Goal: Task Accomplishment & Management: Manage account settings

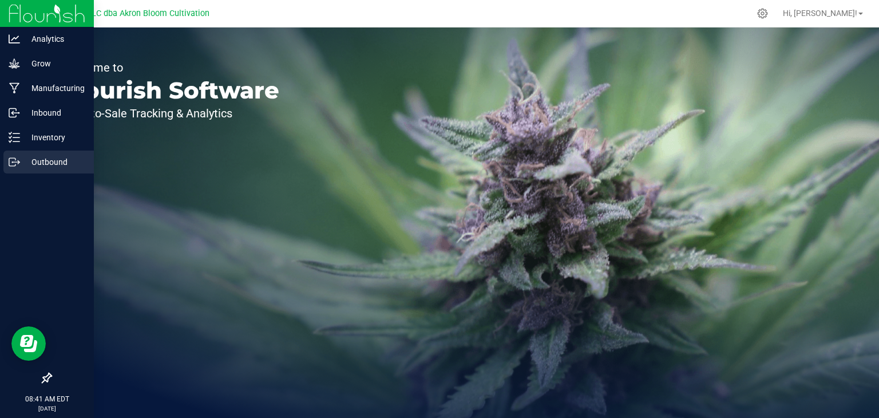
click at [14, 159] on icon at bounding box center [14, 161] width 11 height 11
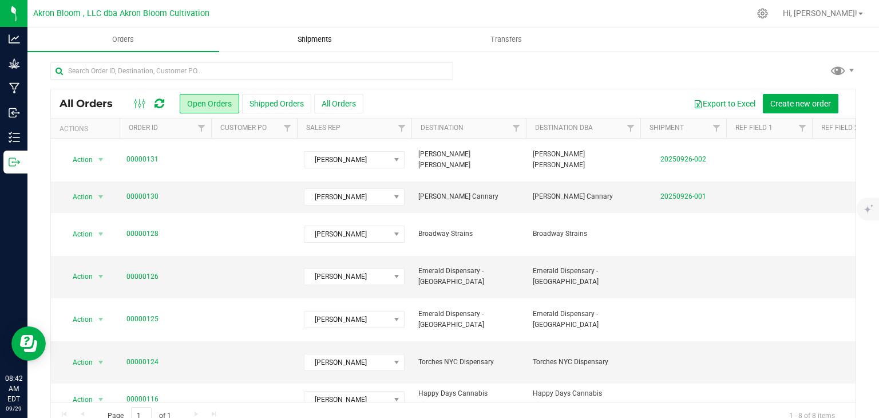
click at [322, 39] on span "Shipments" at bounding box center [314, 39] width 65 height 10
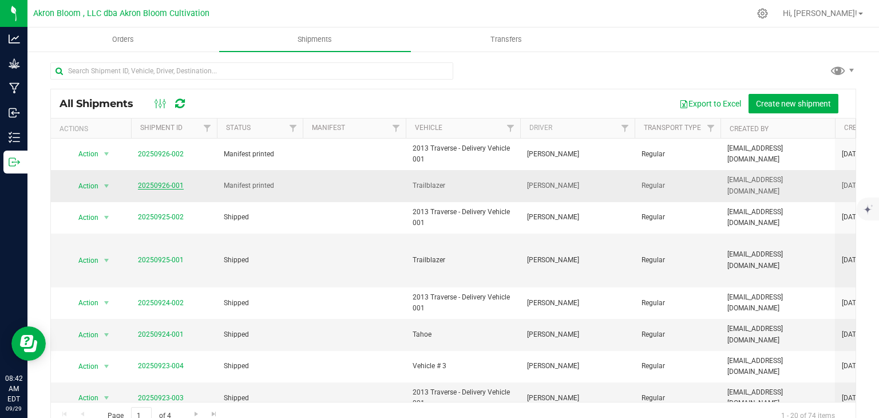
click at [157, 185] on link "20250926-001" at bounding box center [161, 185] width 46 height 8
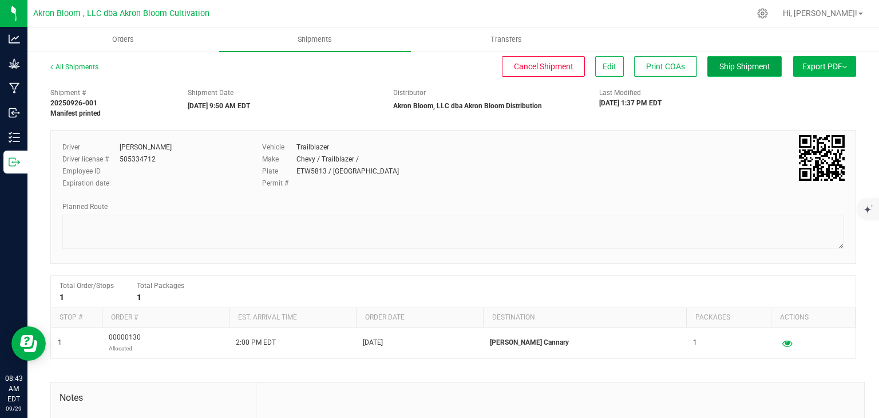
click at [726, 63] on span "Ship Shipment" at bounding box center [744, 66] width 51 height 9
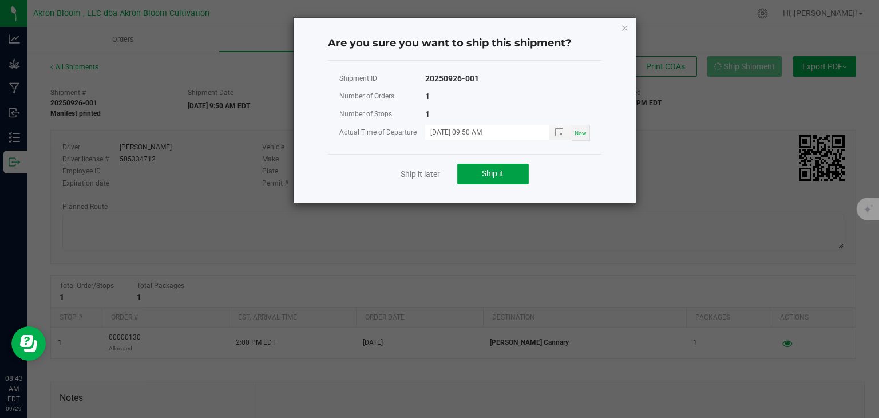
click at [508, 167] on button "Ship it" at bounding box center [492, 174] width 71 height 21
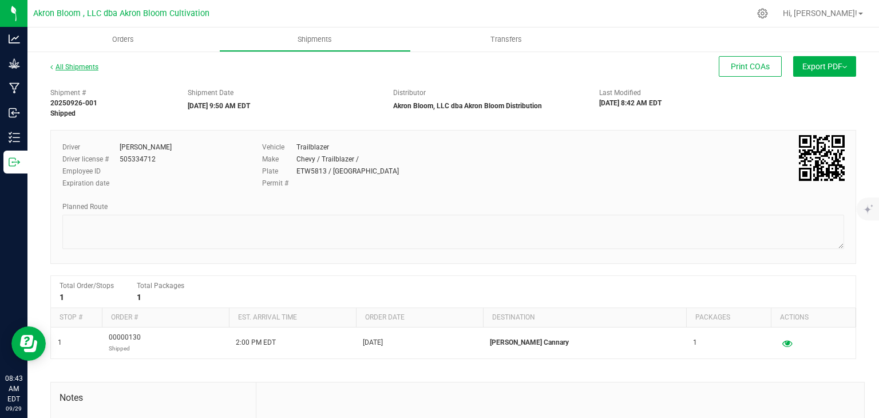
click at [81, 66] on link "All Shipments" at bounding box center [74, 67] width 48 height 8
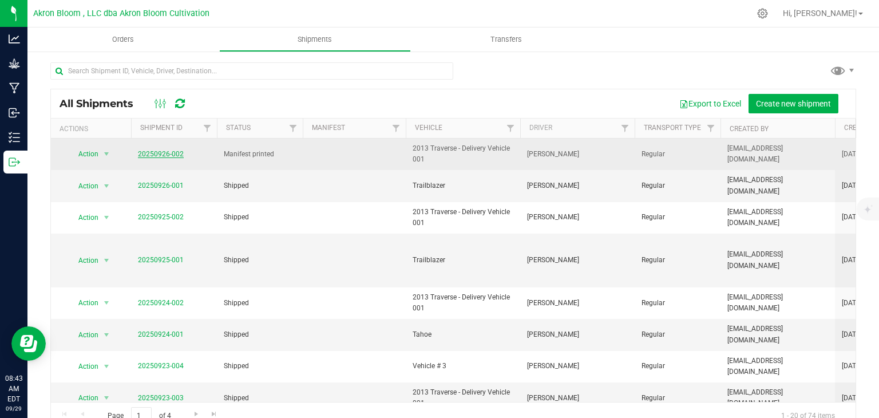
click at [161, 150] on link "20250926-002" at bounding box center [161, 154] width 46 height 8
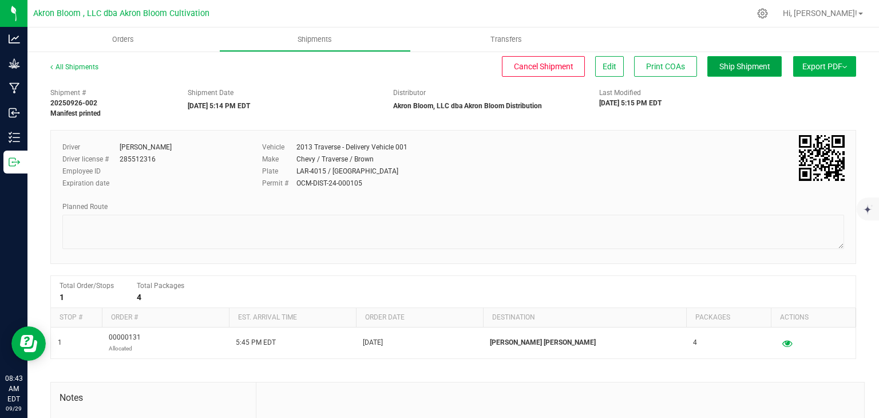
click at [741, 65] on span "Ship Shipment" at bounding box center [744, 66] width 51 height 9
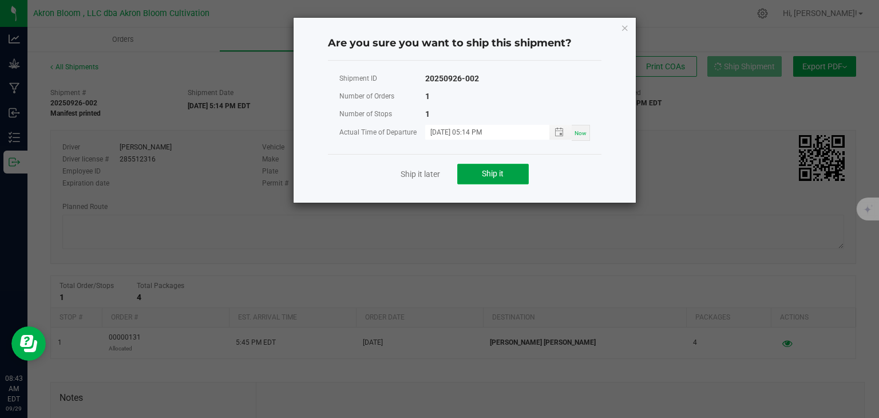
click at [510, 173] on button "Ship it" at bounding box center [492, 174] width 71 height 21
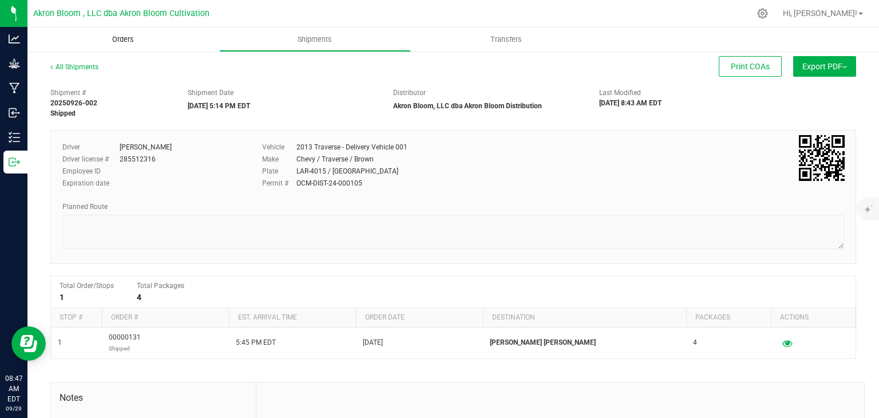
click at [113, 38] on span "Orders" at bounding box center [123, 39] width 53 height 10
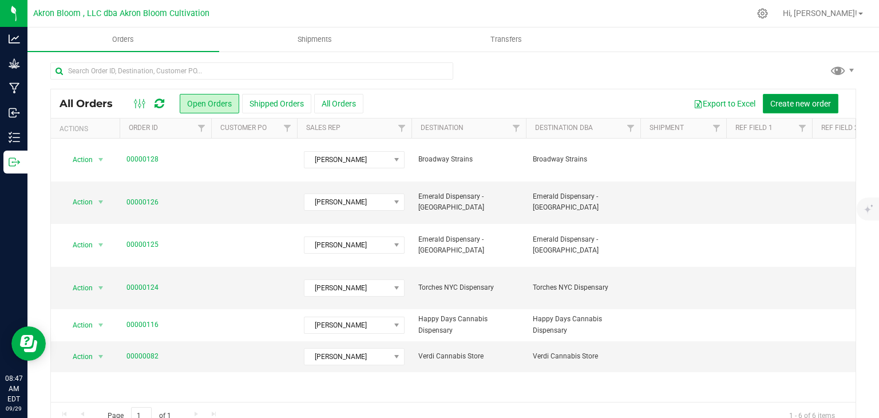
click at [816, 100] on span "Create new order" at bounding box center [800, 103] width 61 height 9
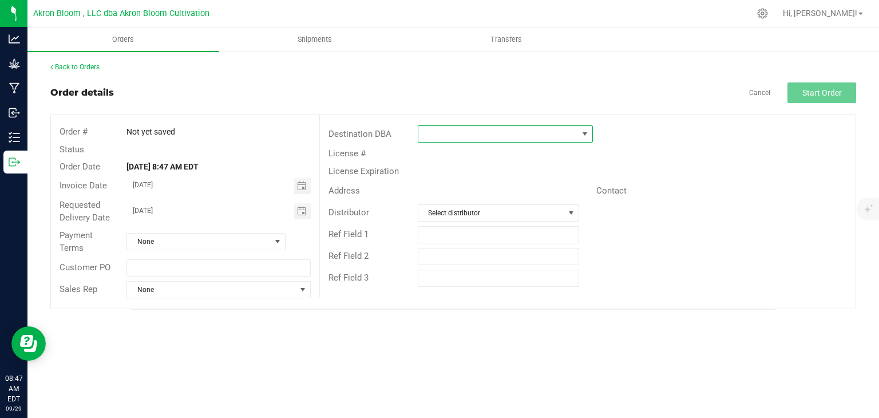
click at [584, 133] on span at bounding box center [584, 133] width 9 height 9
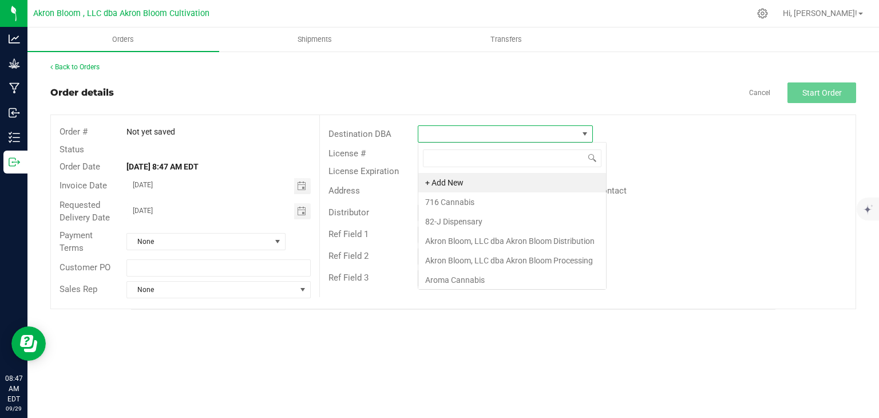
scroll to position [17, 175]
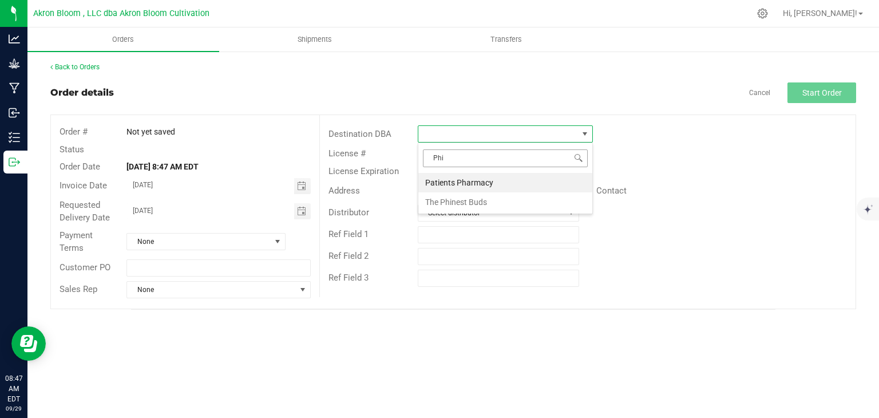
type input "Phin"
click at [509, 180] on li "The Phinest Buds" at bounding box center [505, 182] width 174 height 19
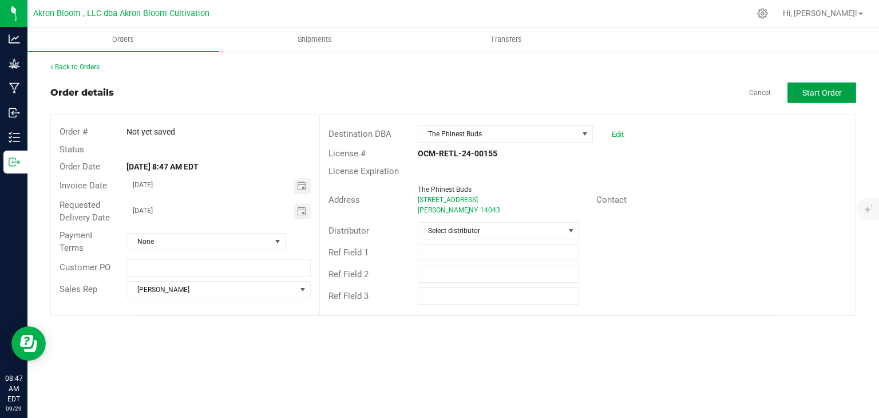
click at [818, 93] on span "Start Order" at bounding box center [821, 92] width 39 height 9
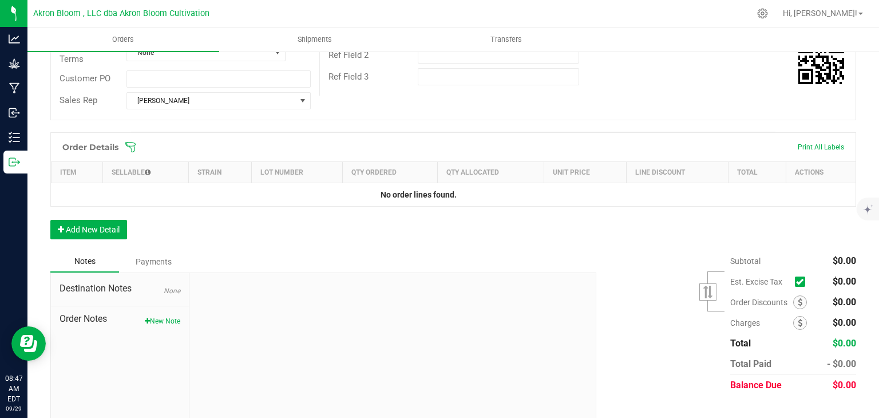
scroll to position [221, 0]
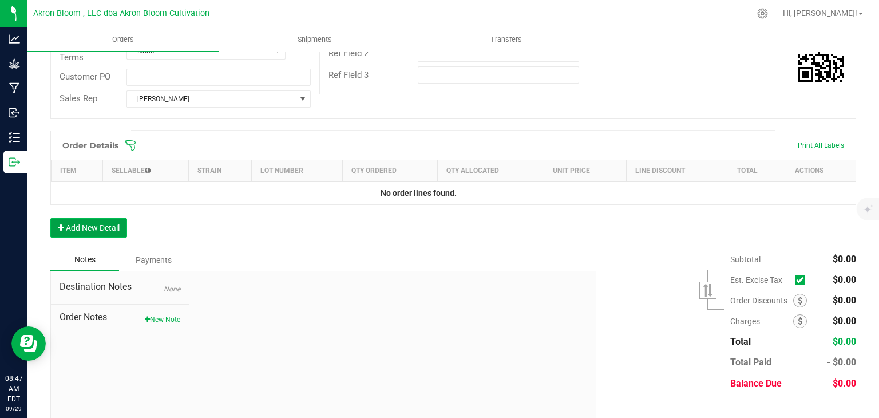
click at [84, 222] on button "Add New Detail" at bounding box center [88, 227] width 77 height 19
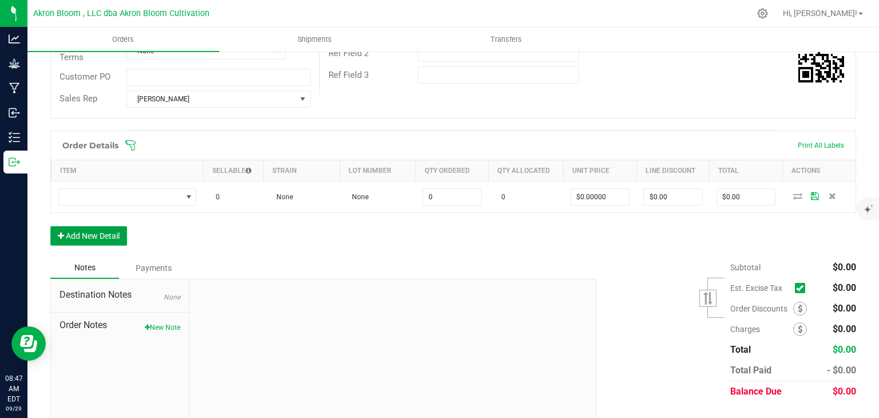
click at [115, 229] on button "Add New Detail" at bounding box center [88, 235] width 77 height 19
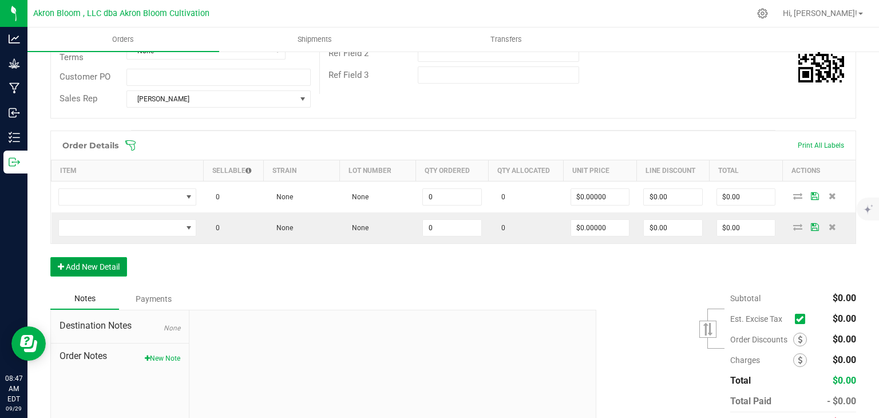
click at [109, 269] on button "Add New Detail" at bounding box center [88, 266] width 77 height 19
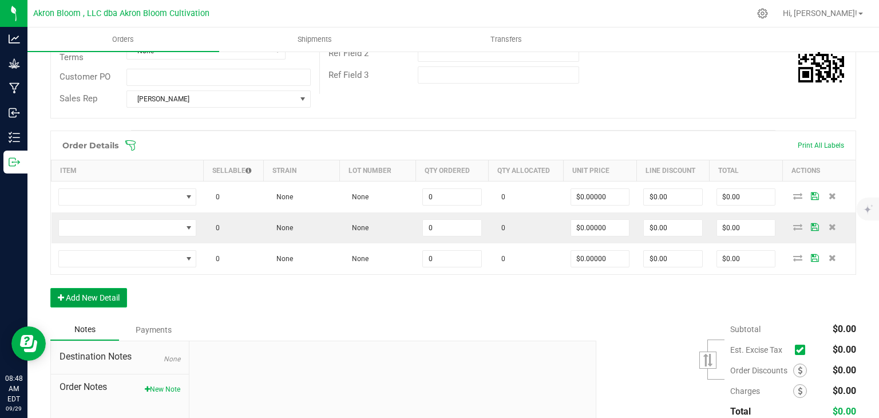
click at [102, 292] on button "Add New Detail" at bounding box center [88, 297] width 77 height 19
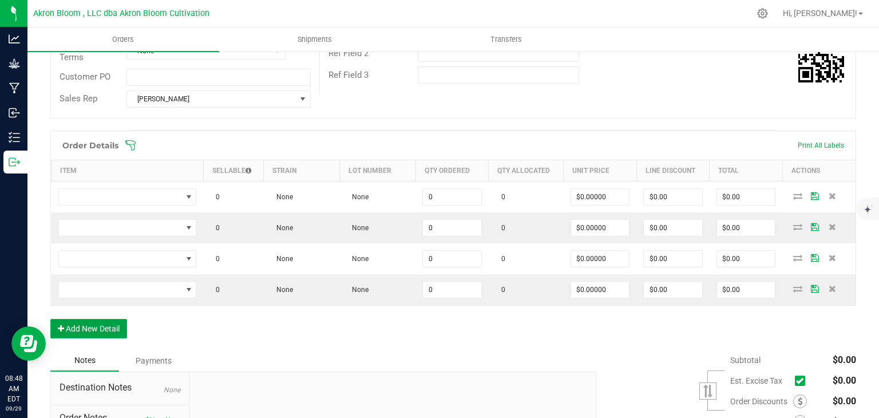
click at [93, 326] on button "Add New Detail" at bounding box center [88, 328] width 77 height 19
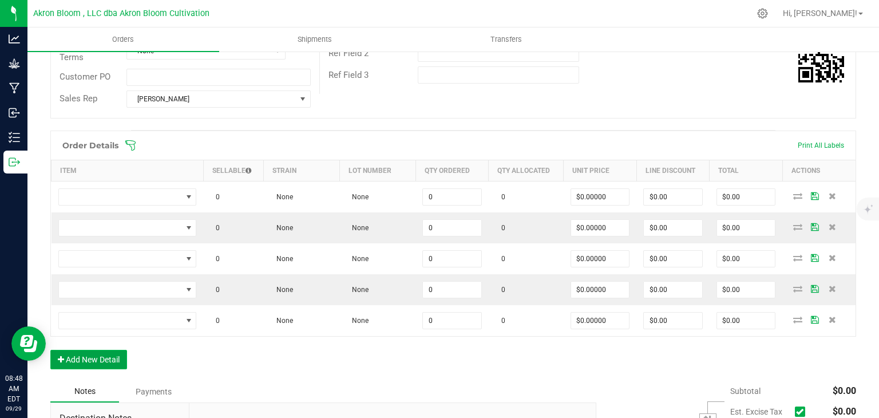
click at [91, 353] on button "Add New Detail" at bounding box center [88, 358] width 77 height 19
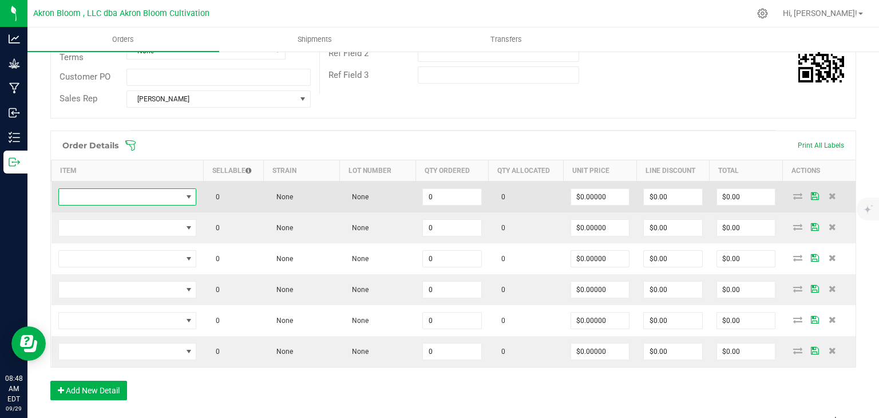
click at [189, 193] on span "NO DATA FOUND" at bounding box center [188, 196] width 9 height 9
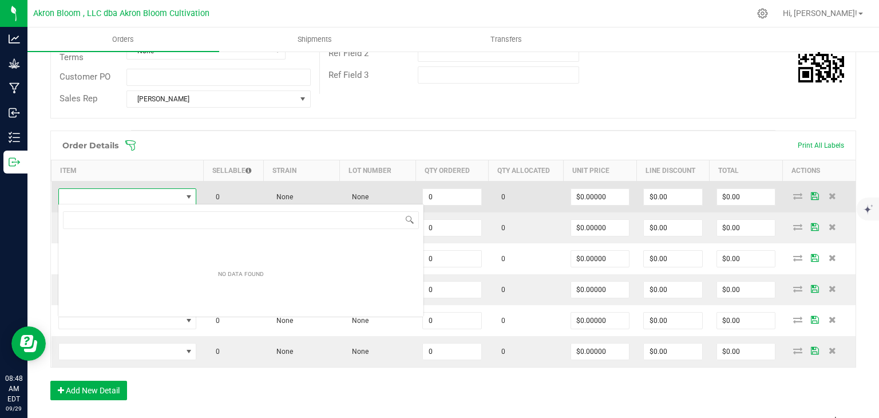
scroll to position [17, 138]
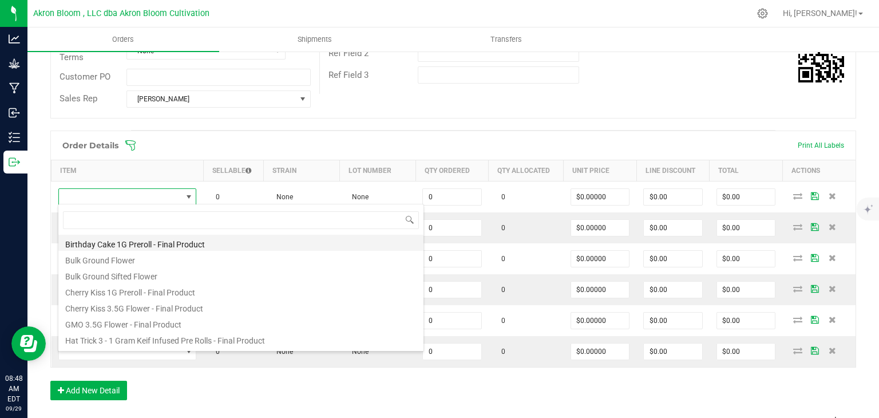
click at [202, 240] on li "Birthday Cake 1G Preroll - Final Product" at bounding box center [240, 243] width 365 height 16
type input "0 ea"
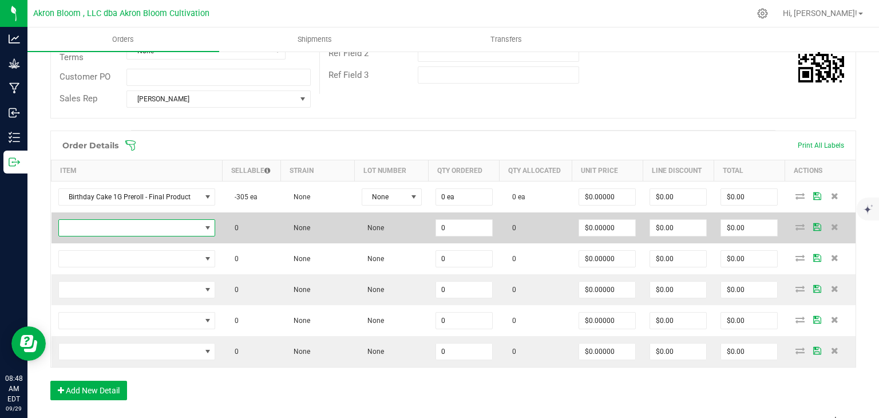
click at [205, 225] on span "NO DATA FOUND" at bounding box center [207, 227] width 9 height 9
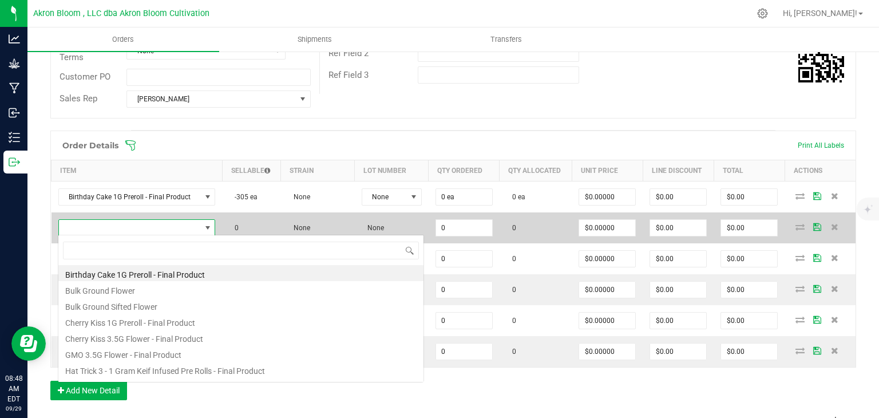
scroll to position [17, 155]
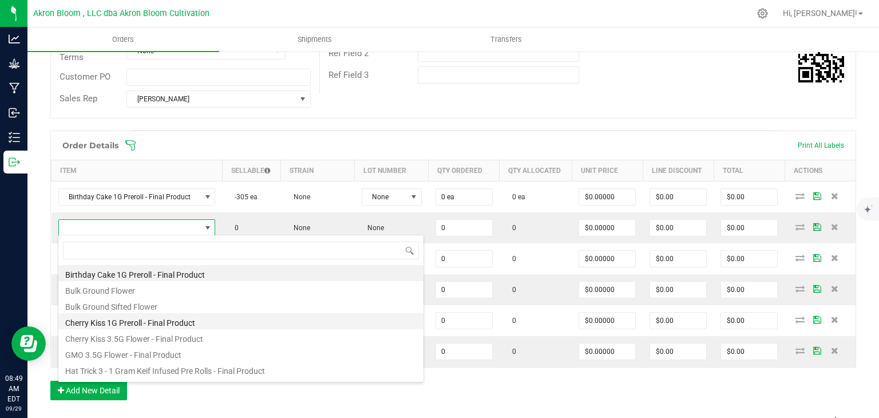
click at [176, 323] on li "Cherry Kiss 1G Preroll - Final Product" at bounding box center [240, 321] width 365 height 16
type input "0 ea"
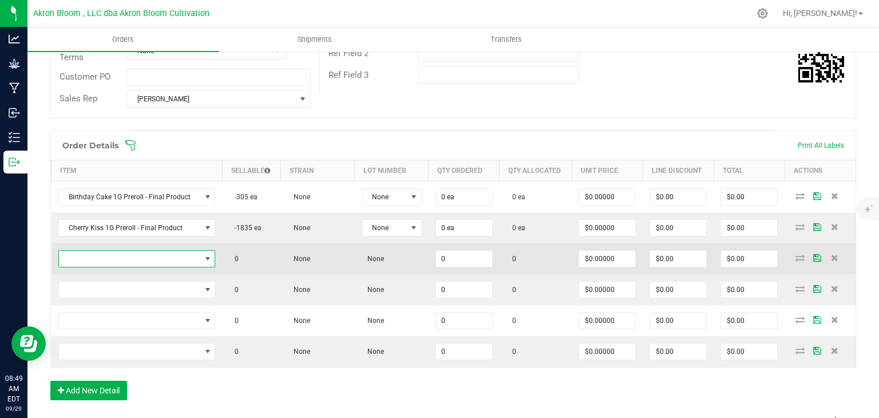
click at [204, 254] on span "NO DATA FOUND" at bounding box center [207, 258] width 9 height 9
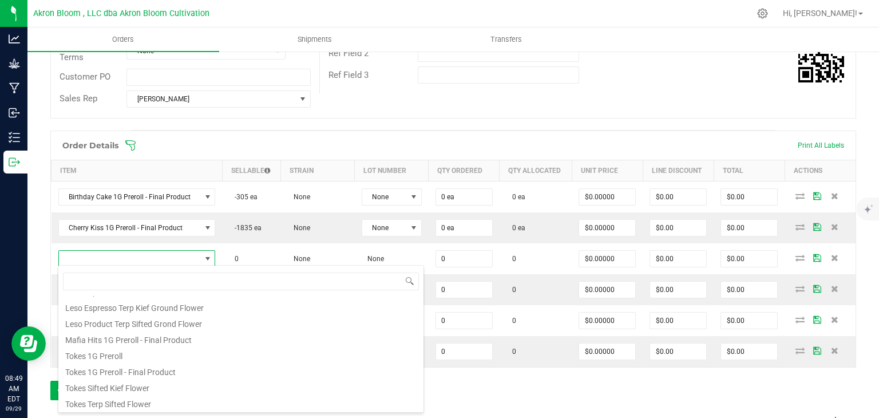
scroll to position [157, 0]
click at [156, 339] on li "Mafia Hits 1G Preroll - Final Product" at bounding box center [240, 339] width 365 height 16
type input "0 ea"
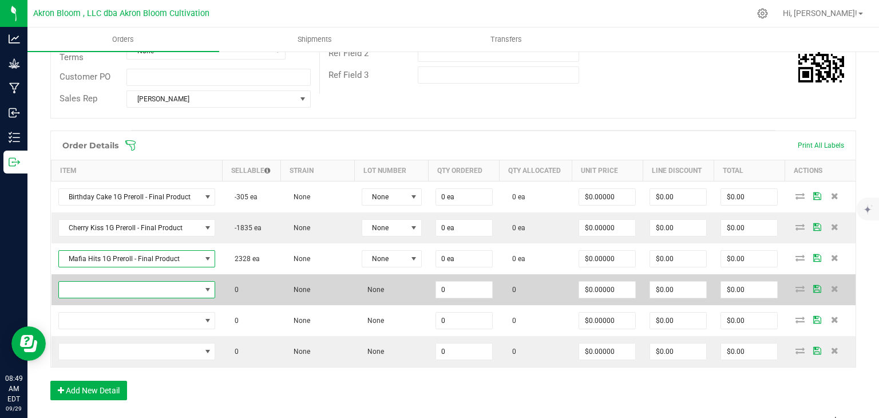
click at [206, 287] on span "NO DATA FOUND" at bounding box center [207, 289] width 9 height 9
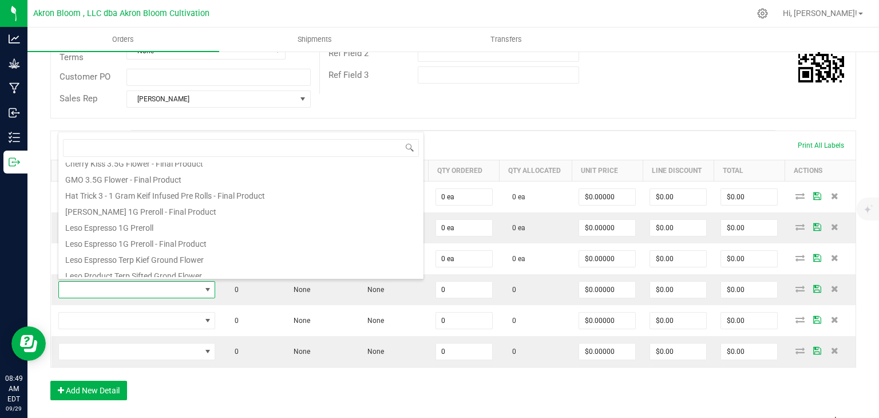
scroll to position [76, 0]
click at [185, 201] on li "[PERSON_NAME] 1G Preroll - Final Product" at bounding box center [240, 206] width 365 height 16
type input "0 ea"
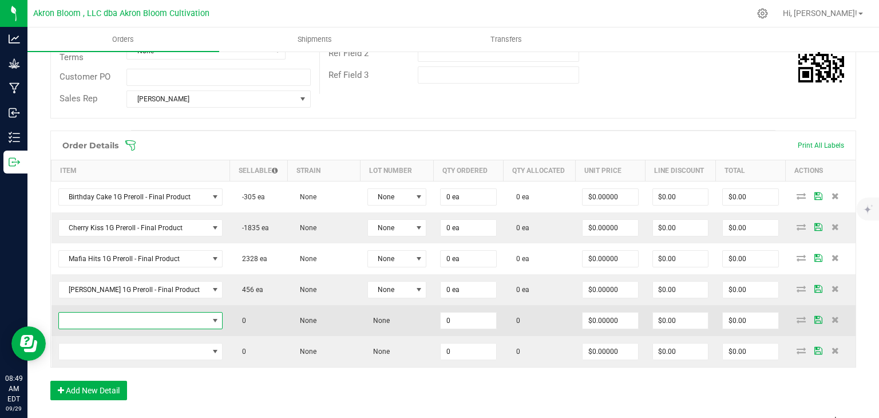
click at [210, 320] on span "NO DATA FOUND" at bounding box center [214, 320] width 9 height 9
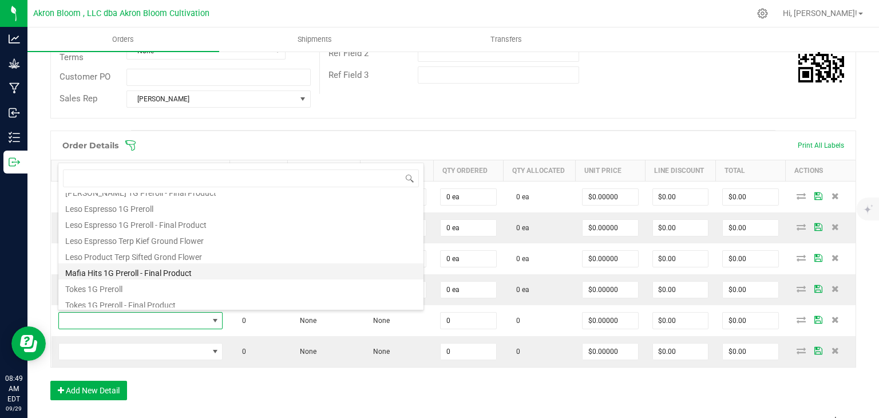
scroll to position [124, 0]
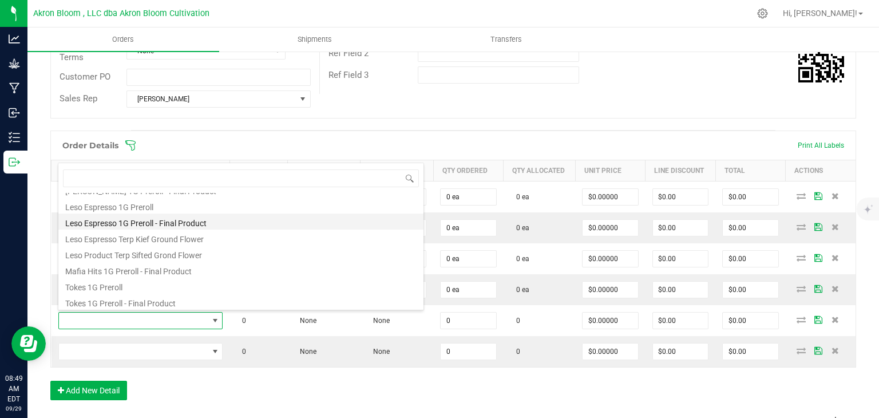
click at [190, 217] on li "Leso Espresso 1G Preroll - Final Product" at bounding box center [240, 221] width 365 height 16
type input "0 ea"
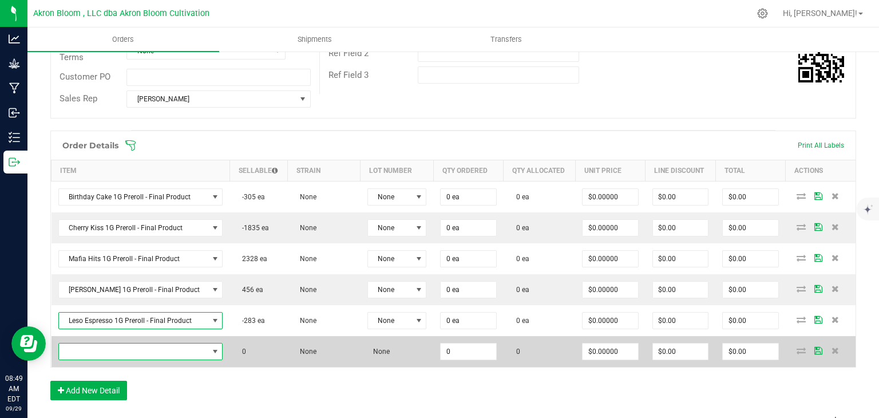
click at [210, 347] on span "NO DATA FOUND" at bounding box center [214, 351] width 9 height 9
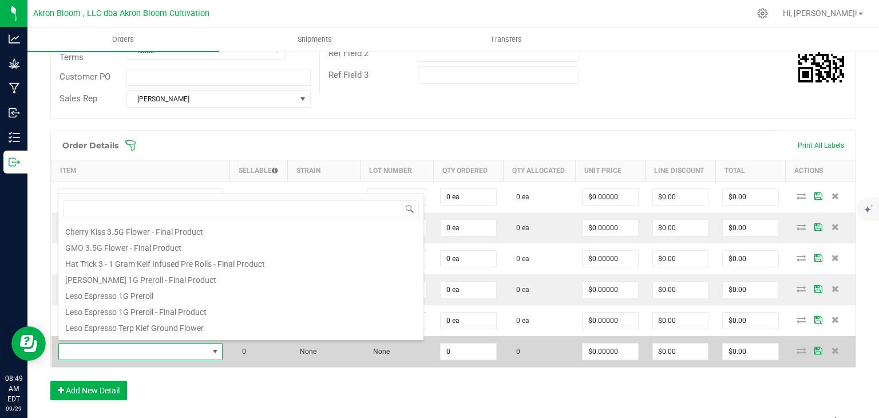
scroll to position [158, 0]
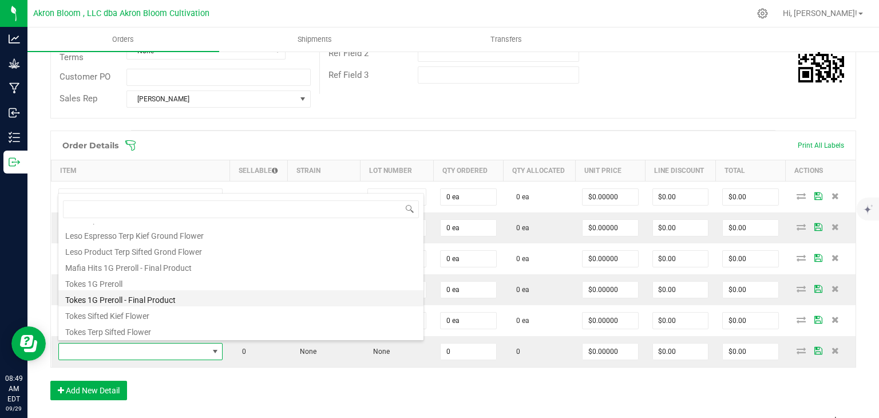
click at [188, 297] on li "Tokes 1G Preroll - Final Product" at bounding box center [240, 298] width 365 height 16
type input "0.0000 g"
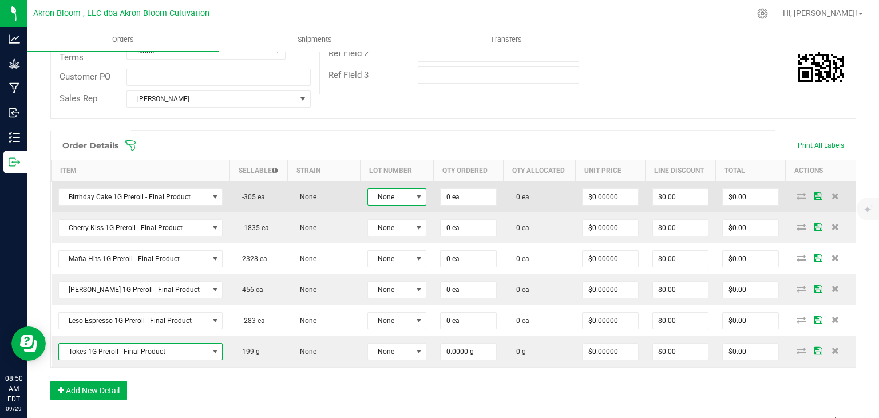
click at [416, 196] on span at bounding box center [418, 196] width 9 height 9
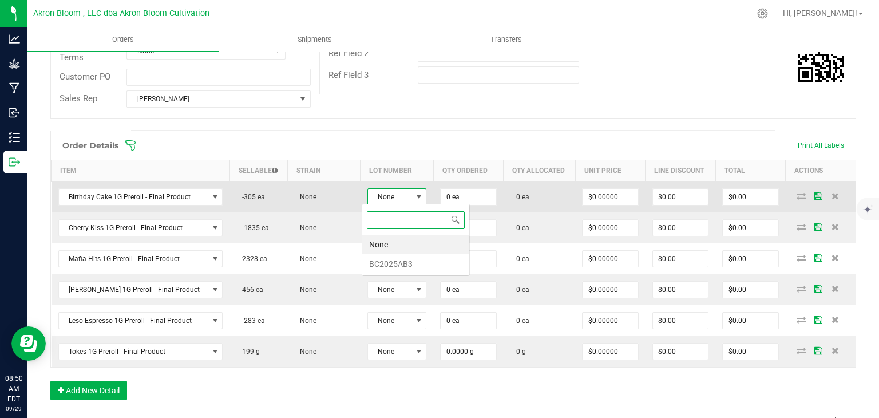
scroll to position [17, 59]
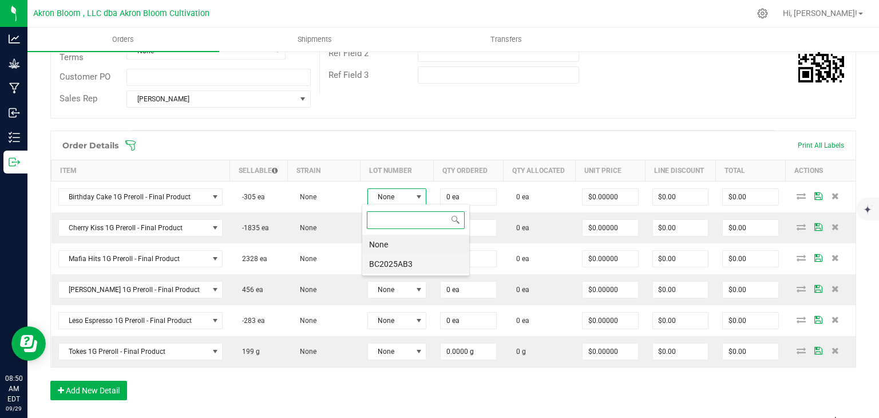
click at [388, 260] on li "BC2025AB3" at bounding box center [415, 263] width 107 height 19
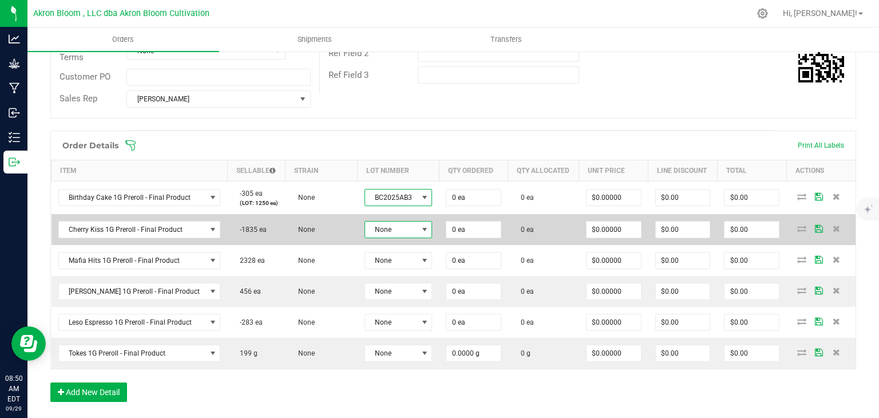
click at [420, 227] on span at bounding box center [424, 229] width 9 height 9
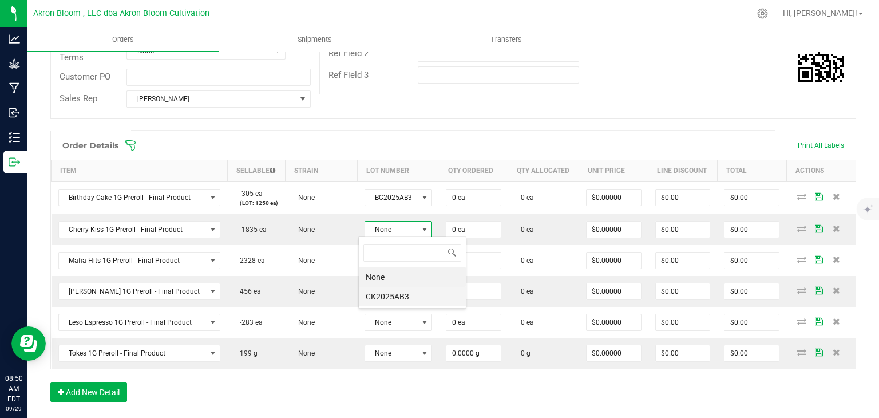
click at [399, 300] on li "CK2025AB3" at bounding box center [412, 296] width 107 height 19
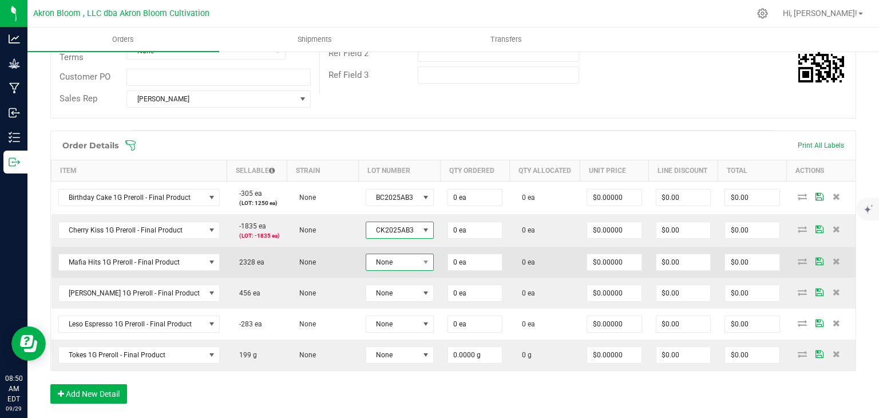
click at [422, 254] on span at bounding box center [426, 262] width 14 height 16
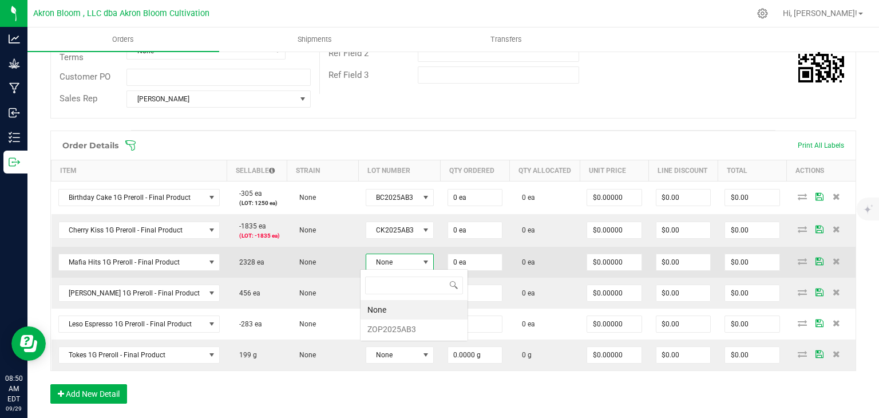
scroll to position [17, 67]
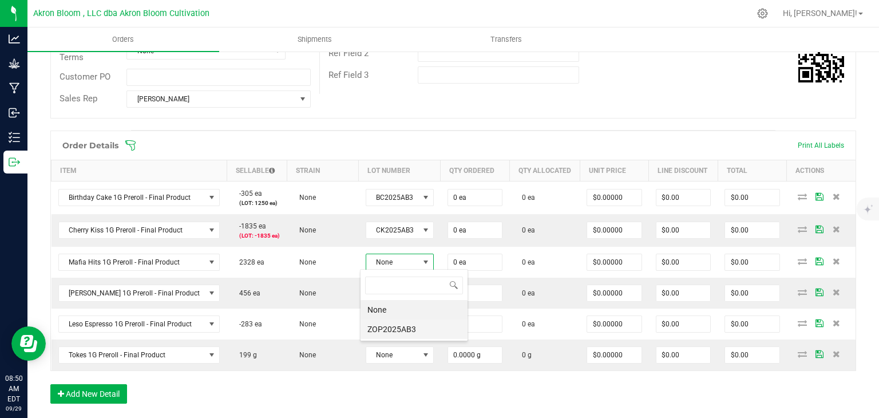
click at [407, 327] on li "ZOP2025AB3" at bounding box center [413, 328] width 107 height 19
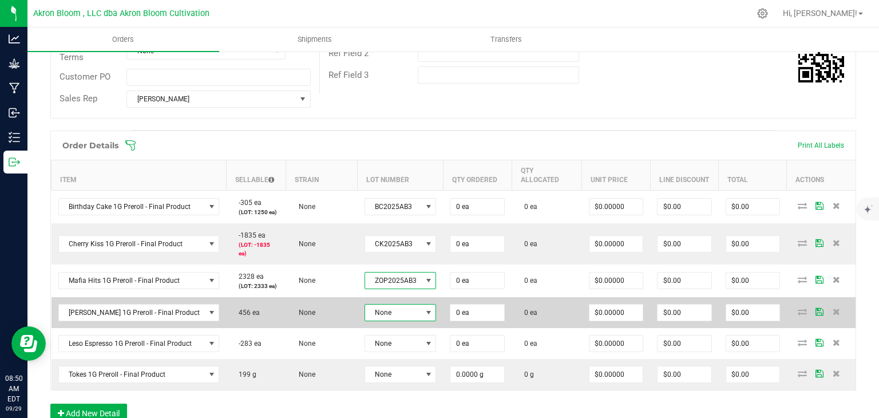
click at [424, 308] on span at bounding box center [428, 312] width 9 height 9
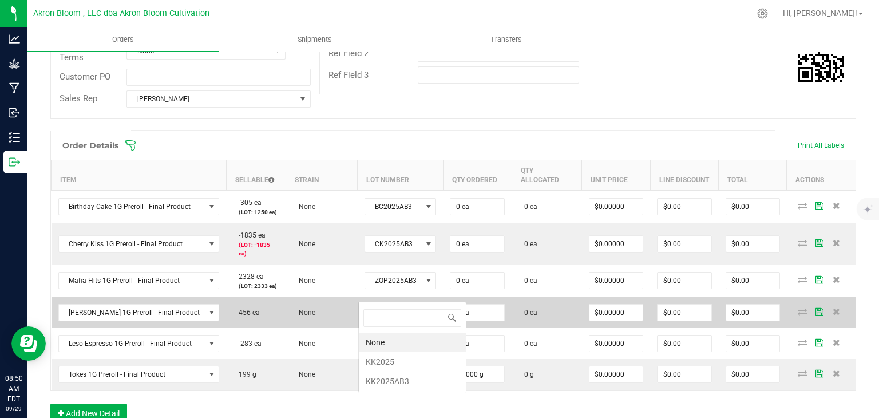
scroll to position [17, 72]
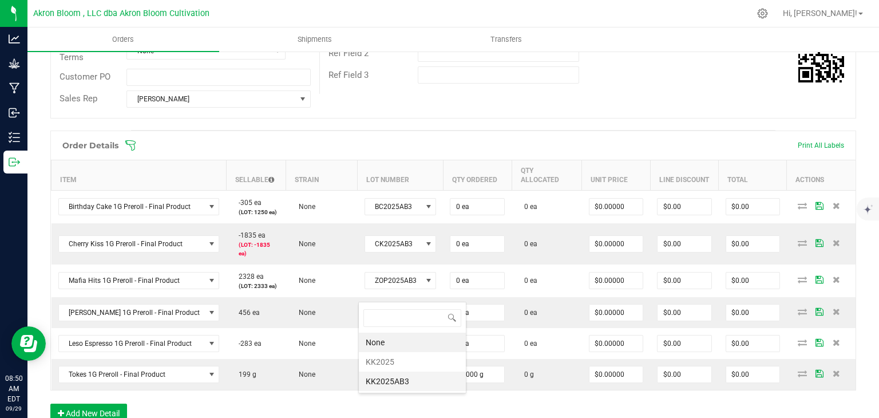
click at [406, 380] on li "KK2025AB3" at bounding box center [412, 380] width 107 height 19
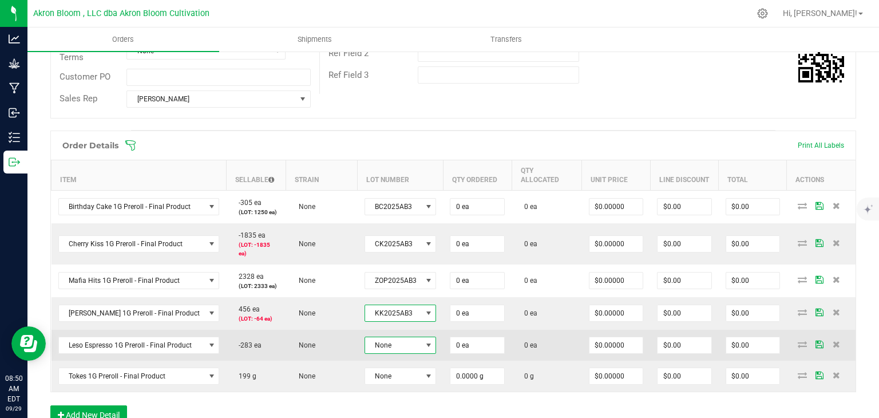
click at [424, 340] on span at bounding box center [428, 344] width 9 height 9
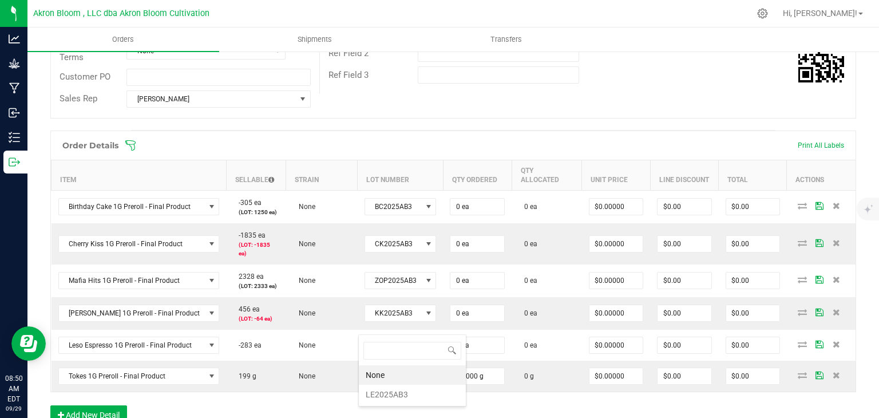
click at [405, 403] on div "None LE2025AB3" at bounding box center [412, 370] width 108 height 72
click at [407, 393] on li "LE2025AB3" at bounding box center [412, 393] width 107 height 19
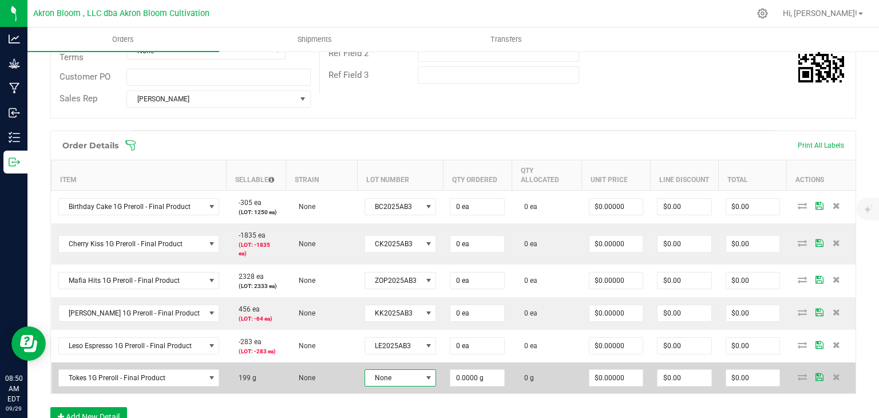
click at [424, 373] on span at bounding box center [428, 377] width 9 height 9
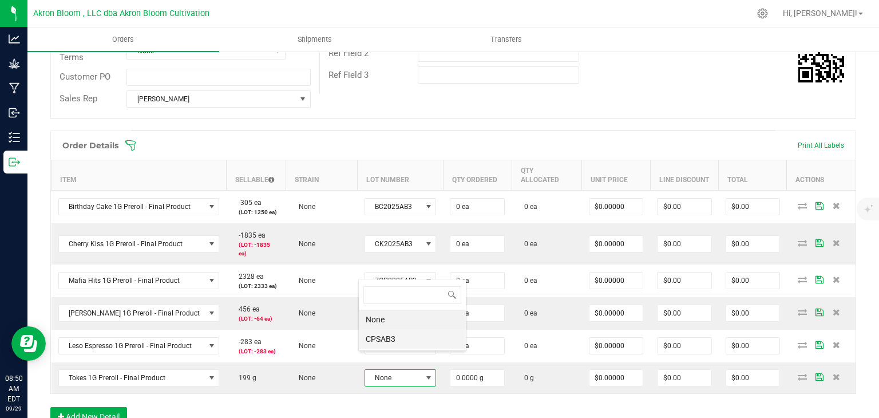
click at [415, 338] on li "CPSAB3" at bounding box center [412, 338] width 107 height 19
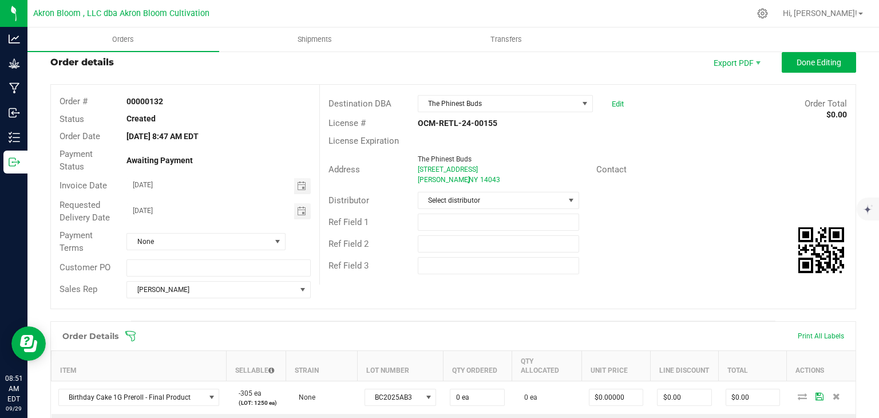
scroll to position [0, 0]
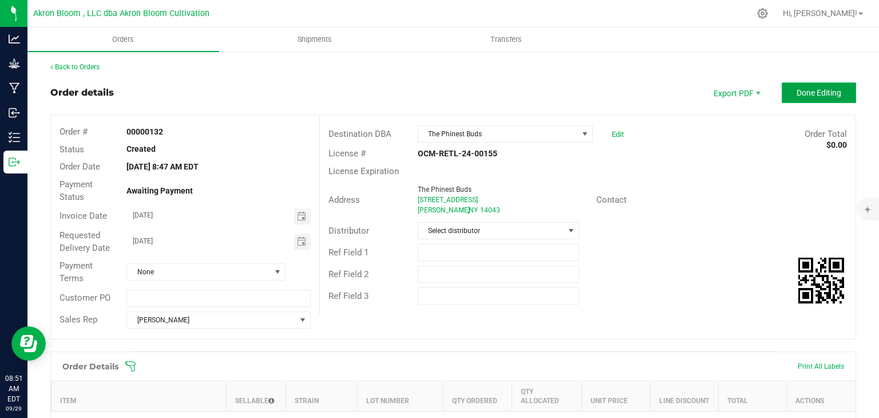
click at [810, 89] on span "Done Editing" at bounding box center [818, 92] width 45 height 9
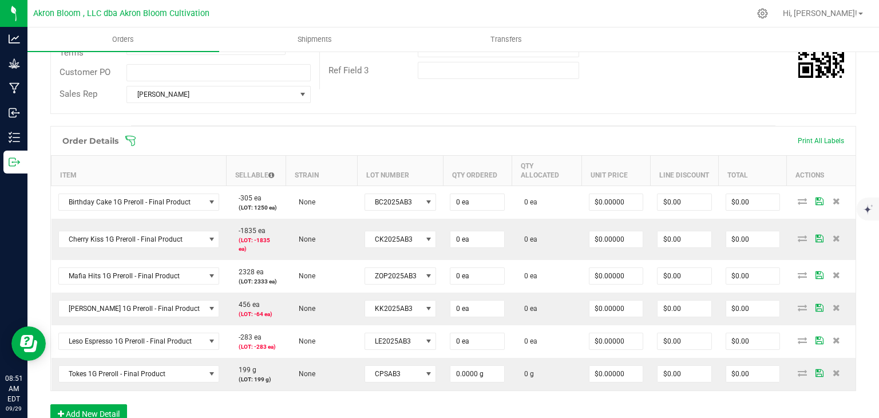
scroll to position [230, 0]
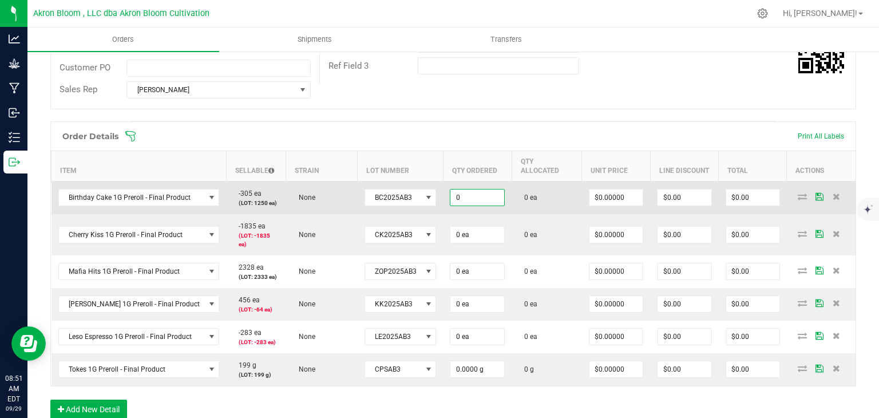
click at [464, 189] on input "0" at bounding box center [477, 197] width 54 height 16
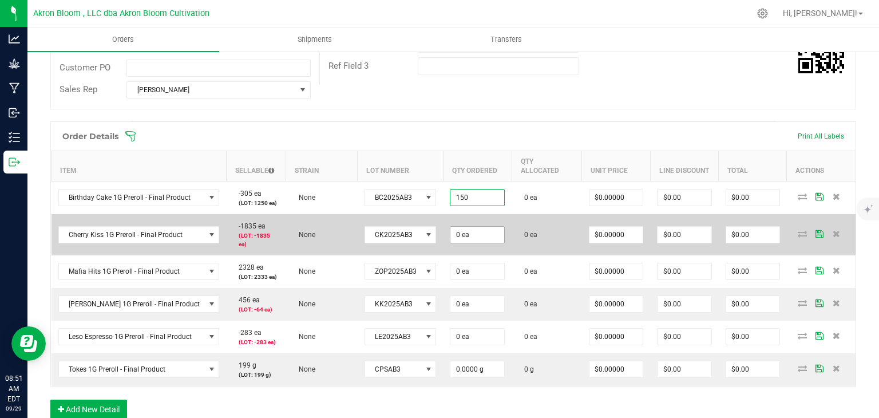
type input "150 ea"
type input "0"
click at [459, 226] on input "0" at bounding box center [477, 234] width 54 height 16
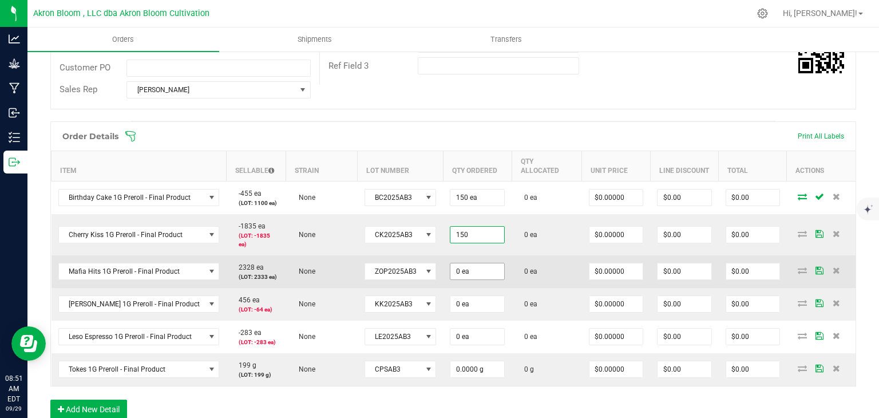
type input "150 ea"
click at [464, 263] on input "0" at bounding box center [477, 271] width 54 height 16
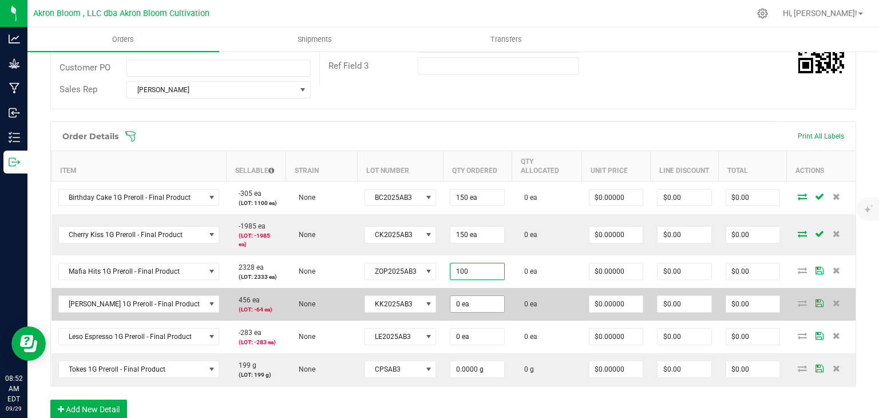
click at [460, 296] on input "0 ea" at bounding box center [477, 304] width 54 height 16
type input "100 ea"
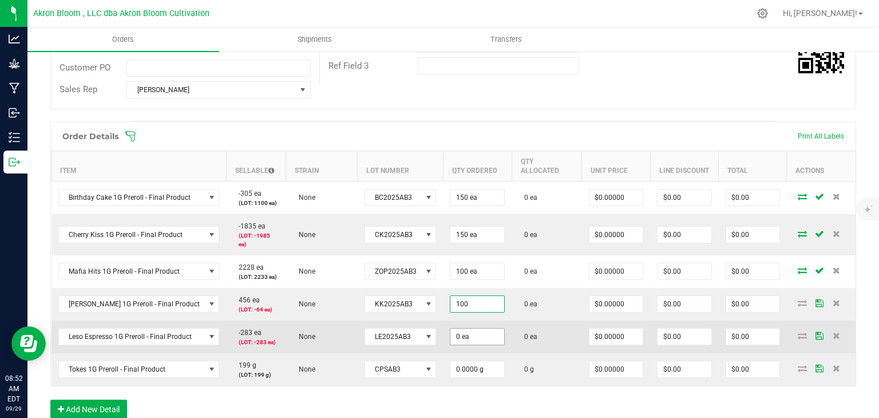
click at [469, 328] on input "0 ea" at bounding box center [477, 336] width 54 height 16
type input "100 ea"
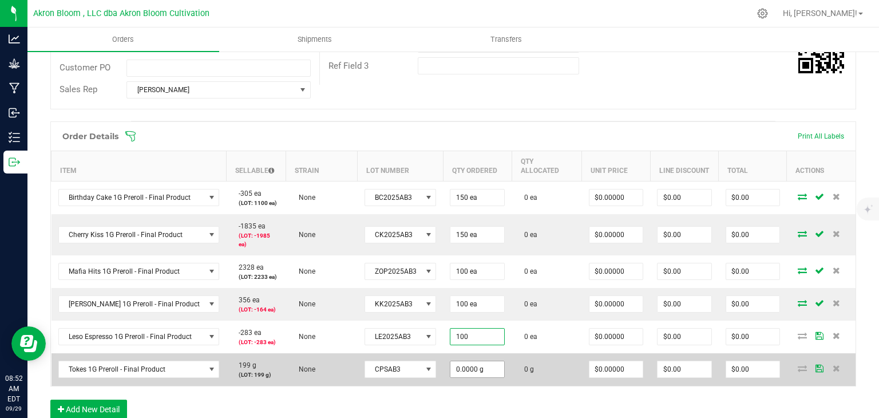
type input "100 ea"
click at [461, 361] on input "0" at bounding box center [477, 369] width 54 height 16
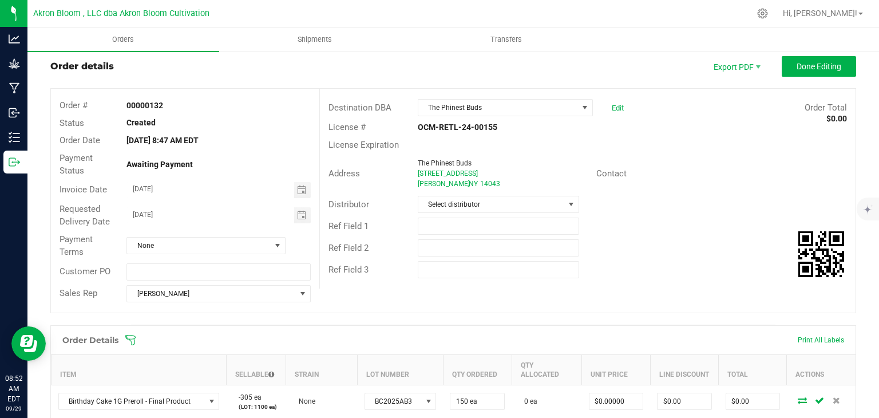
scroll to position [0, 0]
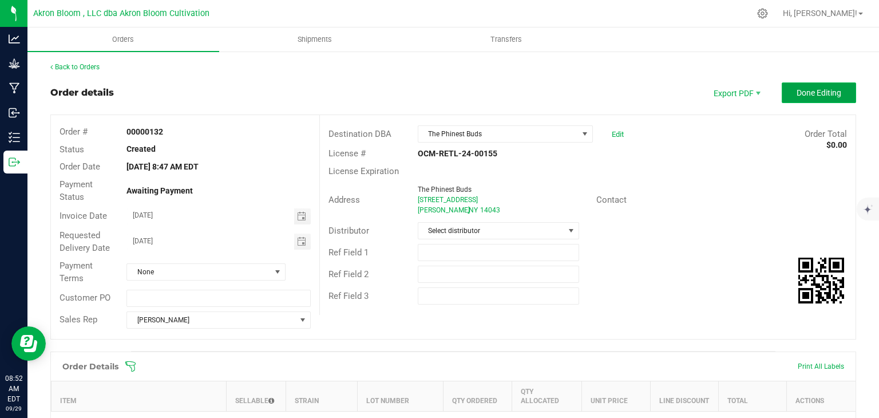
type input "100.0000 g"
click at [832, 92] on span "Done Editing" at bounding box center [818, 92] width 45 height 9
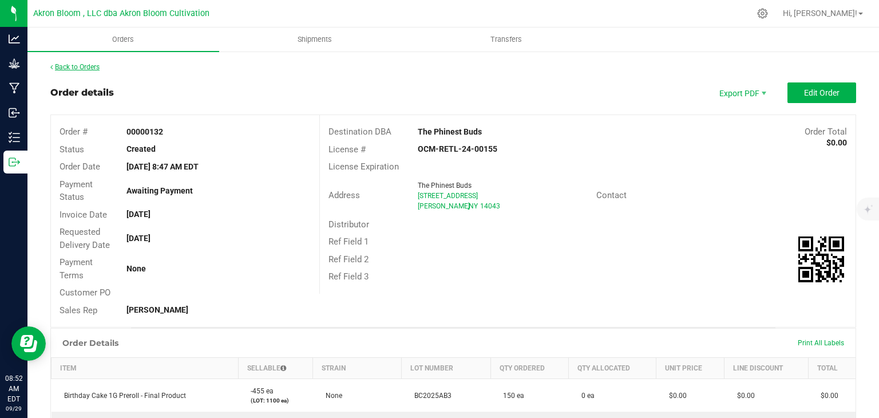
click at [70, 63] on link "Back to Orders" at bounding box center [74, 67] width 49 height 8
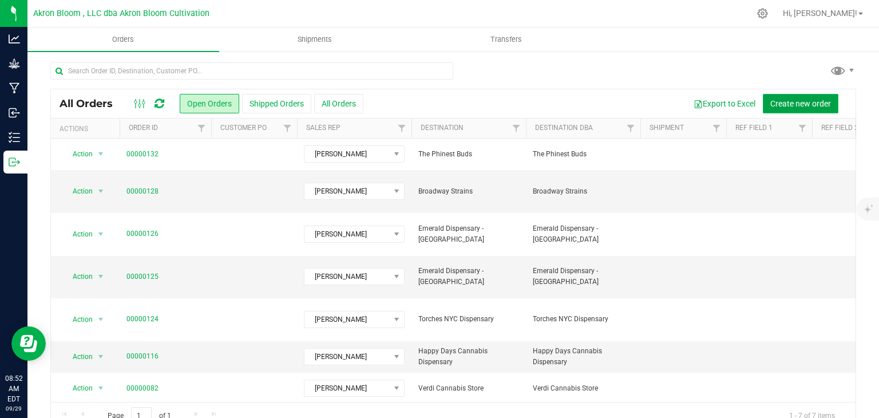
click at [802, 99] on span "Create new order" at bounding box center [800, 103] width 61 height 9
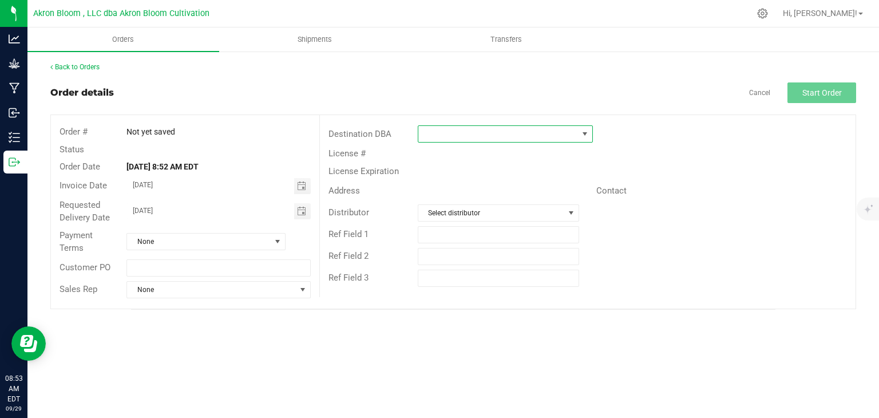
click at [431, 134] on span at bounding box center [498, 134] width 160 height 16
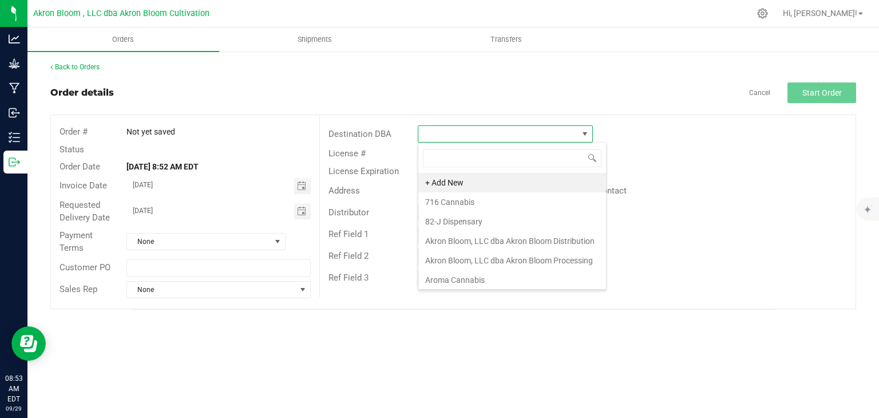
scroll to position [17, 175]
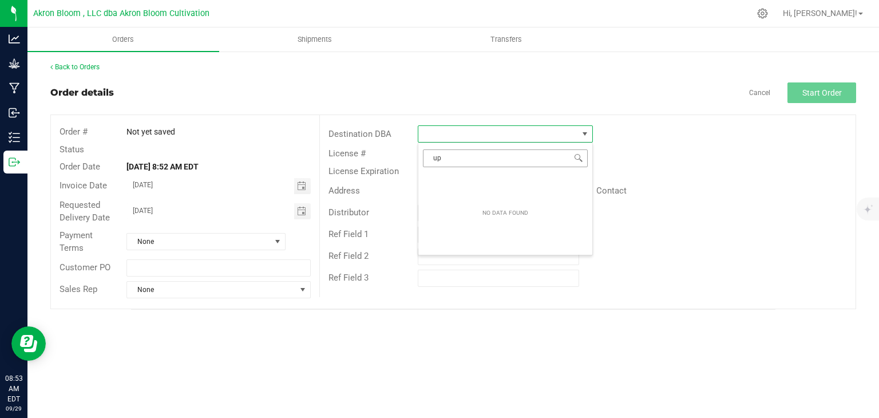
click at [460, 156] on input "up" at bounding box center [505, 158] width 165 height 18
type input "u"
click at [768, 14] on icon at bounding box center [762, 13] width 11 height 11
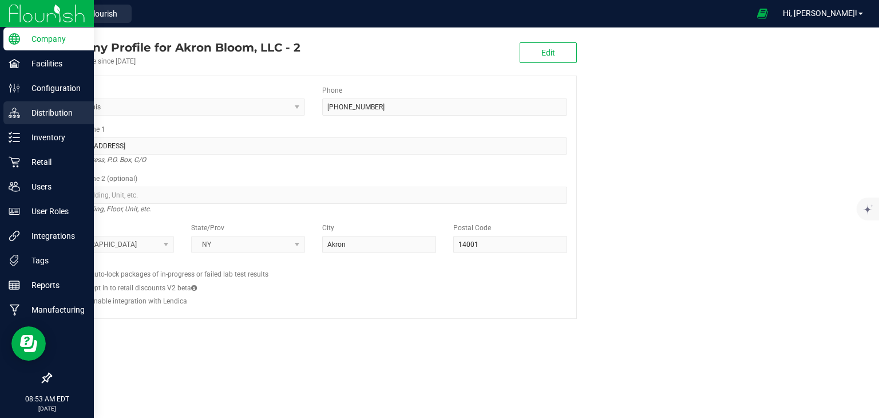
click at [11, 111] on icon at bounding box center [14, 112] width 11 height 11
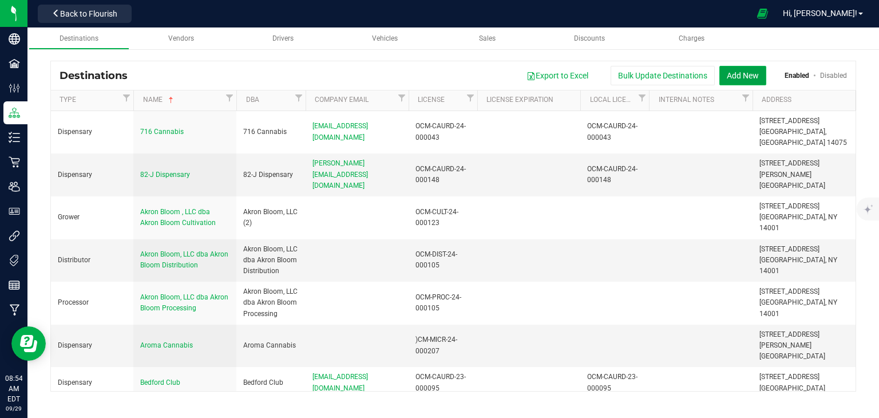
click at [747, 73] on button "Add New" at bounding box center [742, 75] width 47 height 19
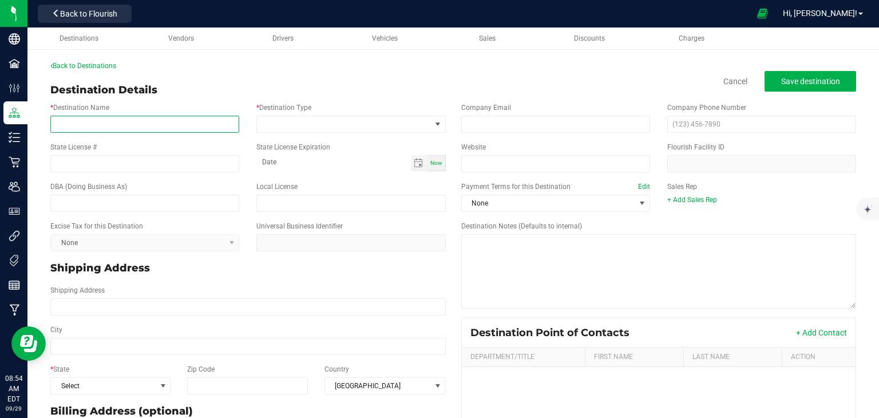
click at [187, 126] on input "* Destination Name" at bounding box center [144, 124] width 189 height 17
type input "Upstate Exotics"
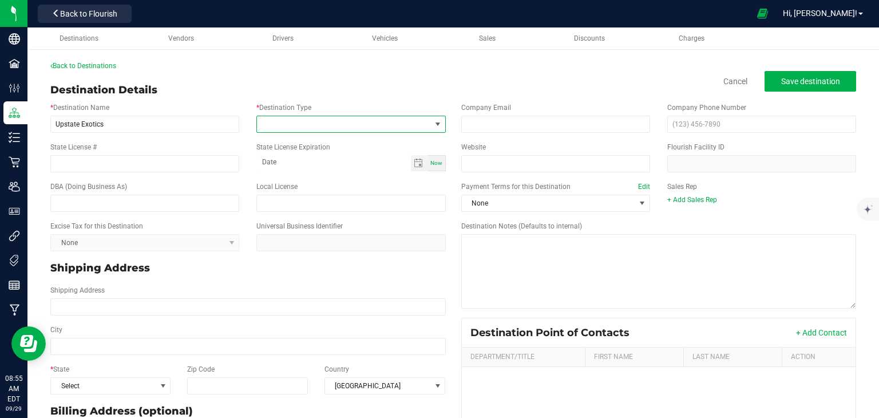
click at [441, 122] on span at bounding box center [437, 124] width 9 height 9
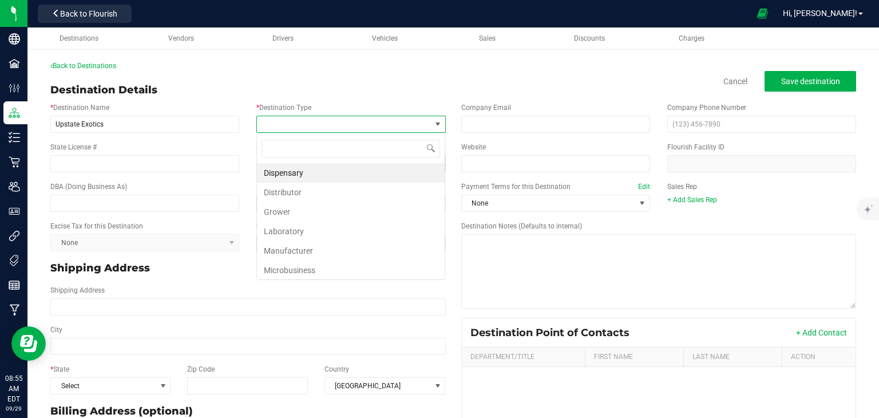
scroll to position [17, 189]
click at [406, 172] on li "Dispensary" at bounding box center [351, 172] width 188 height 19
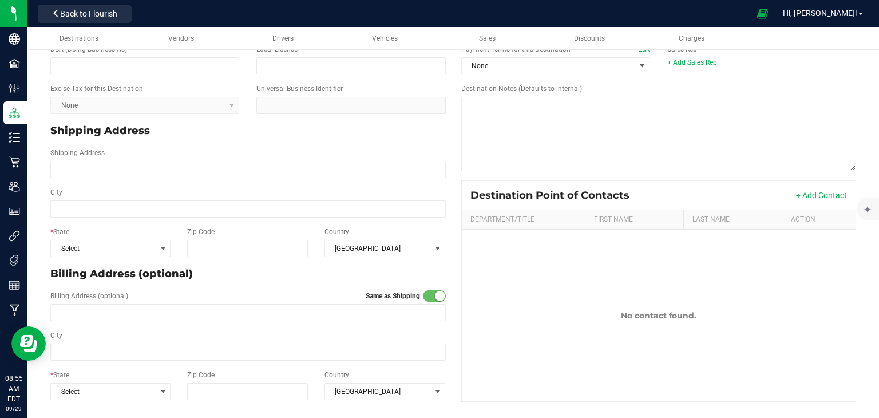
scroll to position [137, 0]
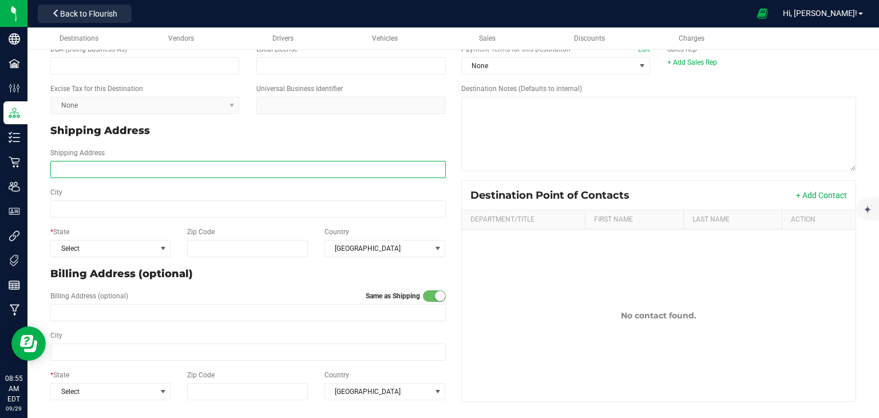
click at [56, 170] on input "Shipping Address" at bounding box center [247, 169] width 395 height 17
type input "[STREET_ADDRESS]"
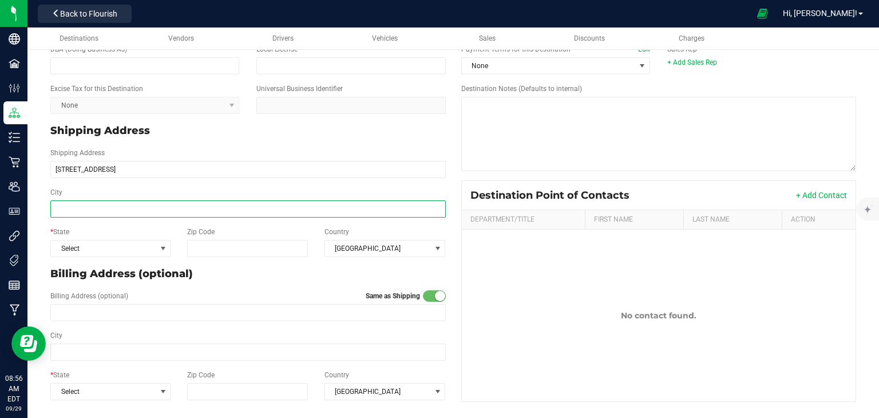
type input "[STREET_ADDRESS]"
click at [74, 206] on input "City" at bounding box center [247, 208] width 395 height 17
type input "[GEOGRAPHIC_DATA]"
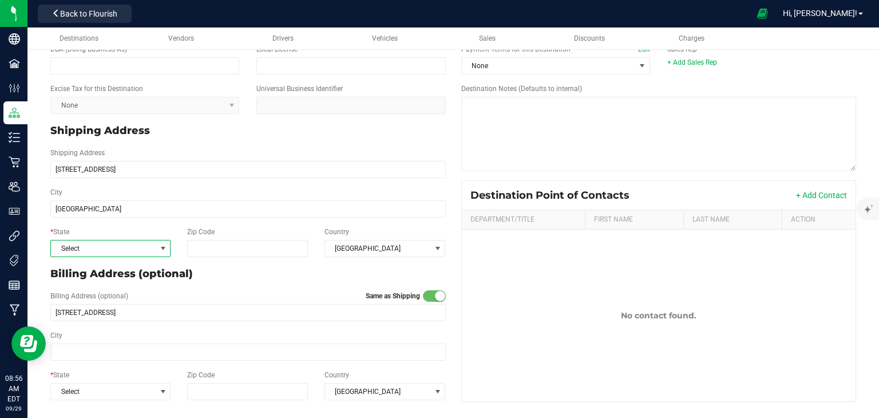
type input "[GEOGRAPHIC_DATA]"
click at [163, 247] on span at bounding box center [162, 248] width 9 height 9
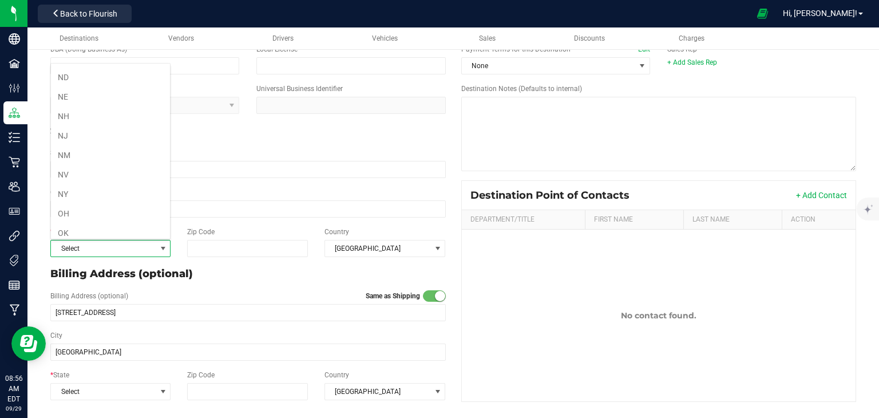
scroll to position [543, 0]
click at [106, 186] on li "NY" at bounding box center [110, 193] width 119 height 19
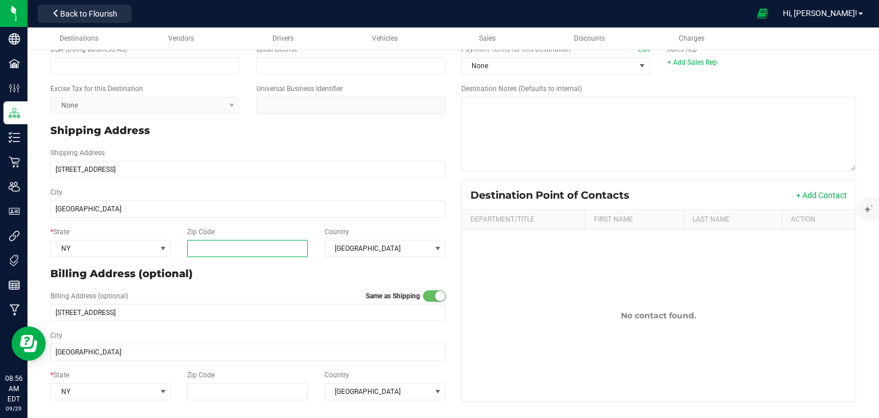
click at [218, 249] on input "Zip Code" at bounding box center [247, 248] width 121 height 17
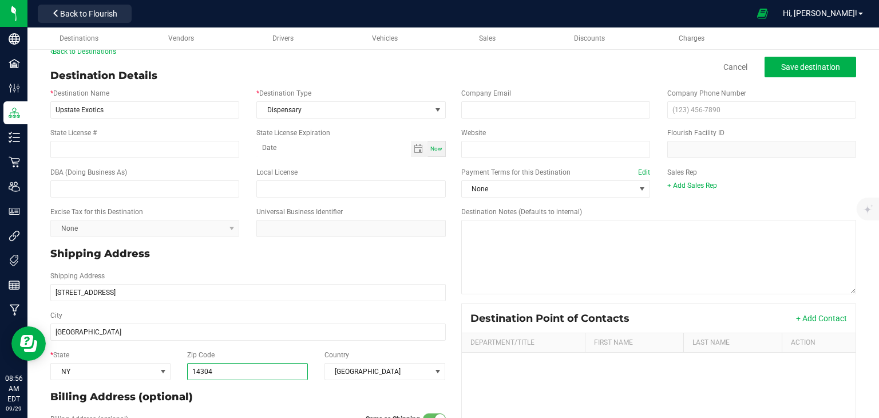
scroll to position [0, 0]
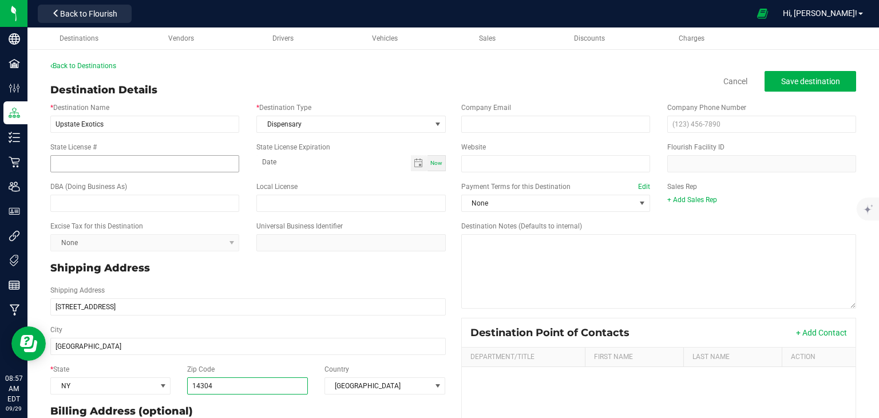
type input "14304"
click at [57, 165] on input "State License #" at bounding box center [144, 163] width 189 height 17
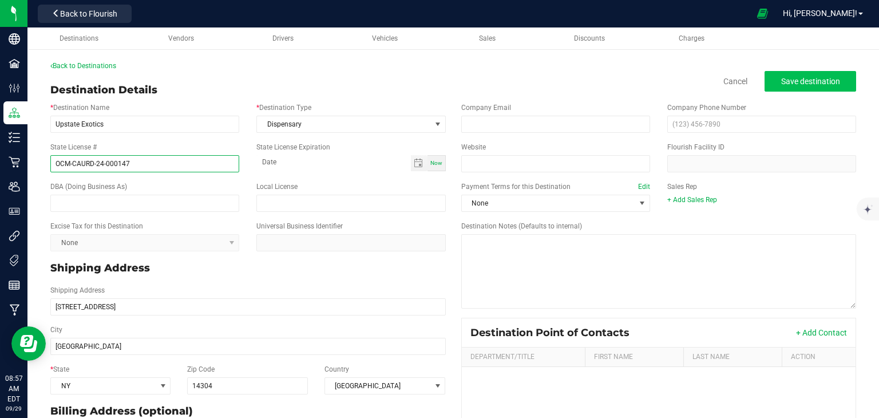
type input "OCM-CAURD-24-000147"
click at [830, 78] on span "Save destination" at bounding box center [810, 81] width 59 height 9
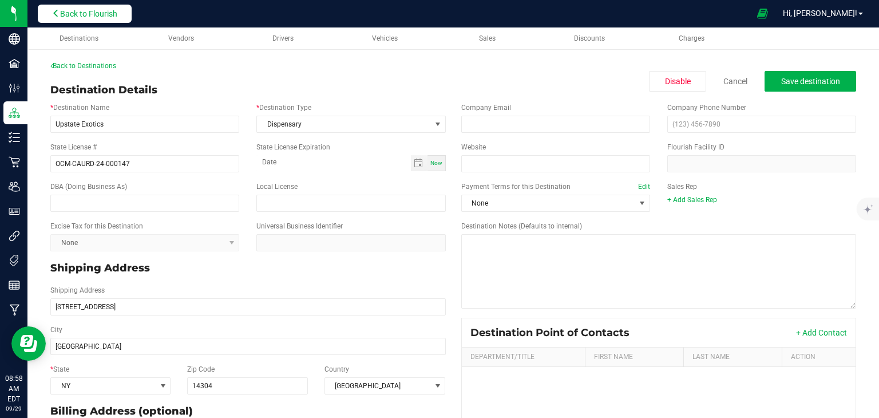
click at [101, 14] on span "Back to Flourish" at bounding box center [88, 13] width 57 height 9
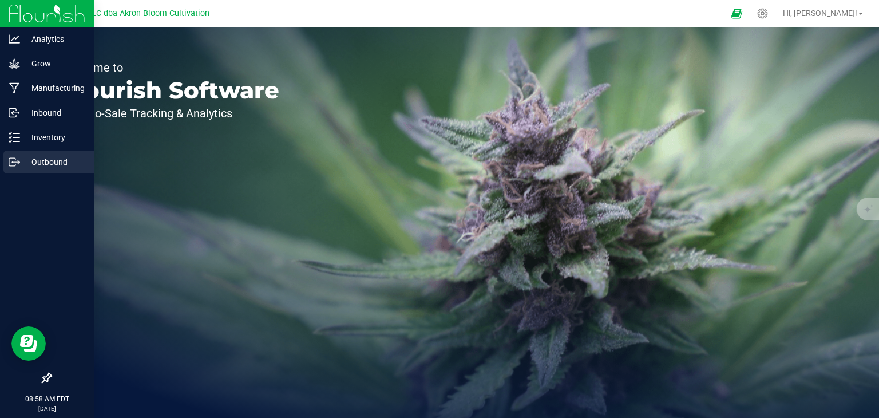
click at [18, 156] on icon at bounding box center [14, 161] width 11 height 11
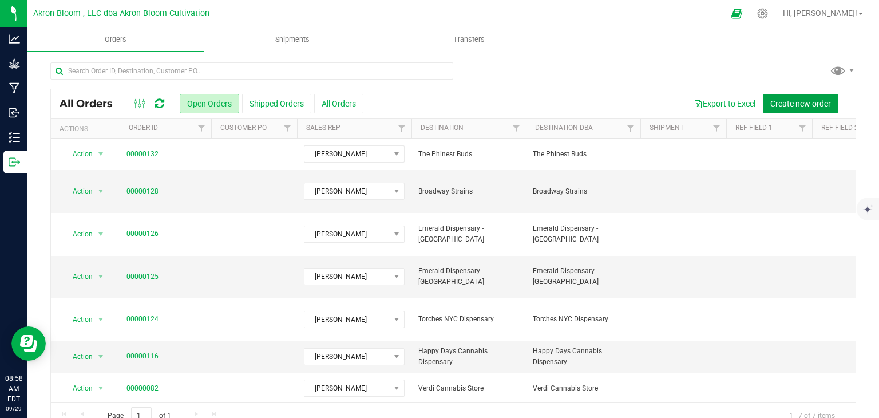
click at [791, 105] on span "Create new order" at bounding box center [800, 103] width 61 height 9
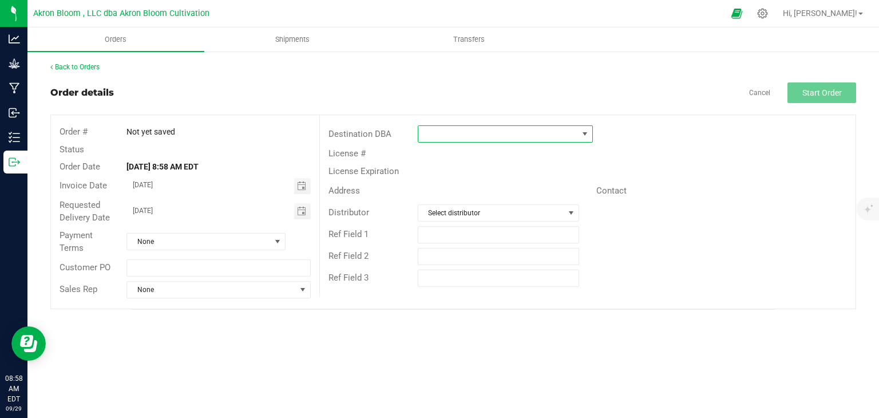
click at [586, 132] on span at bounding box center [584, 133] width 9 height 9
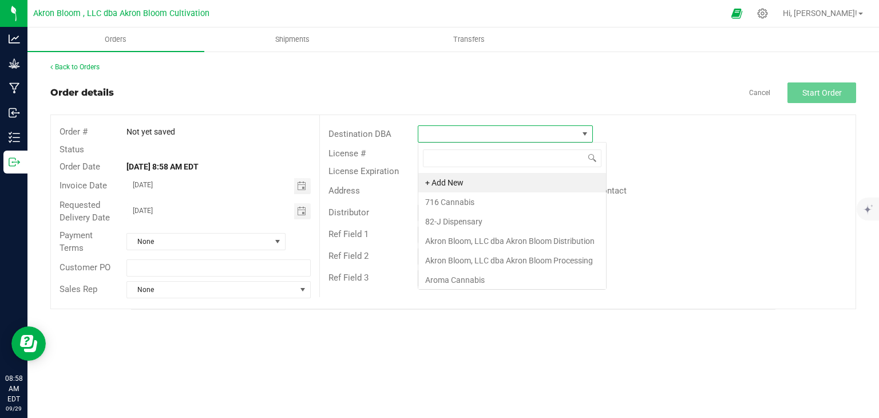
scroll to position [17, 175]
type input "Ups"
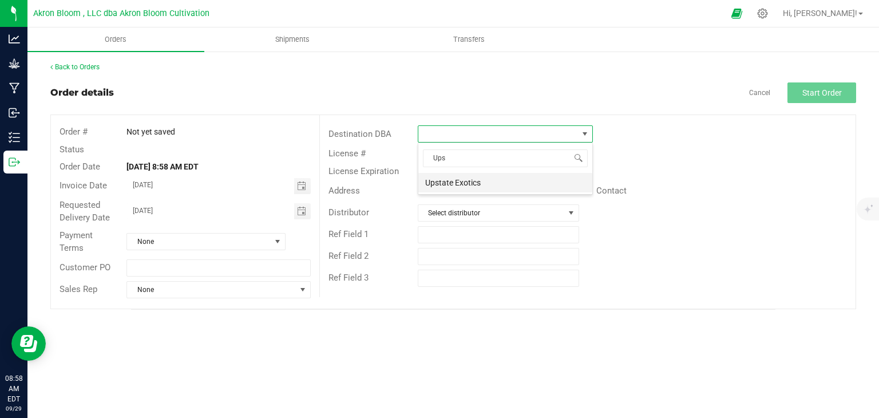
click at [537, 188] on li "Upstate Exotics" at bounding box center [505, 182] width 174 height 19
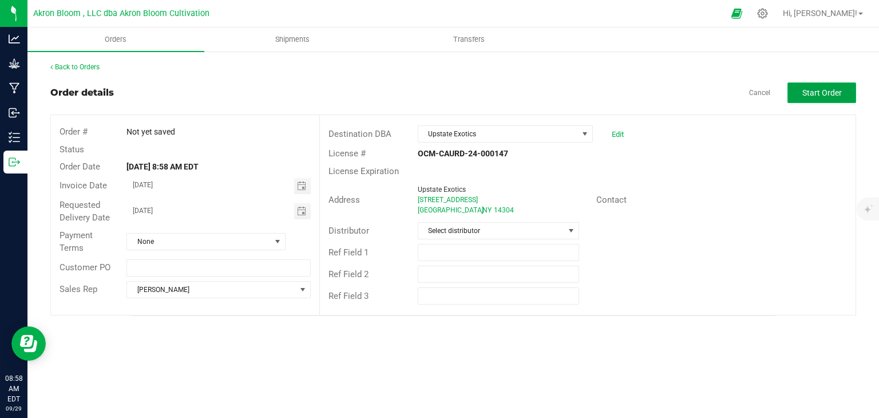
click at [811, 94] on span "Start Order" at bounding box center [821, 92] width 39 height 9
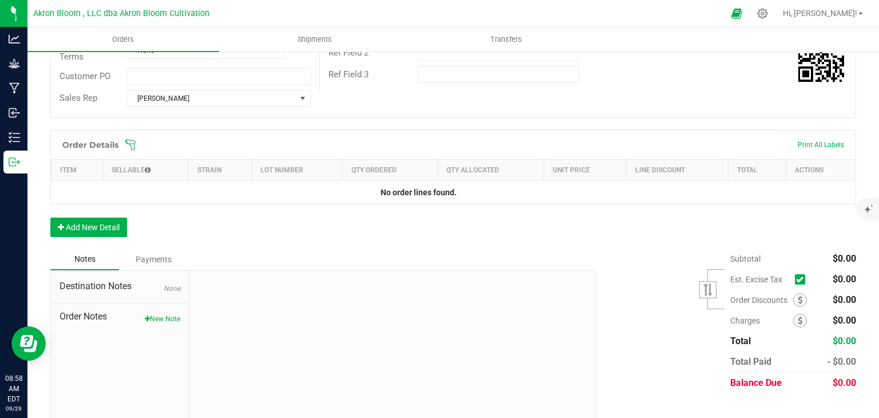
scroll to position [238, 0]
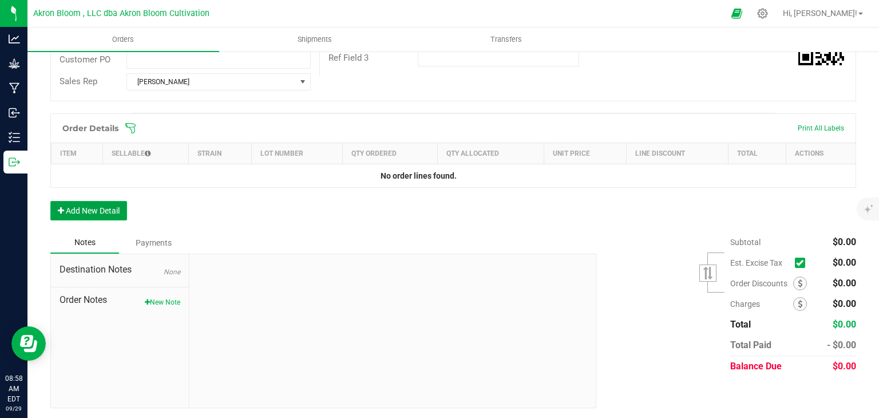
click at [116, 208] on button "Add New Detail" at bounding box center [88, 210] width 77 height 19
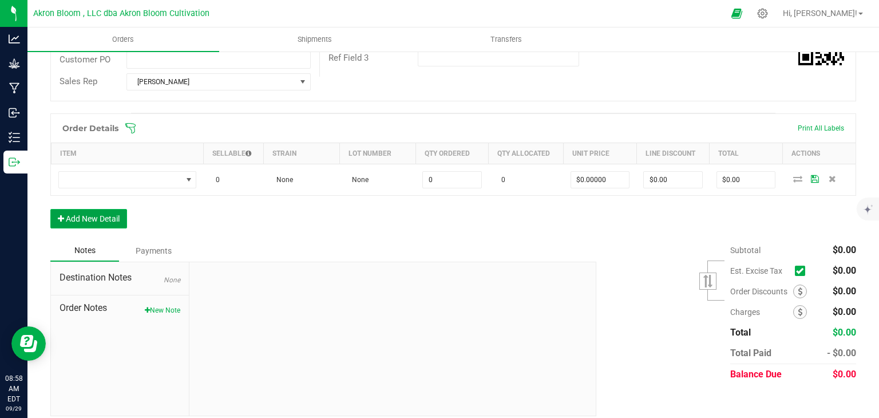
click at [112, 211] on button "Add New Detail" at bounding box center [88, 218] width 77 height 19
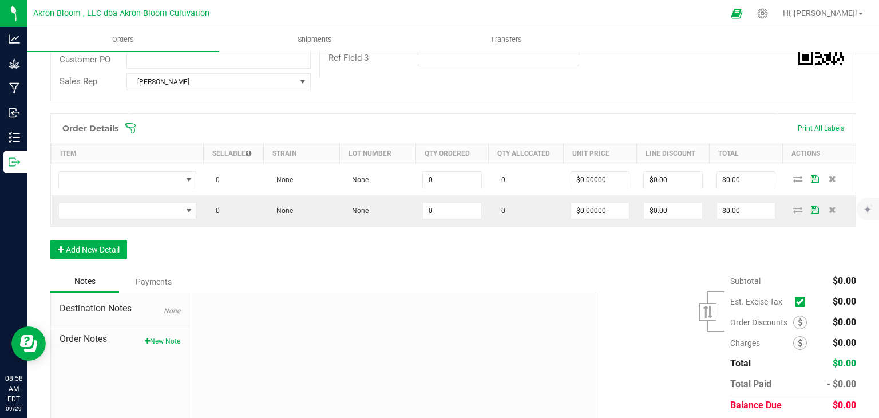
click at [88, 264] on div "Order Details Print All Labels Item Sellable Strain Lot Number Qty Ordered Qty …" at bounding box center [452, 191] width 805 height 157
click at [88, 252] on button "Add New Detail" at bounding box center [88, 249] width 77 height 19
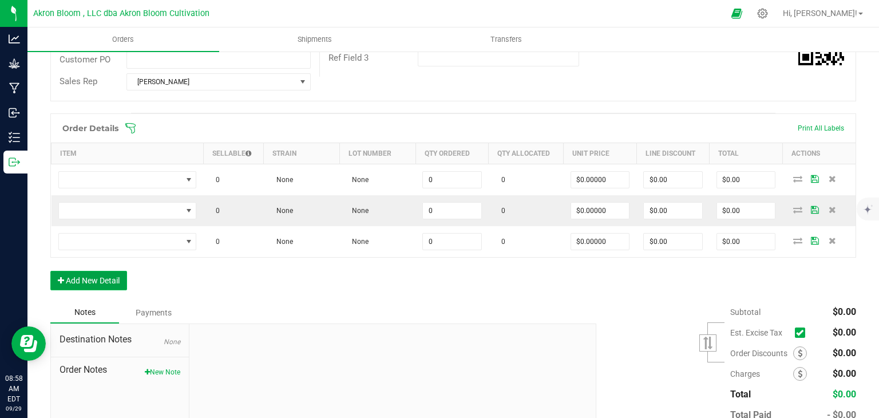
click at [82, 281] on button "Add New Detail" at bounding box center [88, 280] width 77 height 19
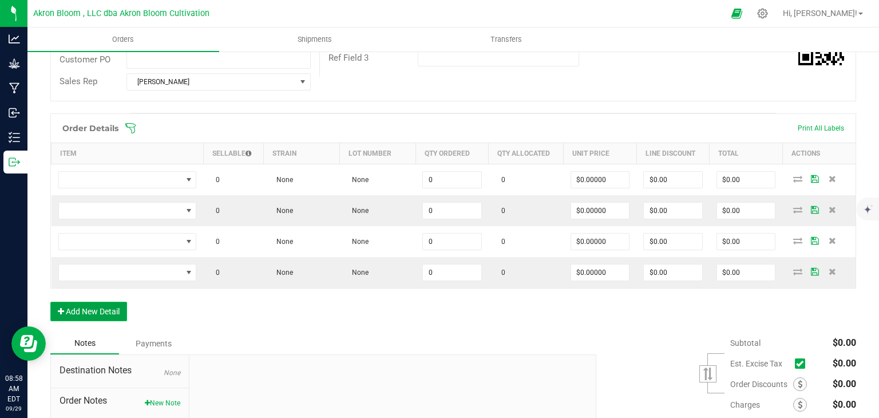
click at [78, 307] on button "Add New Detail" at bounding box center [88, 310] width 77 height 19
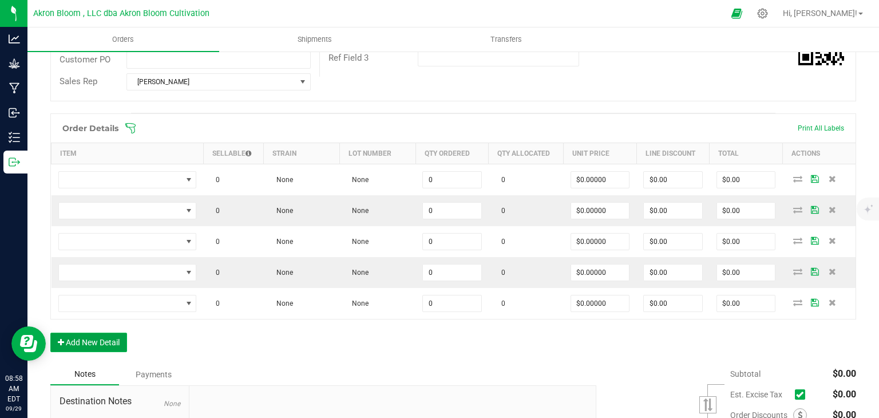
click at [77, 343] on button "Add New Detail" at bounding box center [88, 341] width 77 height 19
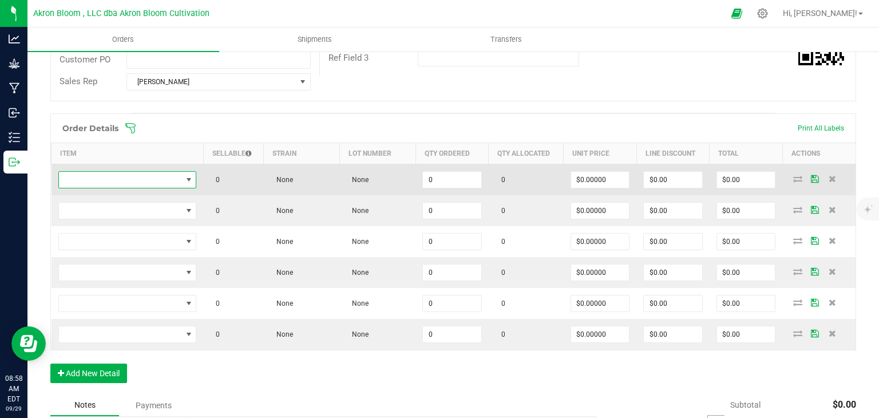
click at [184, 180] on span "NO DATA FOUND" at bounding box center [188, 179] width 9 height 9
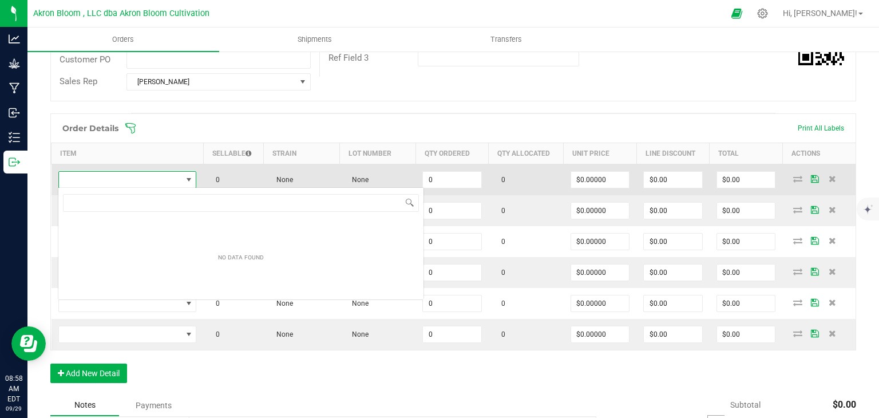
scroll to position [17, 138]
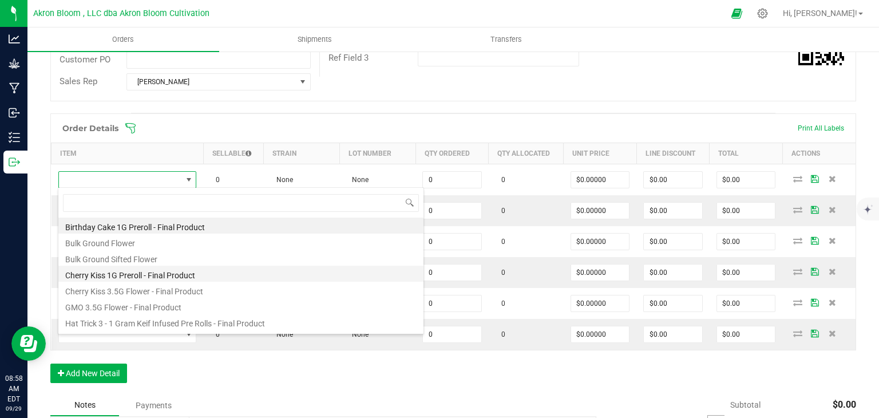
click at [146, 274] on li "Cherry Kiss 1G Preroll - Final Product" at bounding box center [240, 273] width 365 height 16
type input "0 ea"
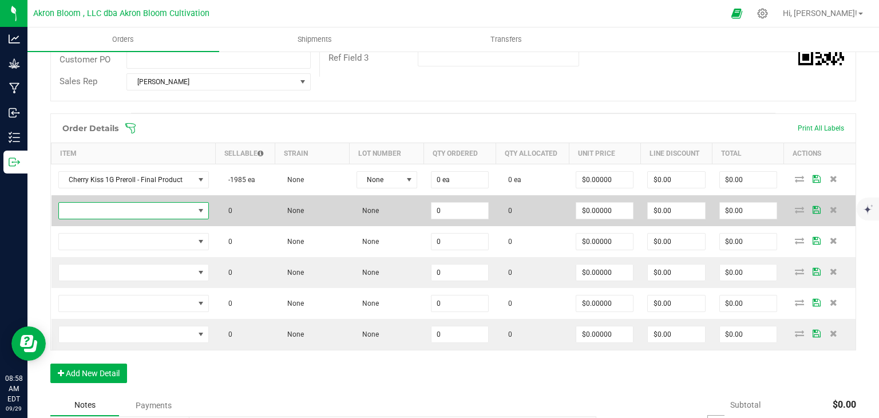
click at [196, 210] on span "NO DATA FOUND" at bounding box center [200, 210] width 9 height 9
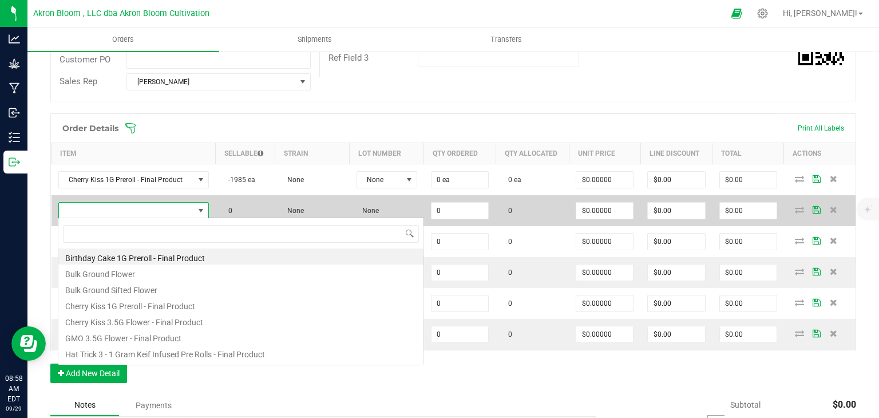
scroll to position [17, 149]
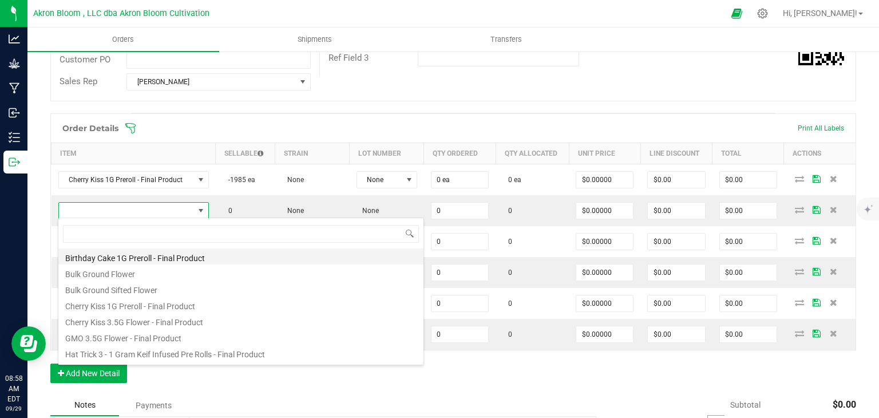
click at [175, 255] on li "Birthday Cake 1G Preroll - Final Product" at bounding box center [240, 256] width 365 height 16
type input "0 ea"
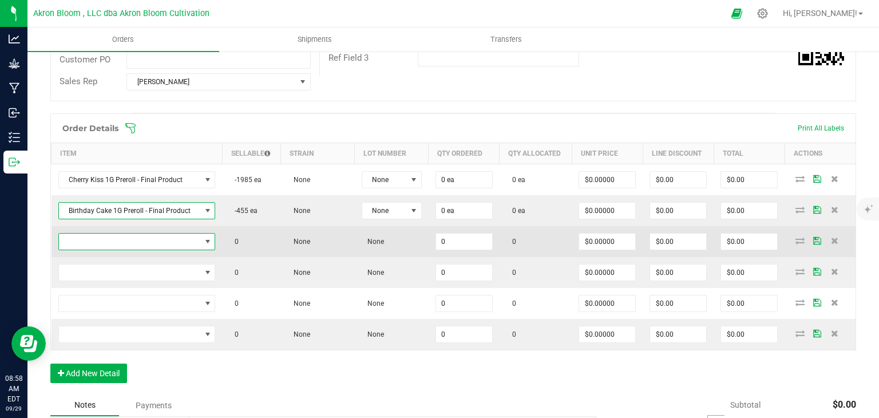
click at [205, 241] on span "NO DATA FOUND" at bounding box center [207, 241] width 9 height 9
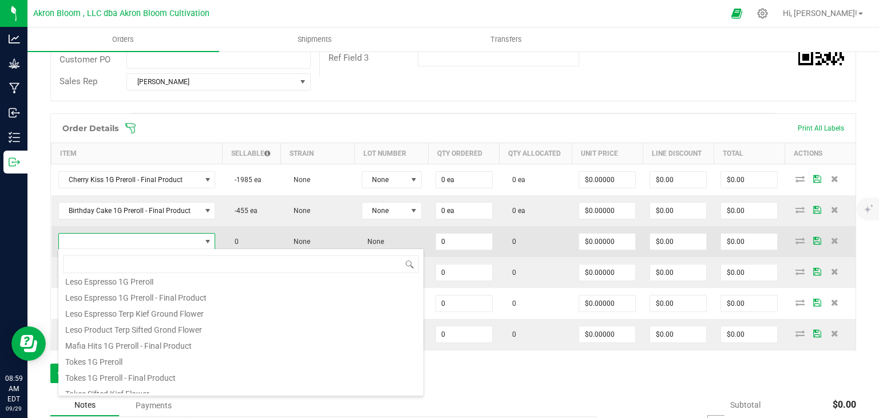
scroll to position [158, 0]
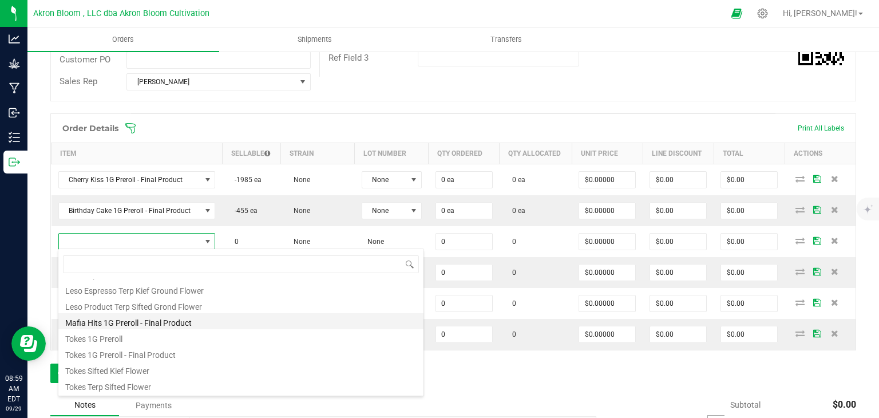
click at [148, 319] on li "Mafia Hits 1G Preroll - Final Product" at bounding box center [240, 321] width 365 height 16
type input "0 ea"
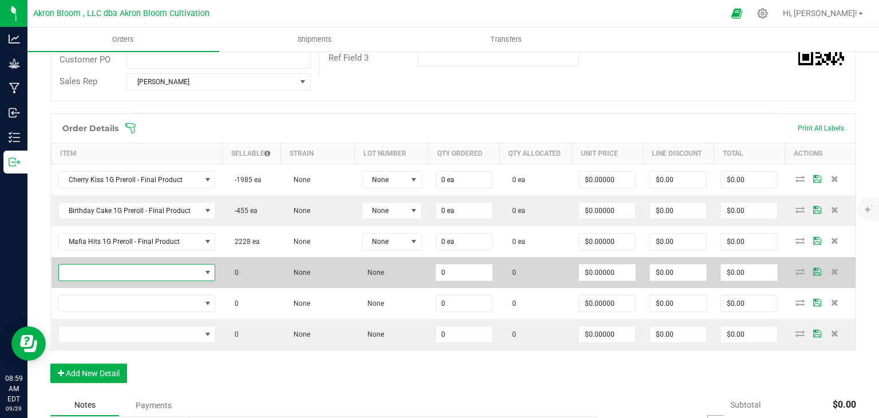
click at [205, 272] on span "NO DATA FOUND" at bounding box center [207, 272] width 9 height 9
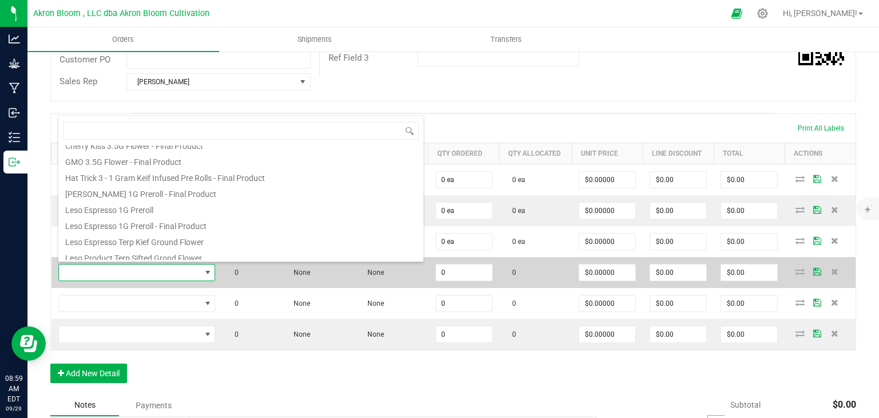
scroll to position [69, 0]
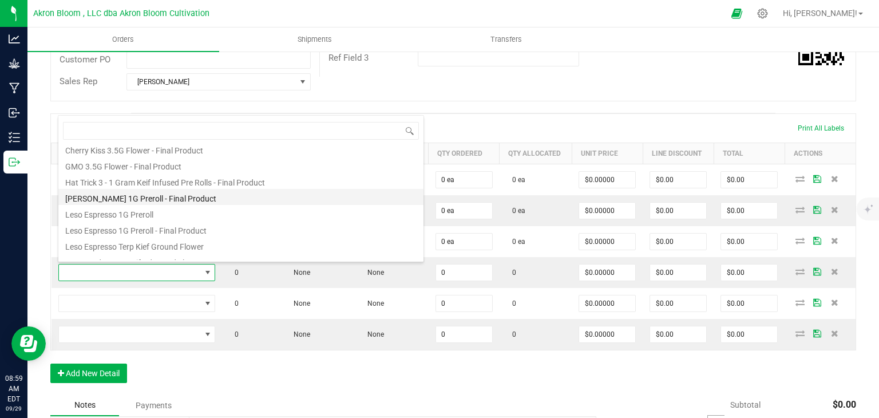
click at [113, 199] on li "[PERSON_NAME] 1G Preroll - Final Product" at bounding box center [240, 197] width 365 height 16
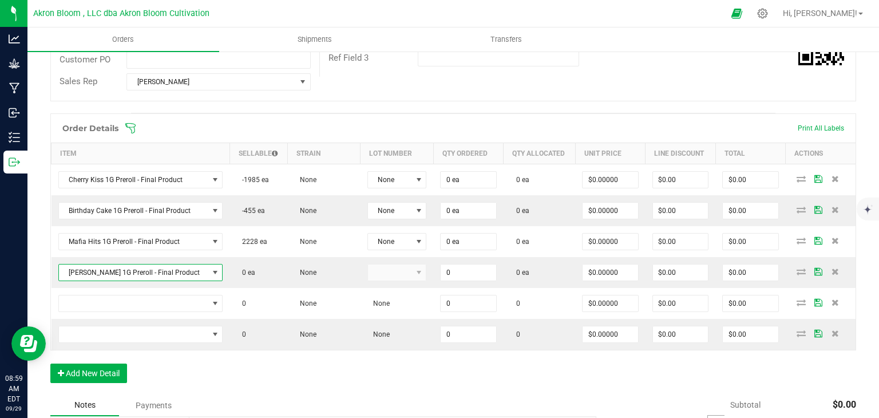
type input "0 ea"
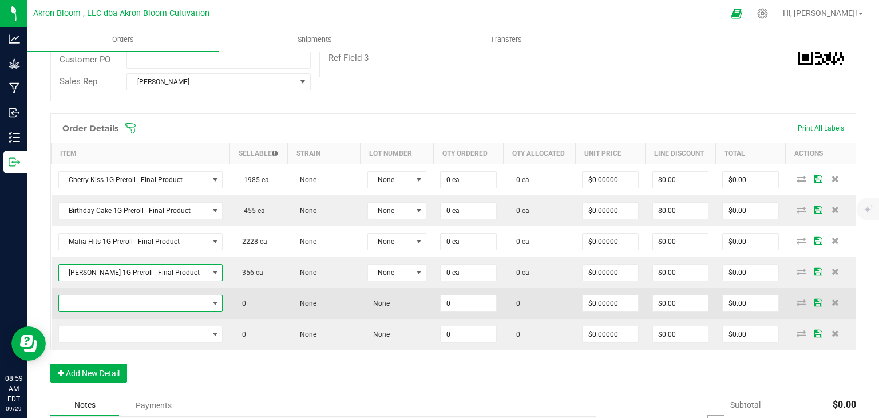
click at [210, 300] on span "NO DATA FOUND" at bounding box center [214, 303] width 9 height 9
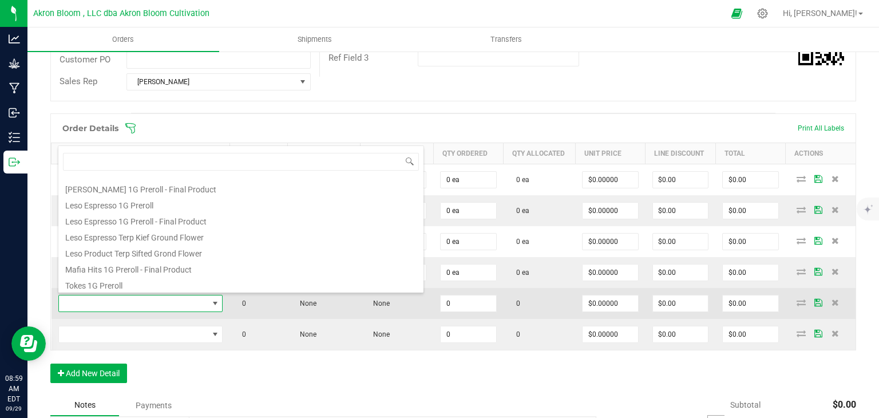
scroll to position [111, 0]
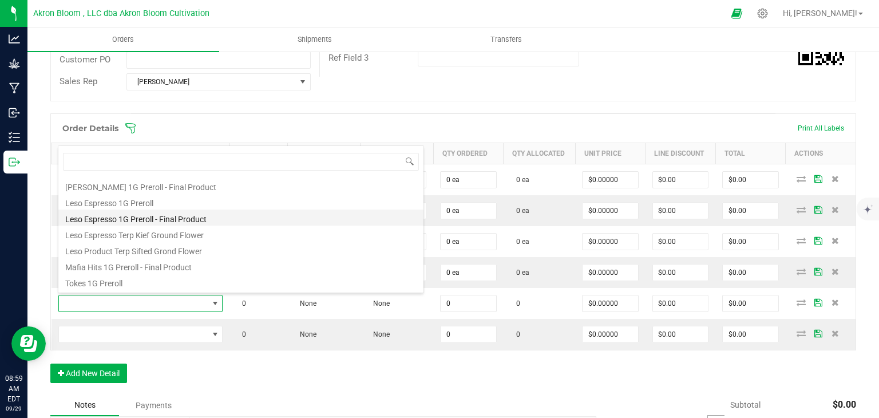
click at [143, 214] on li "Leso Espresso 1G Preroll - Final Product" at bounding box center [240, 217] width 365 height 16
type input "0 ea"
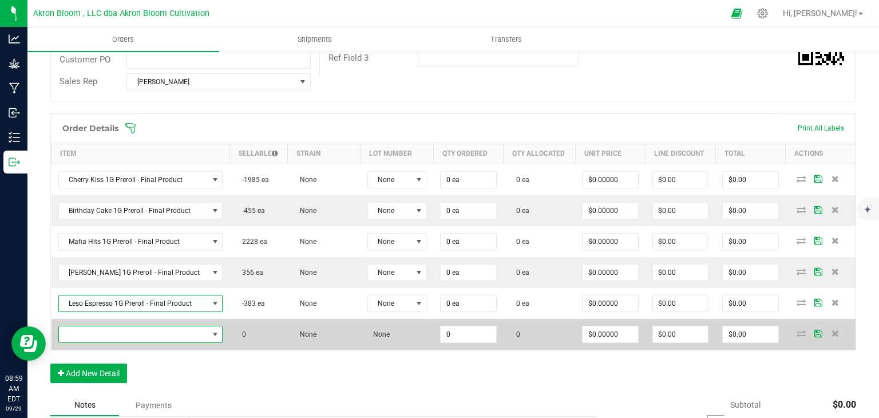
click at [210, 332] on span "NO DATA FOUND" at bounding box center [214, 333] width 9 height 9
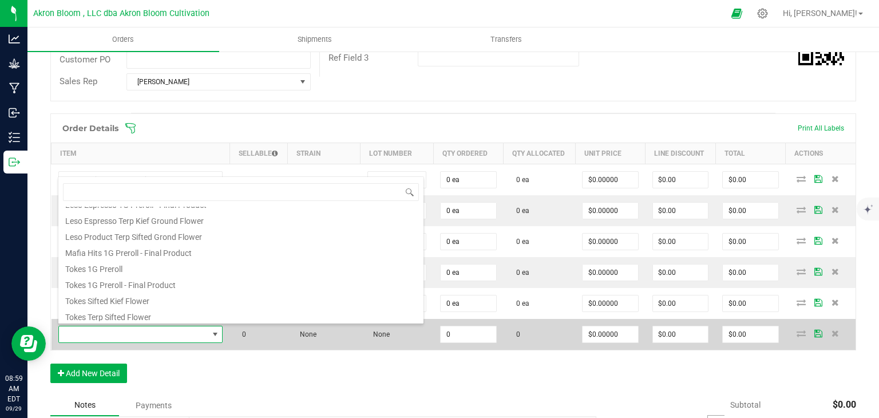
scroll to position [158, 0]
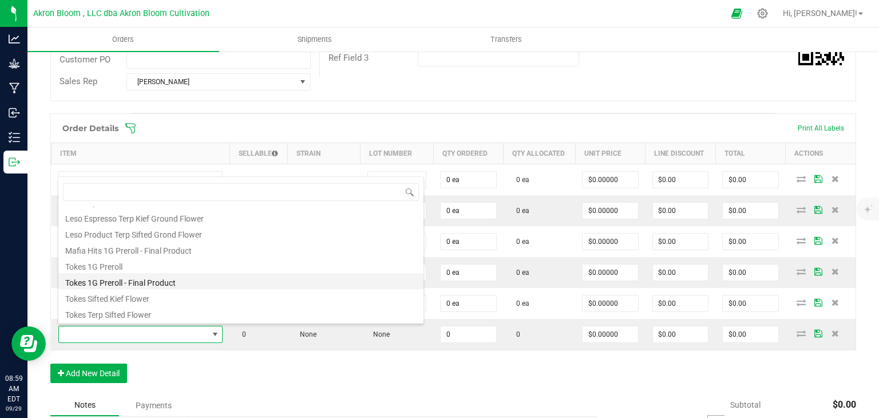
click at [164, 280] on li "Tokes 1G Preroll - Final Product" at bounding box center [240, 281] width 365 height 16
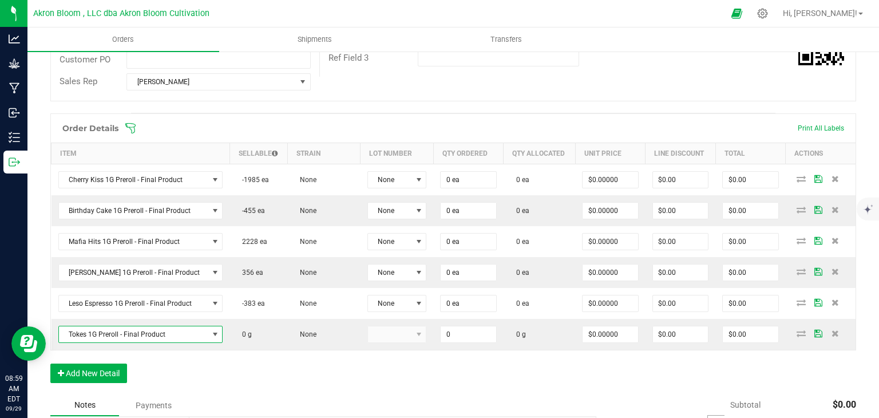
type input "0.0000 g"
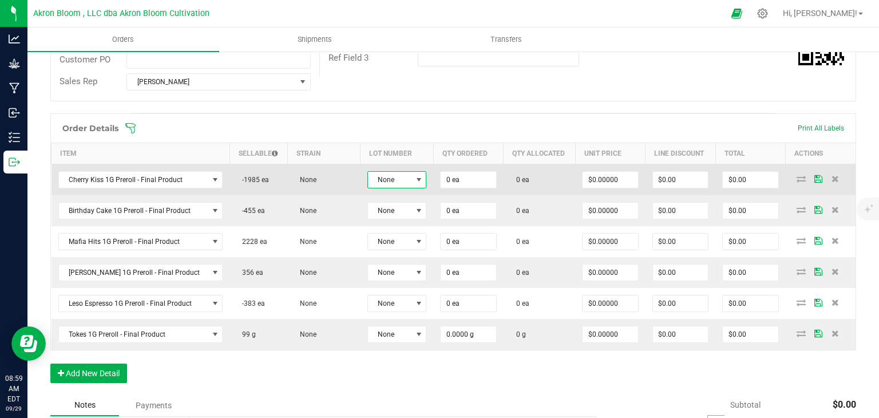
click at [415, 175] on span at bounding box center [418, 179] width 9 height 9
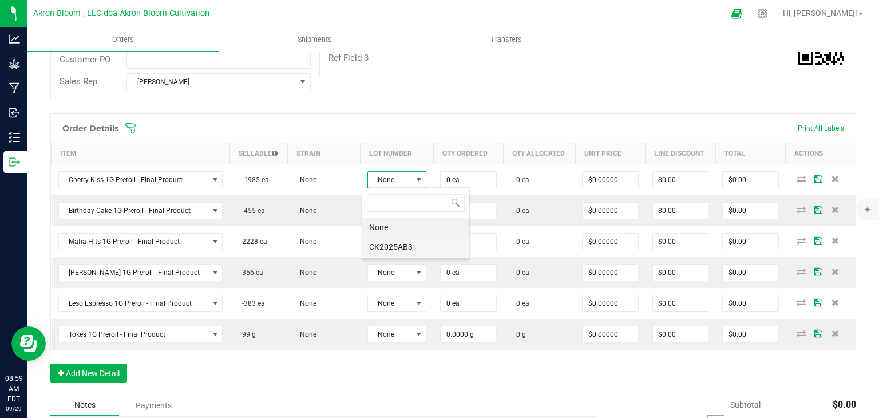
click at [395, 246] on li "CK2025AB3" at bounding box center [415, 246] width 107 height 19
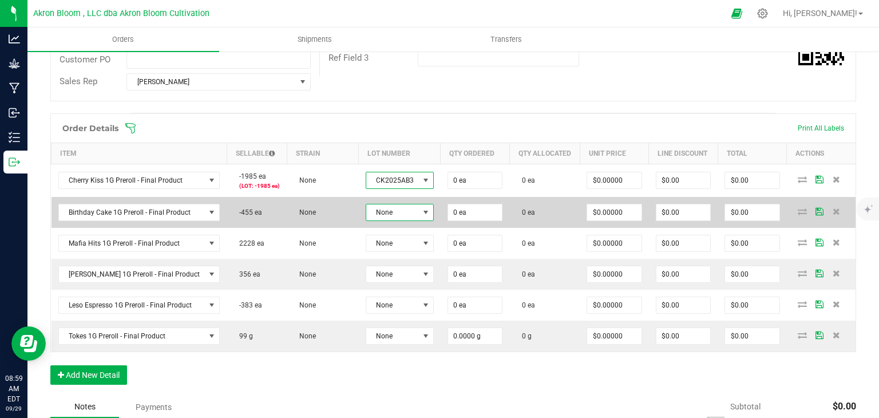
click at [421, 209] on span at bounding box center [425, 212] width 9 height 9
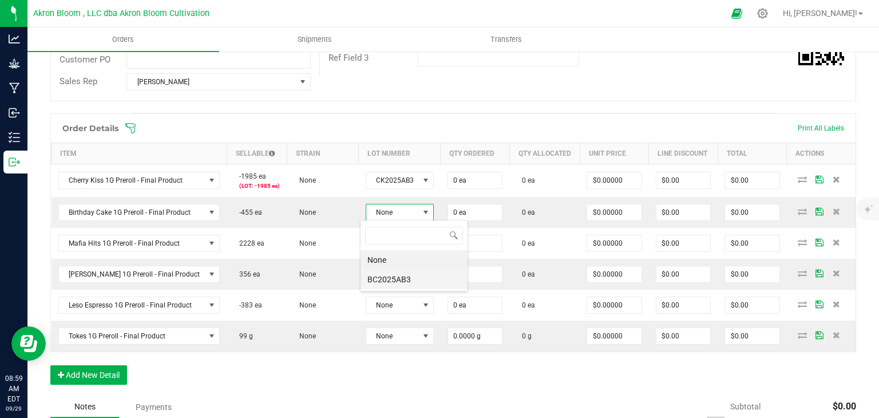
click at [400, 276] on li "BC2025AB3" at bounding box center [413, 278] width 107 height 19
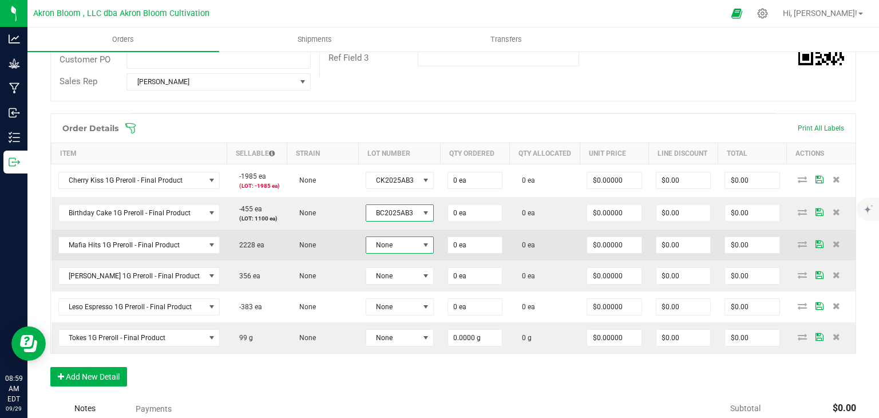
click at [421, 241] on span at bounding box center [425, 244] width 9 height 9
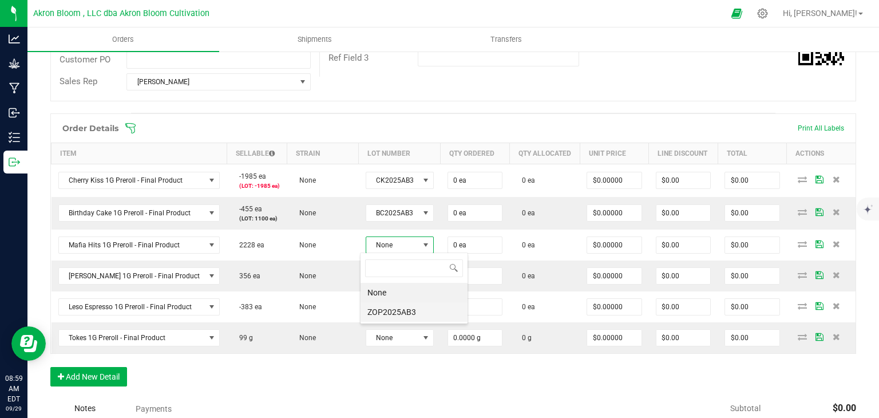
click at [400, 312] on li "ZOP2025AB3" at bounding box center [413, 311] width 107 height 19
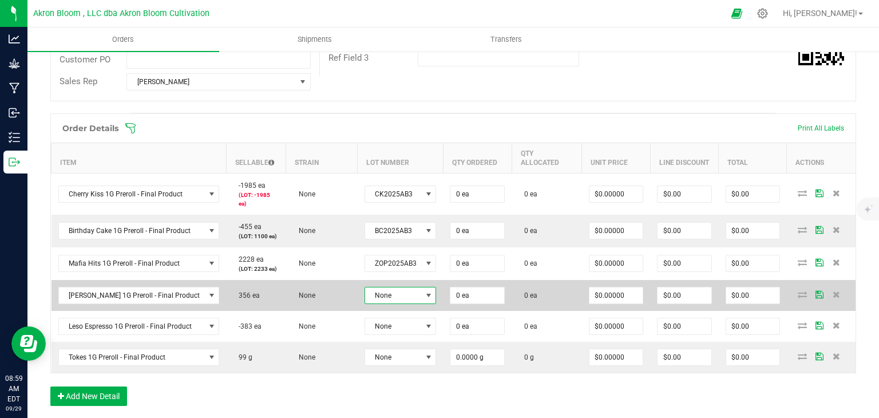
click at [424, 291] on span at bounding box center [428, 295] width 9 height 9
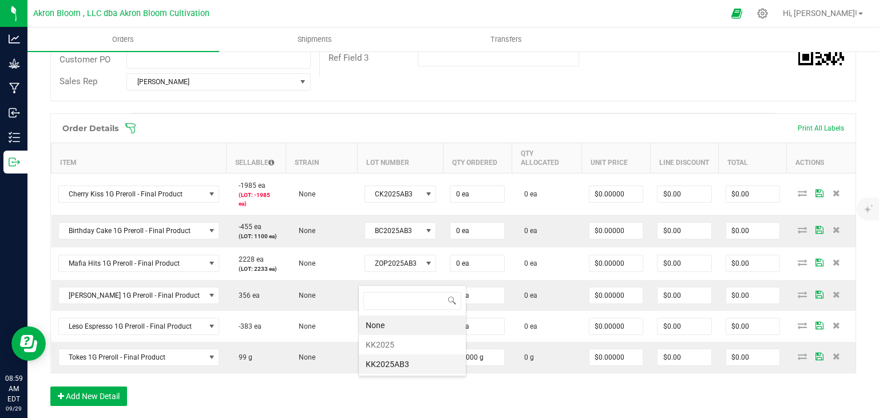
click at [399, 357] on li "KK2025AB3" at bounding box center [412, 363] width 107 height 19
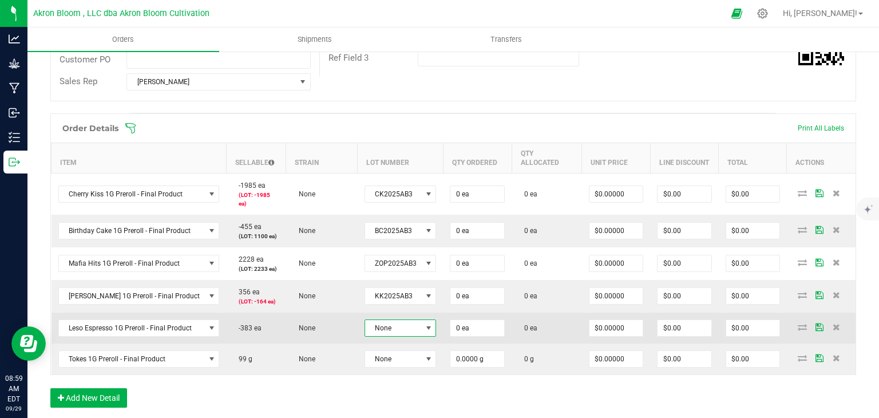
click at [424, 323] on span at bounding box center [428, 327] width 9 height 9
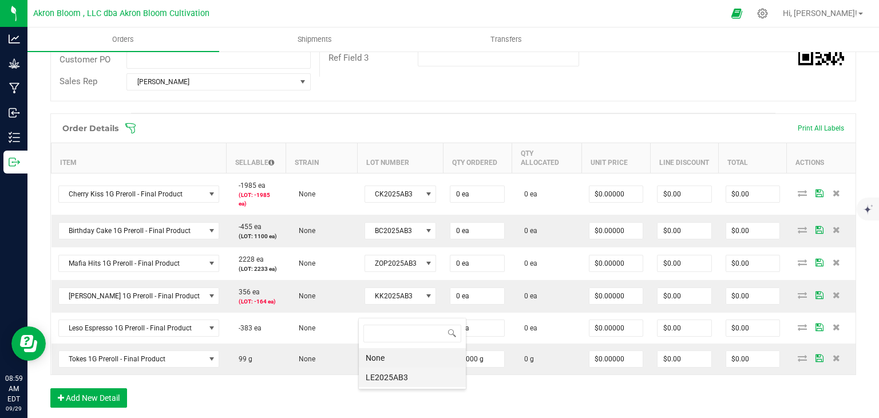
click at [406, 375] on li "LE2025AB3" at bounding box center [412, 376] width 107 height 19
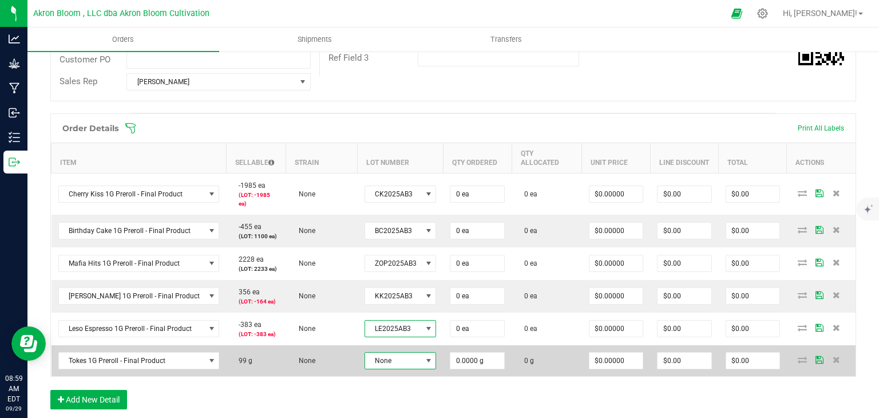
click at [424, 356] on span at bounding box center [428, 360] width 9 height 9
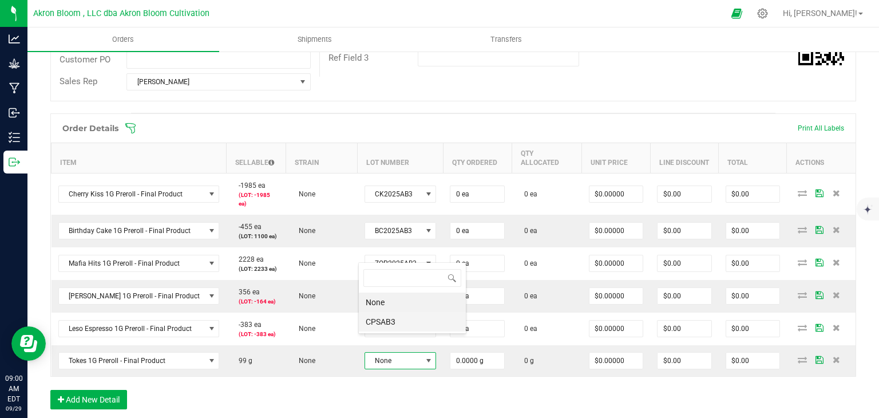
click at [415, 320] on li "CPSAB3" at bounding box center [412, 321] width 107 height 19
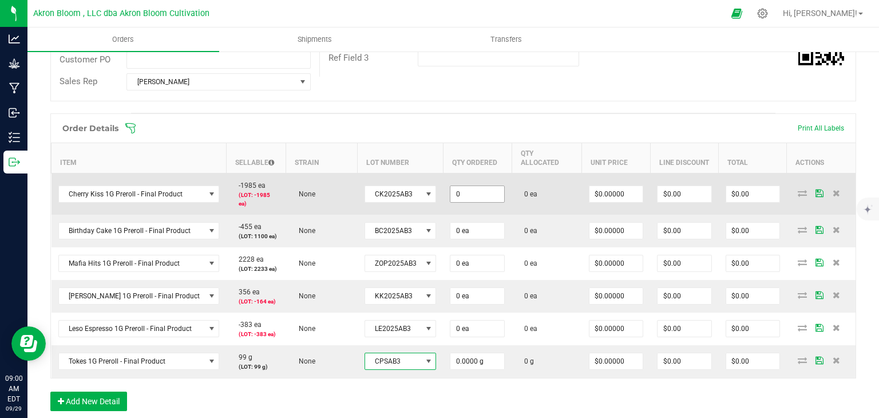
click at [470, 186] on input "0" at bounding box center [477, 194] width 54 height 16
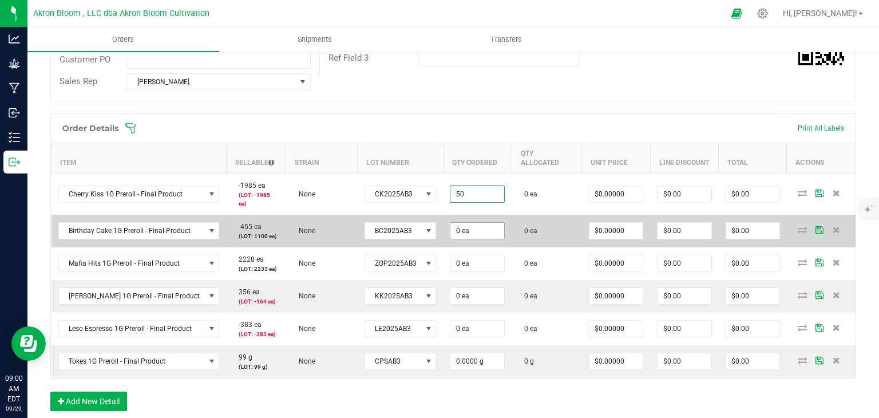
type input "50 ea"
click at [464, 222] on input "0" at bounding box center [477, 230] width 54 height 16
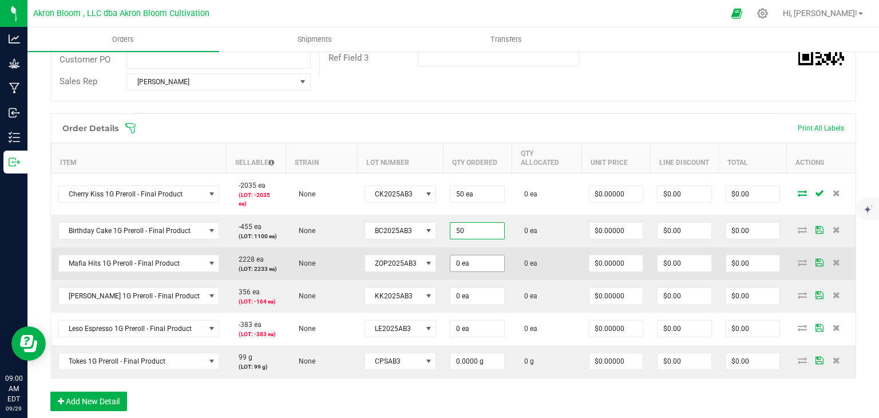
type input "50 ea"
click at [459, 255] on input "0" at bounding box center [477, 263] width 54 height 16
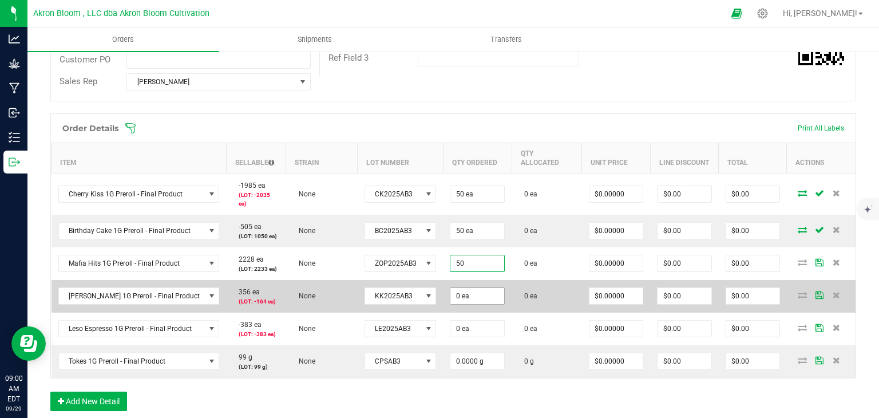
type input "50 ea"
click at [458, 288] on input "0" at bounding box center [477, 296] width 54 height 16
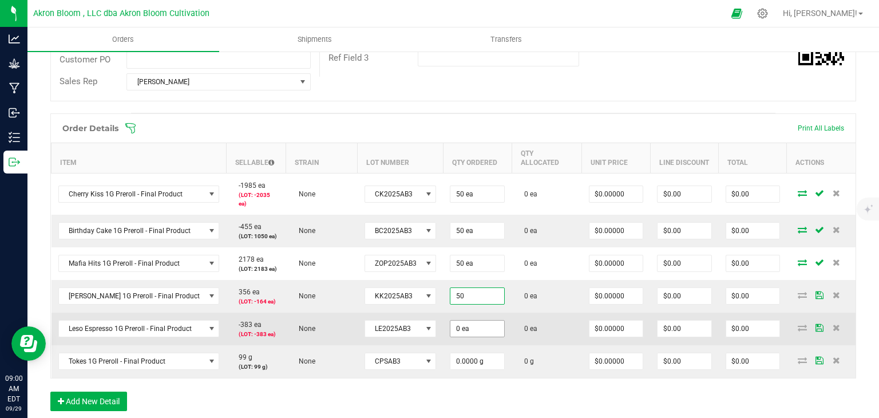
type input "50 ea"
click at [460, 320] on input "0" at bounding box center [477, 328] width 54 height 16
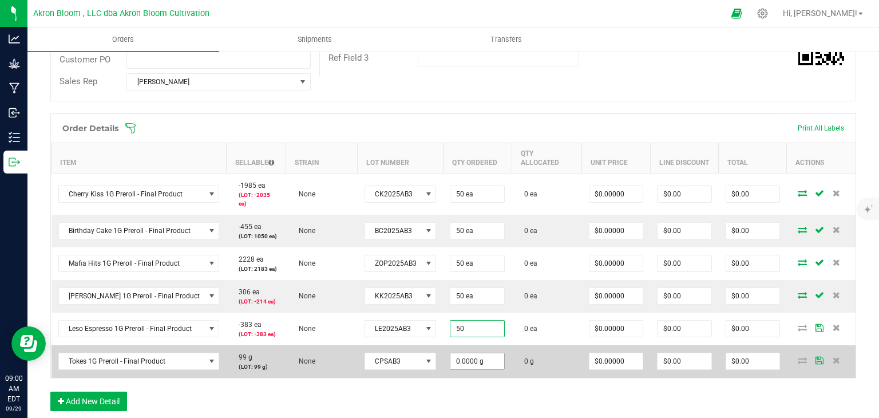
type input "50 ea"
click at [460, 353] on input "0" at bounding box center [477, 361] width 54 height 16
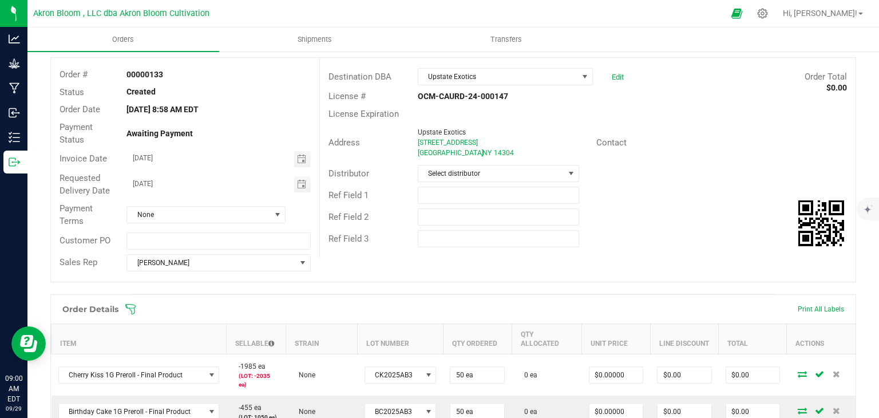
scroll to position [0, 0]
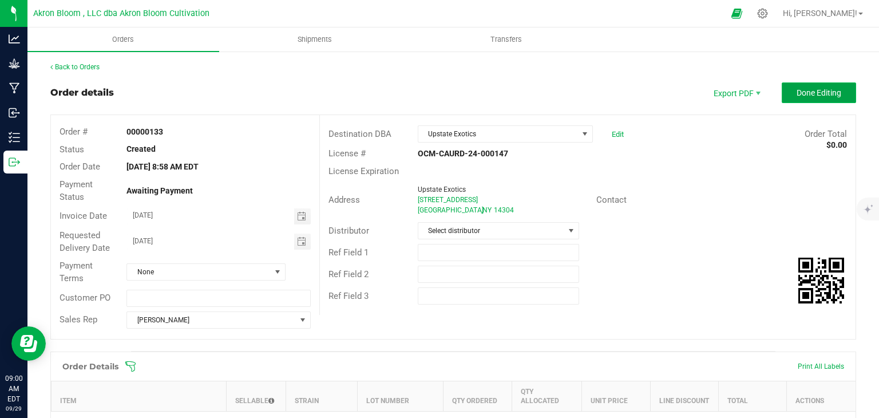
type input "50.0000 g"
click at [808, 91] on span "Done Editing" at bounding box center [818, 92] width 45 height 9
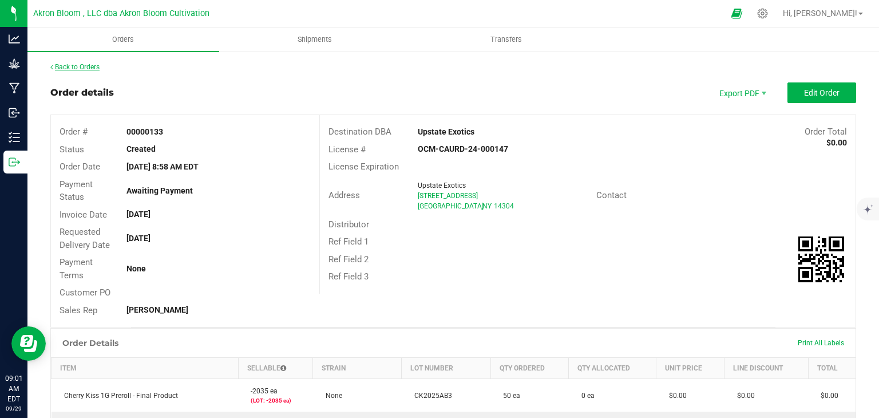
click at [89, 67] on link "Back to Orders" at bounding box center [74, 67] width 49 height 8
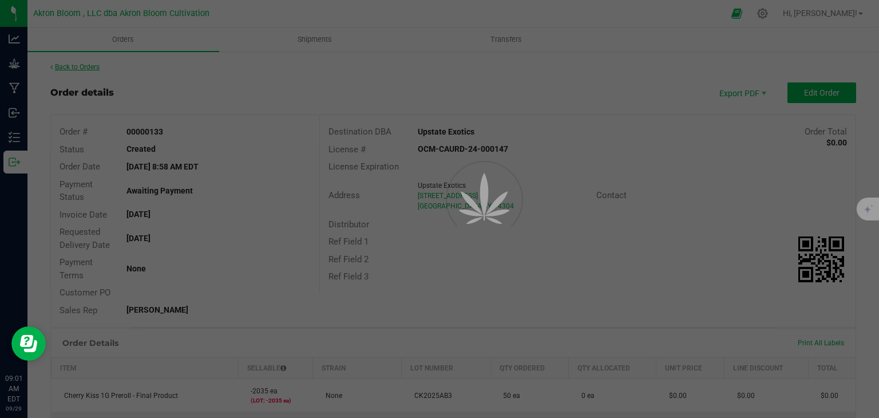
click at [89, 67] on div at bounding box center [439, 209] width 879 height 418
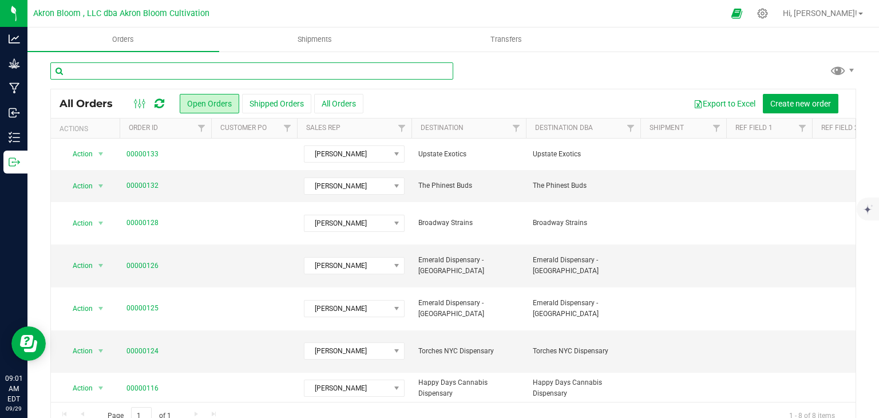
click at [164, 66] on input "text" at bounding box center [251, 70] width 403 height 17
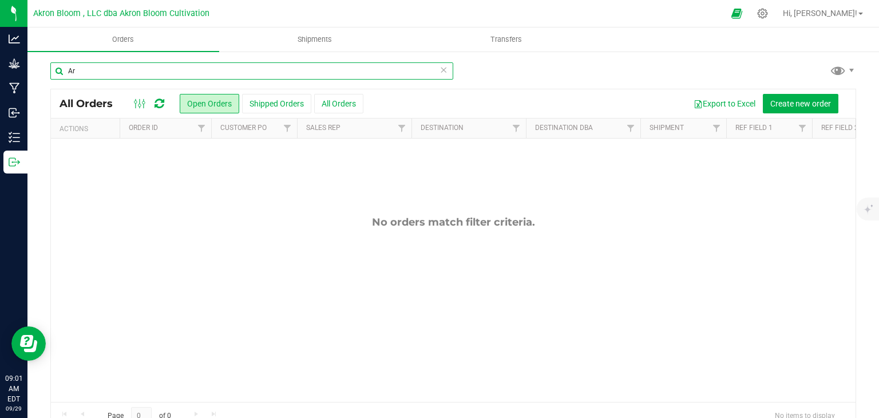
type input "A"
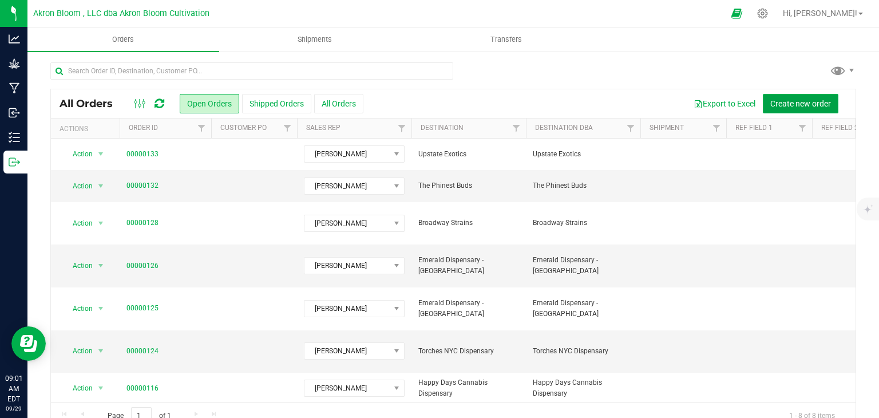
click at [796, 102] on span "Create new order" at bounding box center [800, 103] width 61 height 9
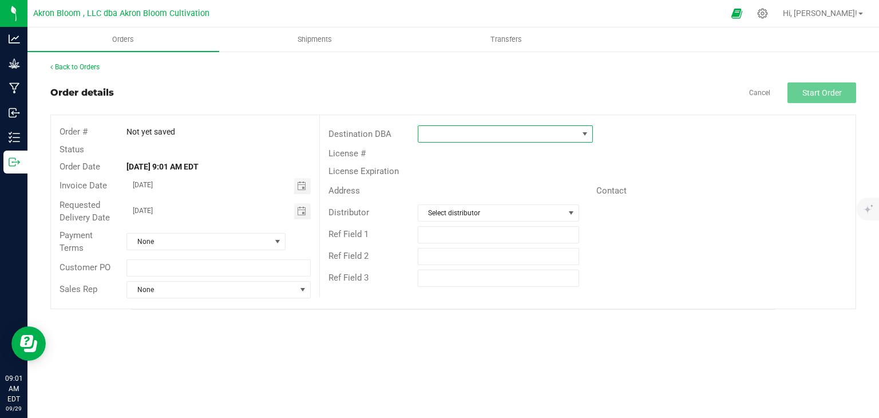
click at [469, 130] on span at bounding box center [498, 134] width 160 height 16
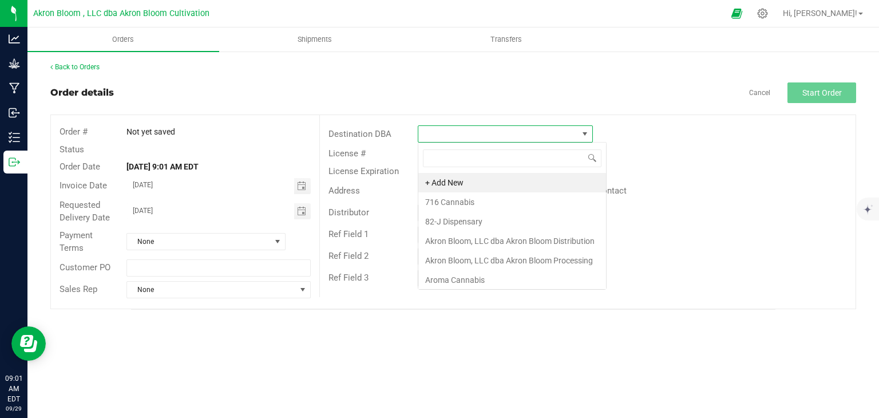
scroll to position [17, 175]
click at [463, 276] on li "Aroma Cannabis" at bounding box center [512, 279] width 188 height 19
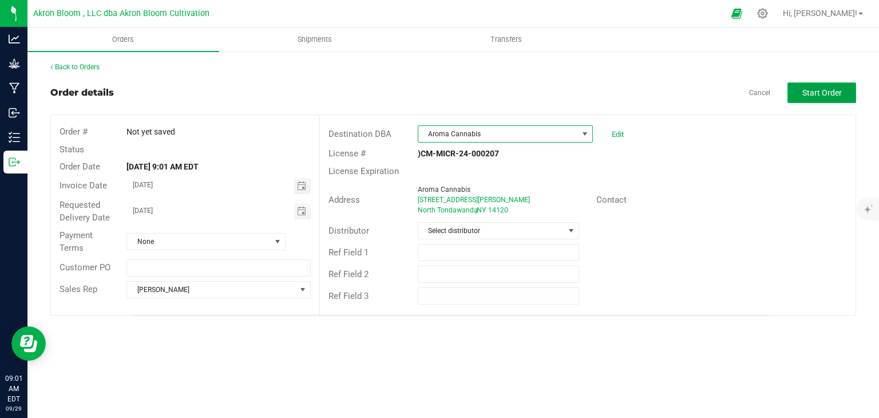
click at [810, 96] on span "Start Order" at bounding box center [821, 92] width 39 height 9
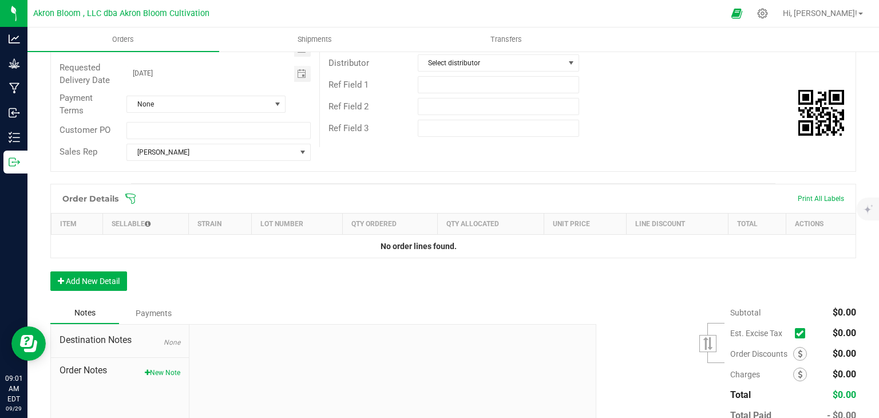
scroll to position [216, 0]
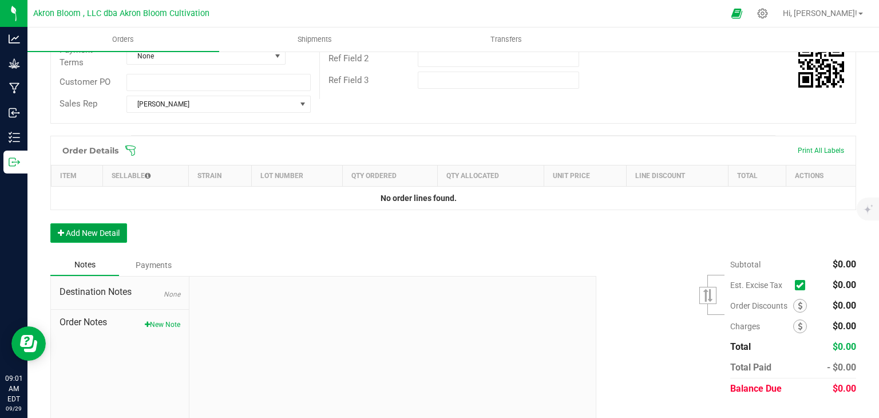
click at [88, 231] on button "Add New Detail" at bounding box center [88, 232] width 77 height 19
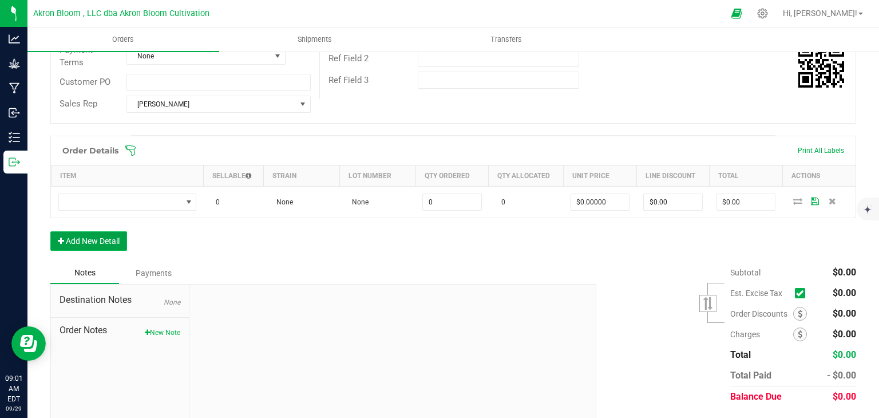
click at [86, 240] on button "Add New Detail" at bounding box center [88, 240] width 77 height 19
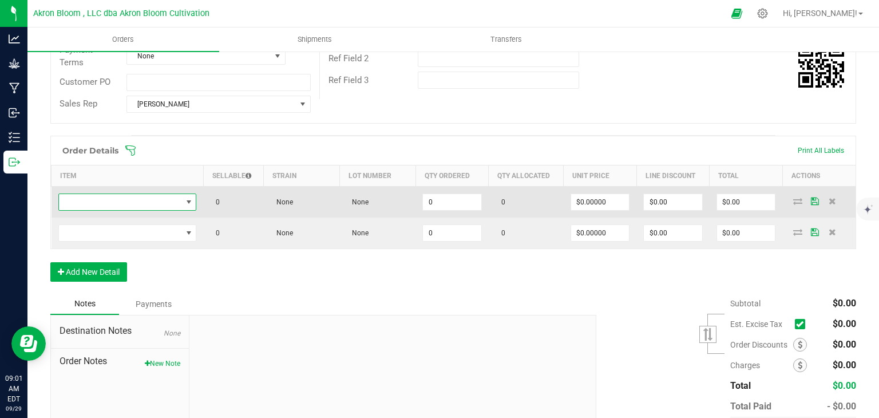
click at [184, 200] on span "NO DATA FOUND" at bounding box center [188, 201] width 9 height 9
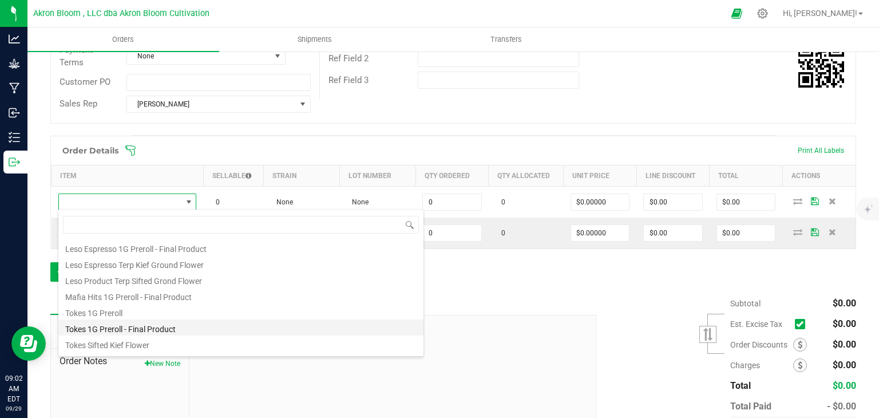
scroll to position [158, 0]
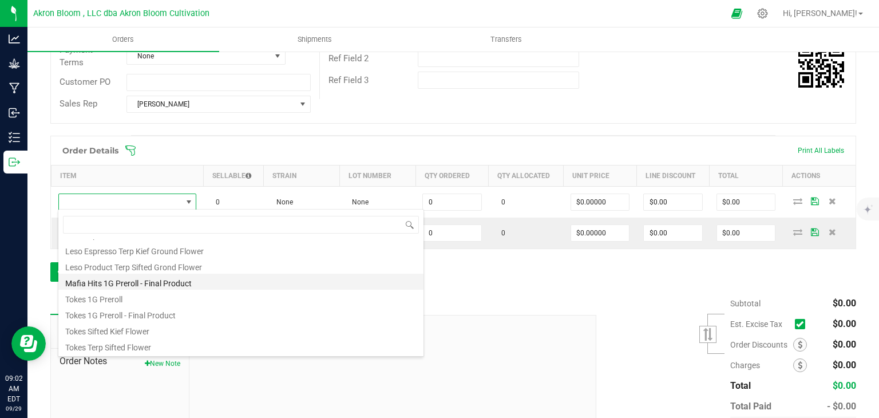
click at [137, 283] on li "Mafia Hits 1G Preroll - Final Product" at bounding box center [240, 281] width 365 height 16
type input "0 ea"
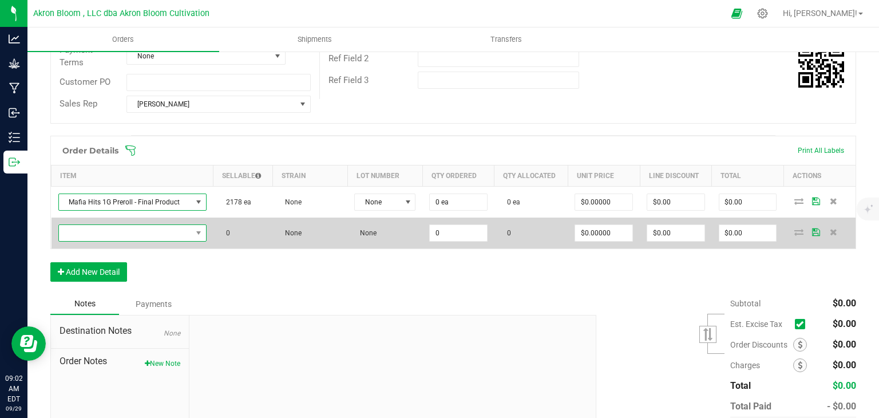
click at [197, 225] on span "NO DATA FOUND" at bounding box center [199, 233] width 14 height 16
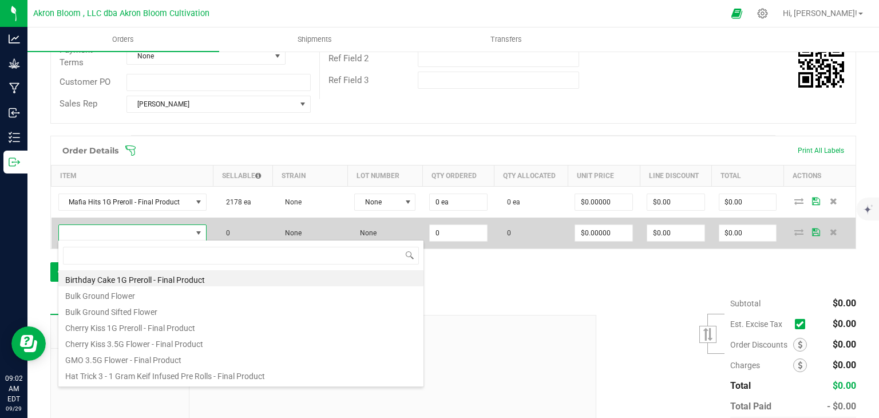
scroll to position [17, 146]
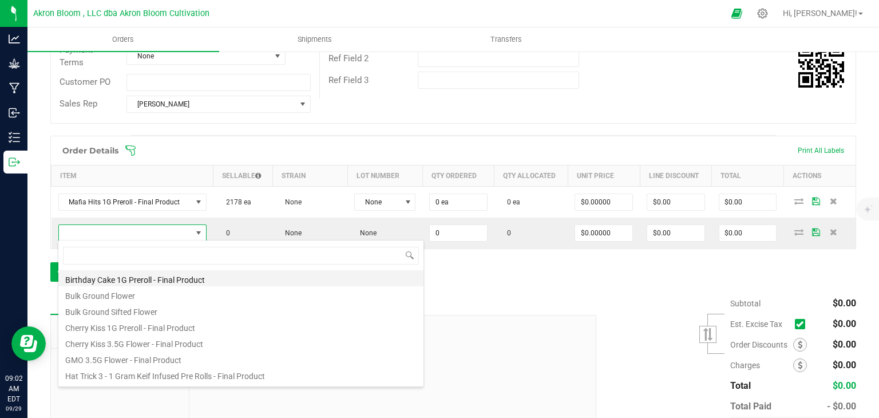
click at [189, 277] on li "Birthday Cake 1G Preroll - Final Product" at bounding box center [240, 278] width 365 height 16
type input "0 ea"
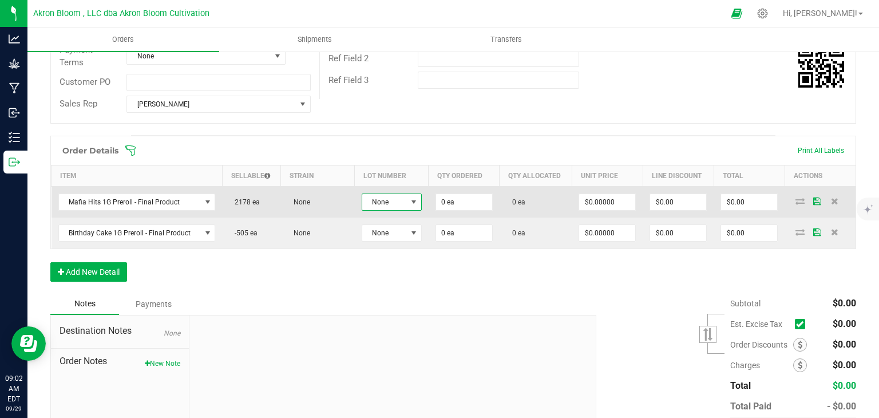
click at [411, 201] on span at bounding box center [413, 201] width 9 height 9
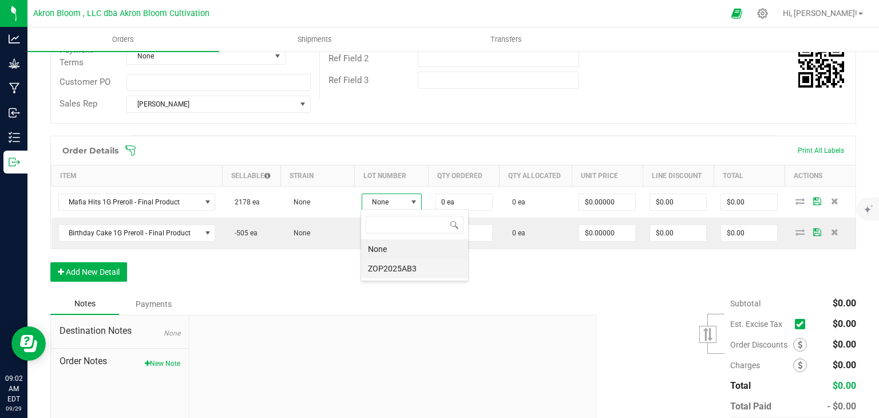
click at [395, 266] on li "ZOP2025AB3" at bounding box center [414, 268] width 107 height 19
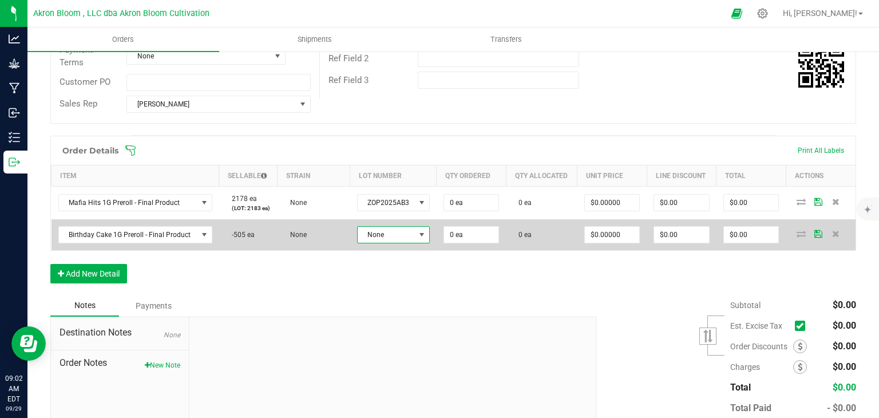
click at [417, 231] on span at bounding box center [421, 234] width 9 height 9
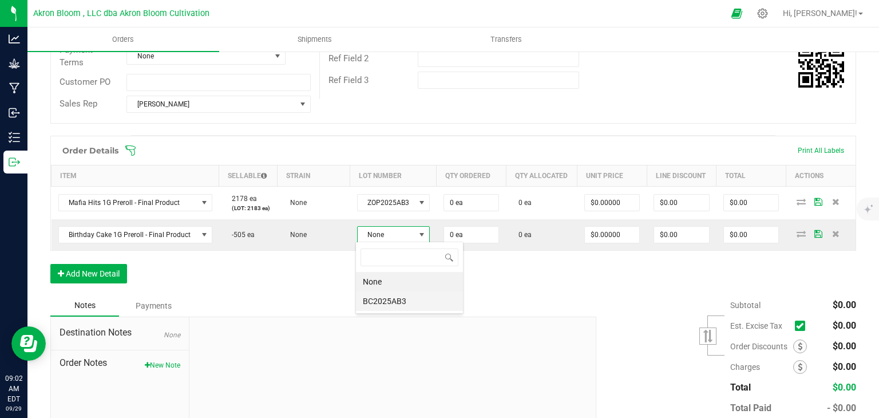
click at [392, 305] on li "BC2025AB3" at bounding box center [409, 300] width 107 height 19
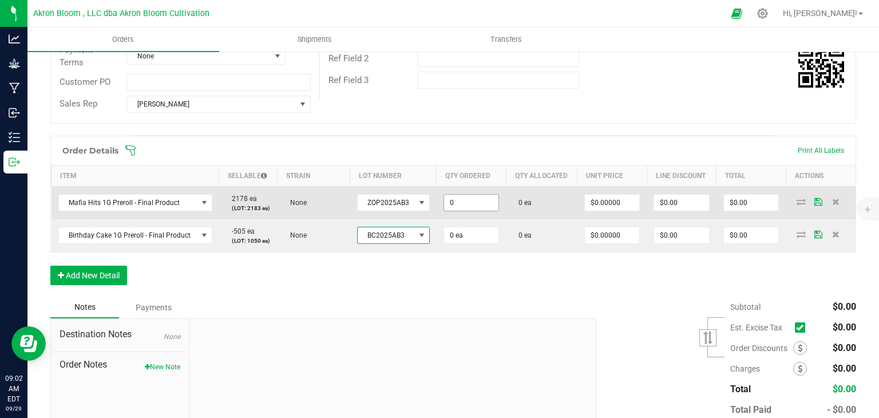
click at [468, 196] on input "0" at bounding box center [471, 202] width 54 height 16
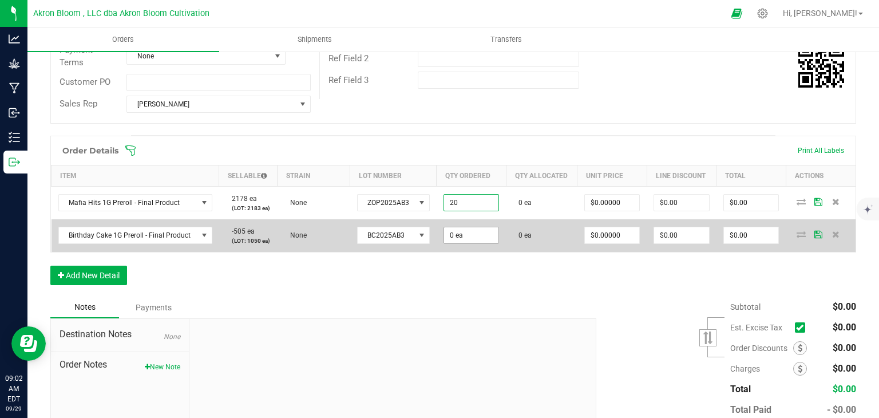
type input "20 ea"
click at [462, 238] on input "0" at bounding box center [471, 235] width 54 height 16
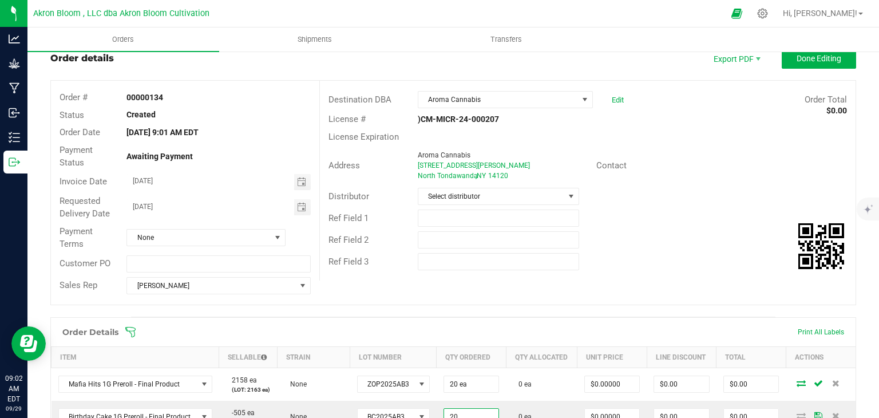
scroll to position [0, 0]
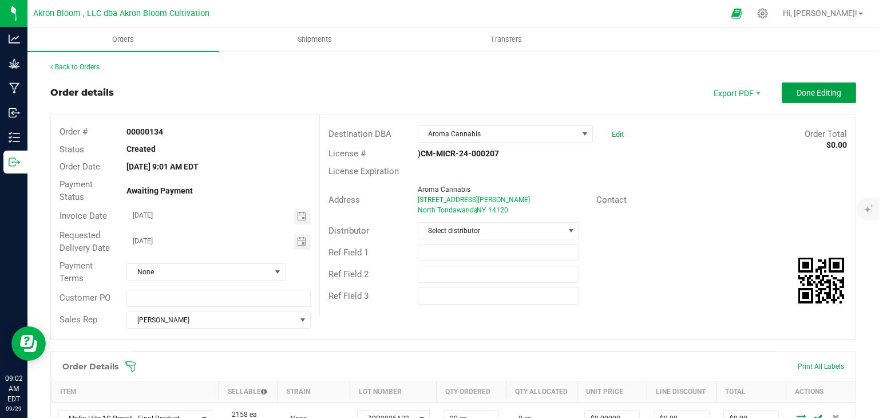
type input "20 ea"
click at [826, 90] on span "Done Editing" at bounding box center [818, 92] width 45 height 9
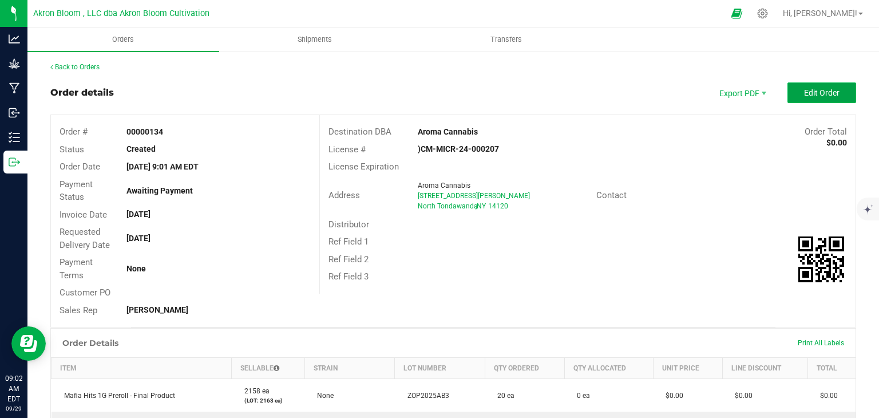
click at [836, 92] on span "Edit Order" at bounding box center [821, 92] width 35 height 9
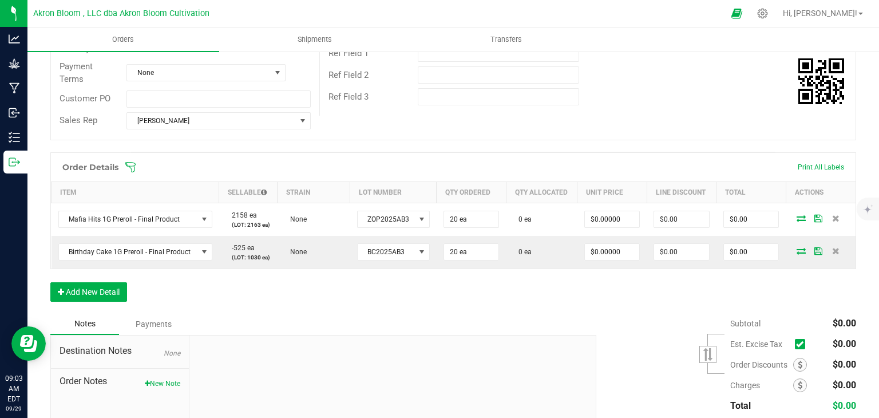
scroll to position [195, 0]
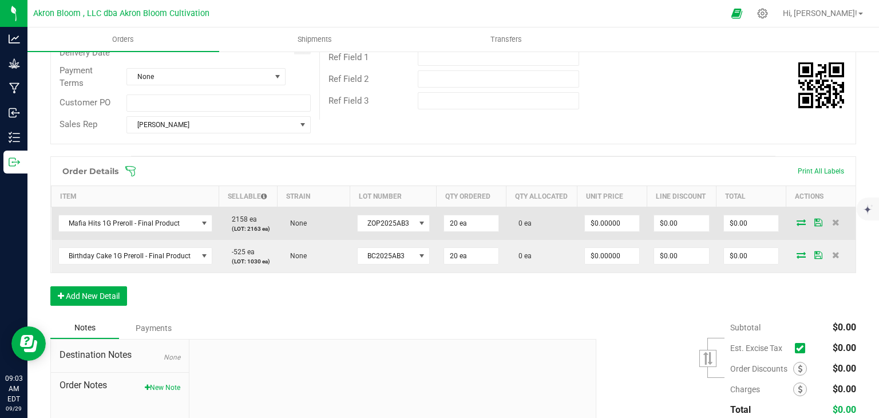
click at [801, 222] on icon at bounding box center [800, 221] width 9 height 7
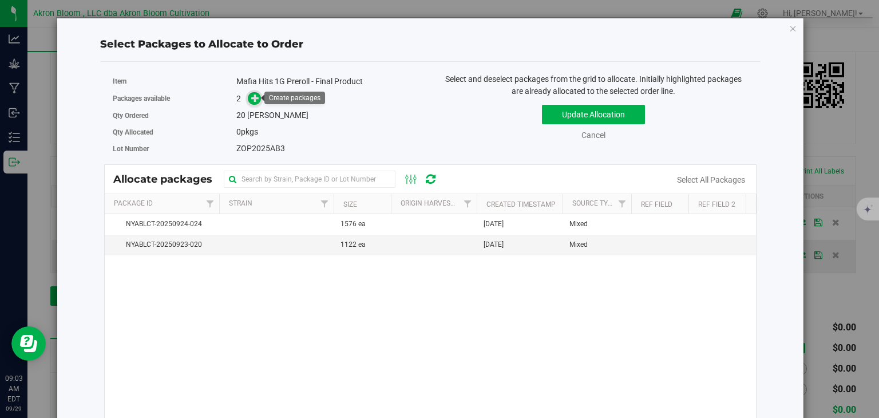
click at [253, 97] on icon at bounding box center [255, 98] width 8 height 8
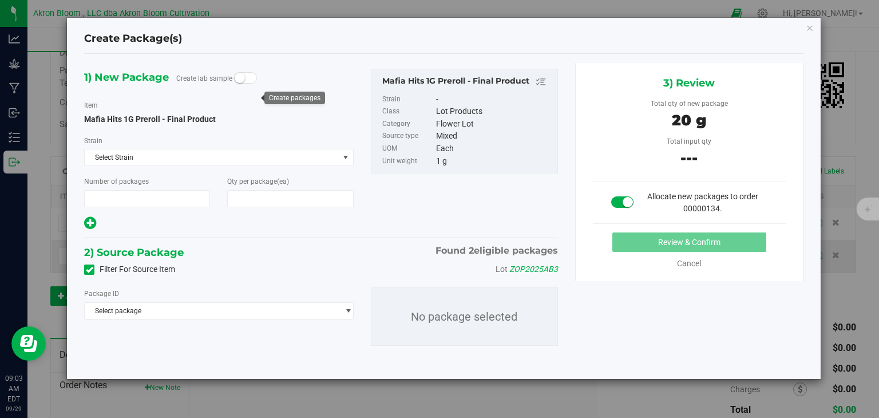
type input "1"
type input "20"
click at [351, 309] on span "select" at bounding box center [348, 310] width 9 height 9
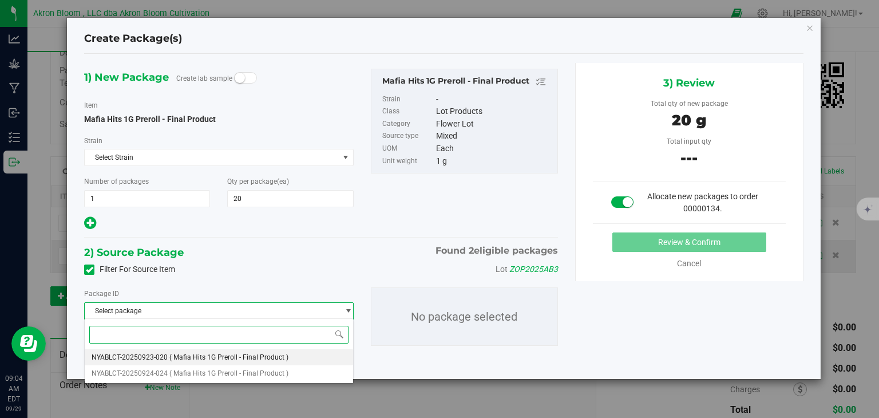
click at [312, 357] on li "NYABLCT-20250923-020 ( Mafia Hits 1G Preroll - Final Product )" at bounding box center [219, 357] width 268 height 16
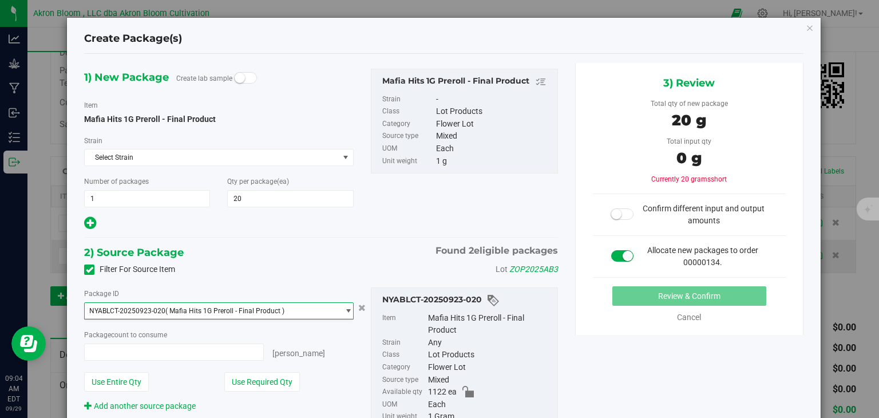
type input "0 ea"
type input "0"
click at [228, 348] on span "0 ea 0" at bounding box center [173, 351] width 179 height 17
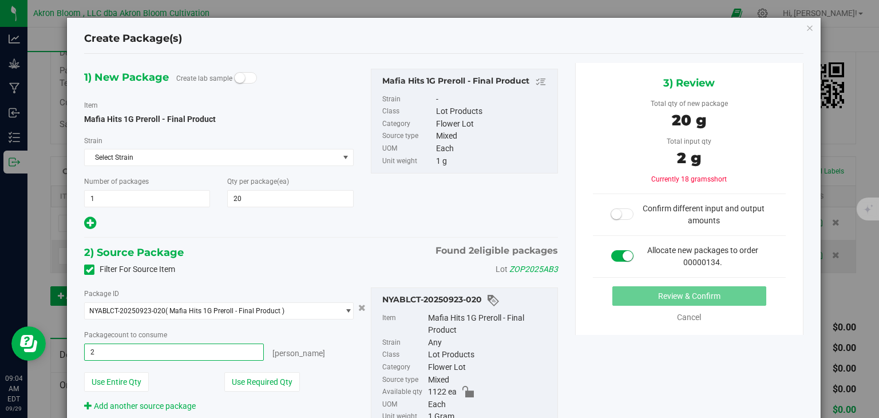
type input "20"
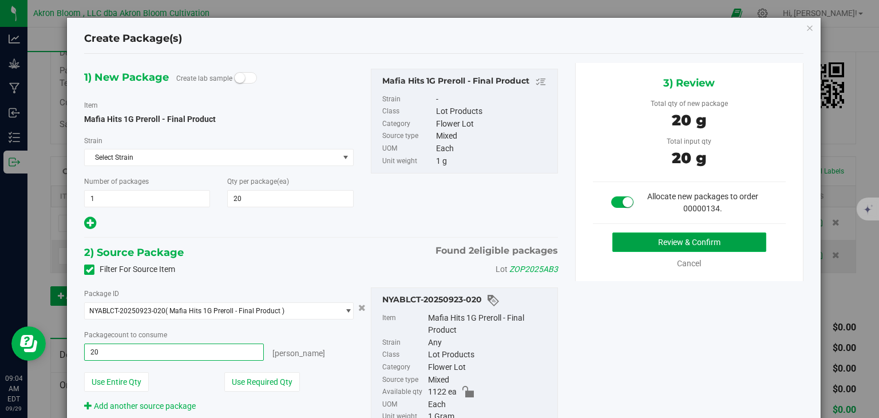
click at [667, 241] on button "Review & Confirm" at bounding box center [689, 241] width 154 height 19
type input "20 ea"
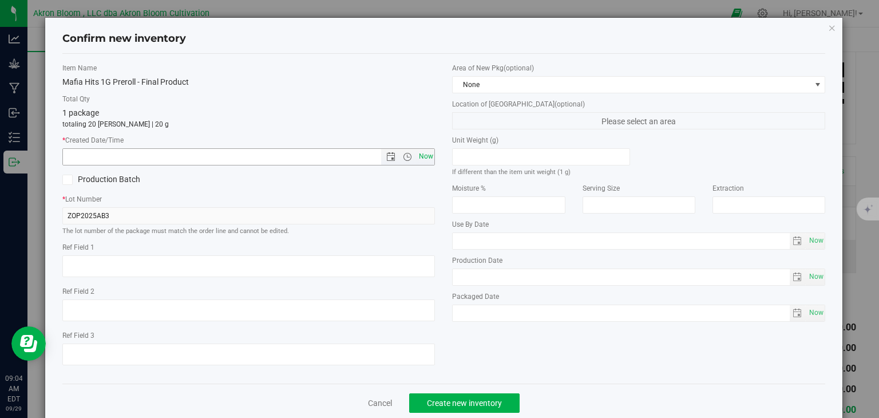
click at [426, 157] on span "Now" at bounding box center [425, 156] width 19 height 17
type input "[DATE] 9:04 AM"
click at [471, 410] on button "Create new inventory" at bounding box center [464, 402] width 110 height 19
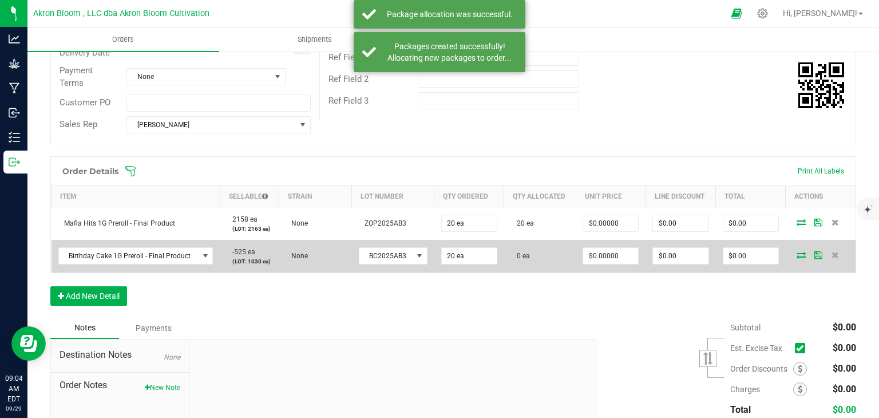
click at [800, 254] on icon at bounding box center [800, 254] width 9 height 7
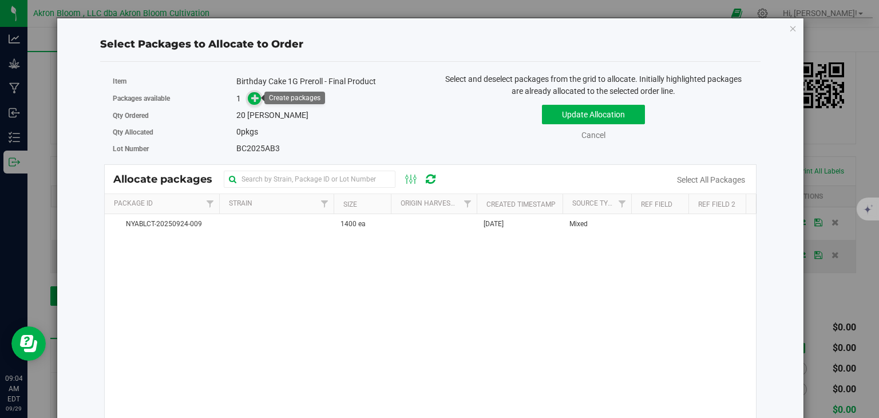
click at [256, 95] on icon at bounding box center [255, 98] width 8 height 8
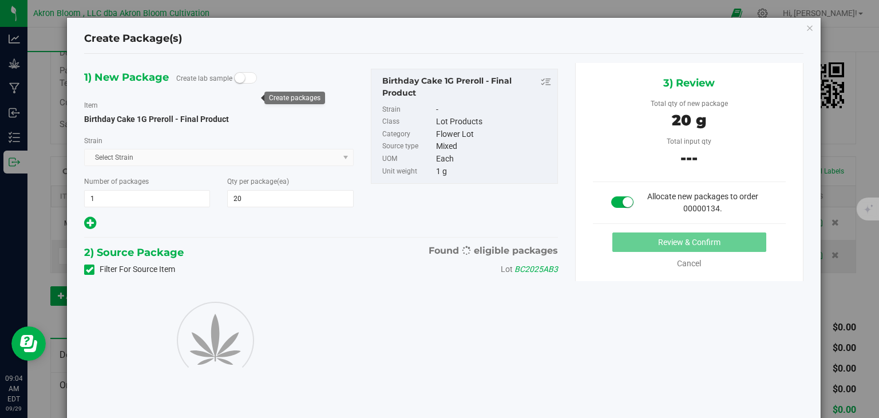
type input "20"
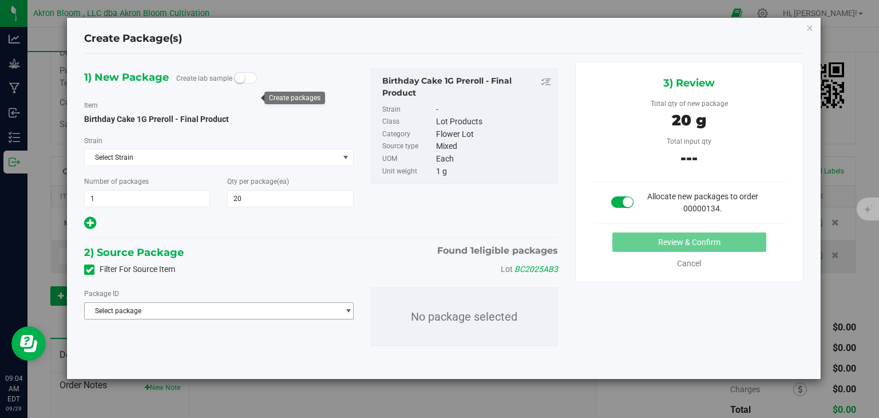
click at [347, 310] on span "select" at bounding box center [348, 310] width 9 height 9
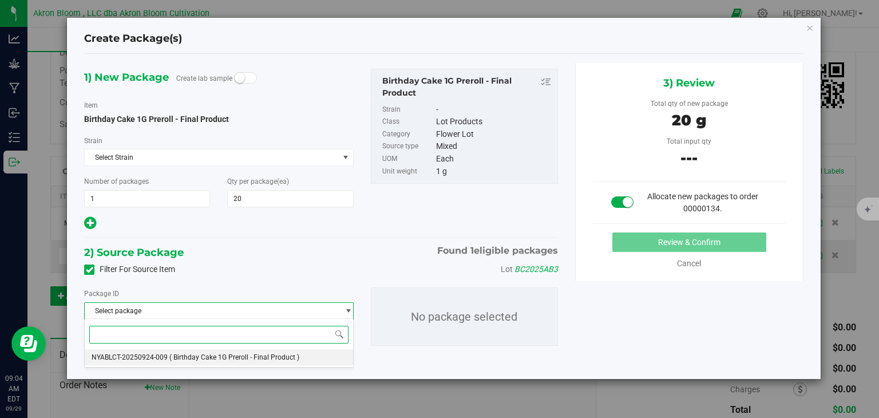
click at [324, 359] on li "NYABLCT-20250924-009 ( Birthday Cake 1G Preroll - Final Product )" at bounding box center [219, 357] width 268 height 16
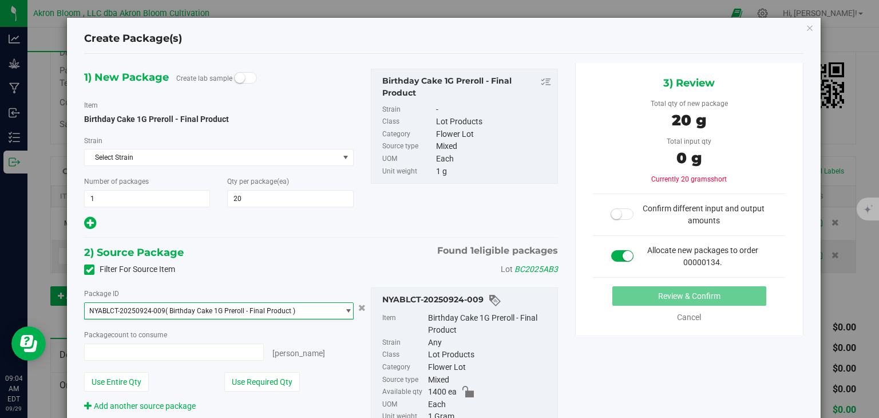
type input "0 ea"
click at [238, 356] on span "0 ea 0" at bounding box center [173, 351] width 179 height 17
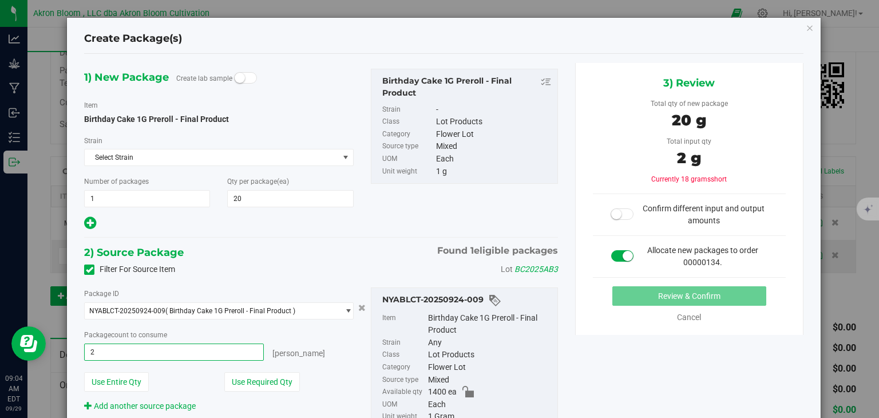
type input "20"
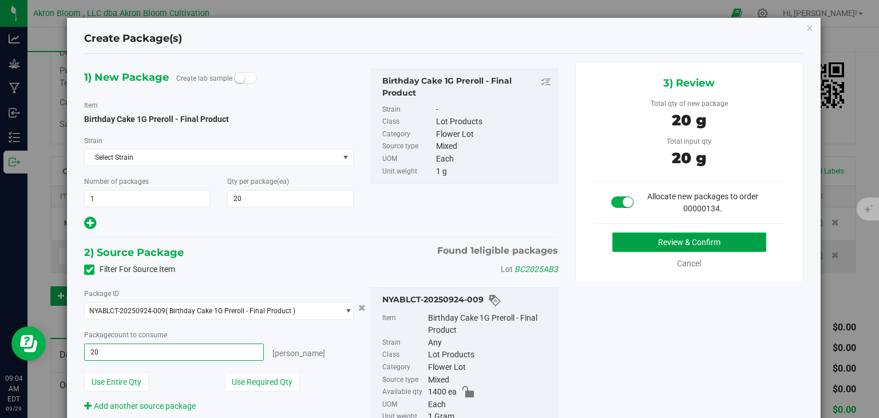
type input "20 ea"
click at [640, 242] on button "Review & Confirm" at bounding box center [689, 241] width 154 height 19
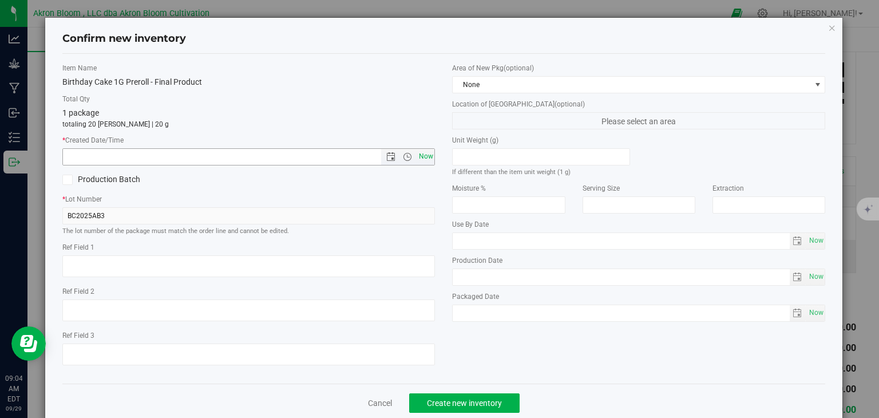
click at [421, 154] on span "Now" at bounding box center [425, 156] width 19 height 17
type input "[DATE] 9:04 AM"
click at [462, 396] on button "Create new inventory" at bounding box center [464, 402] width 110 height 19
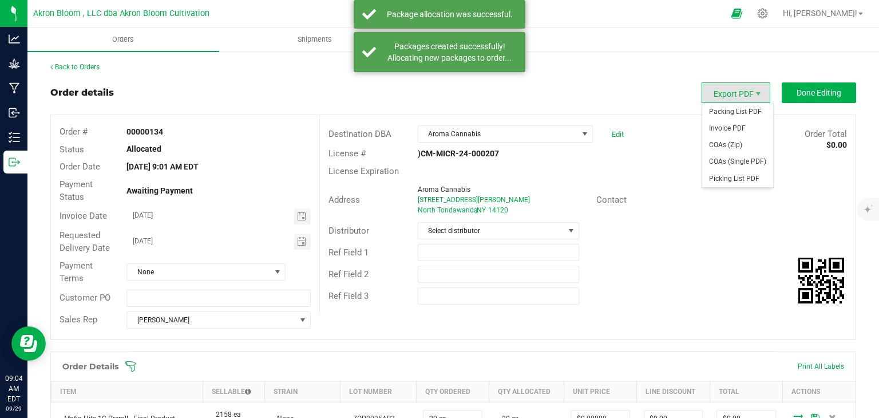
click at [748, 92] on span "Export PDF" at bounding box center [735, 92] width 69 height 21
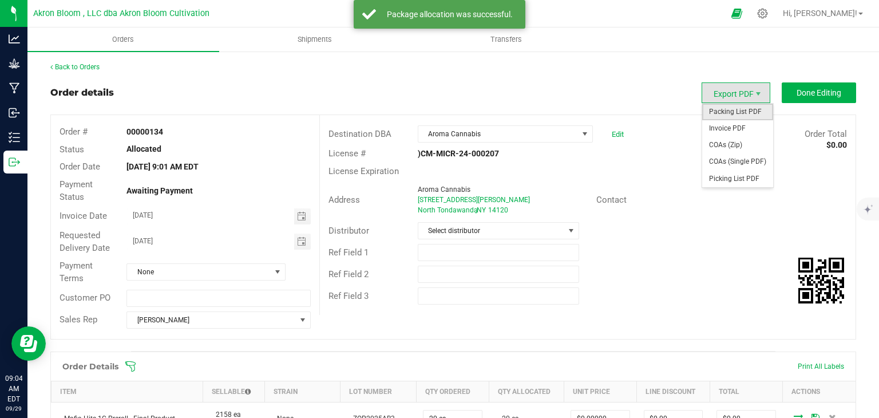
click at [741, 111] on span "Packing List PDF" at bounding box center [737, 112] width 71 height 17
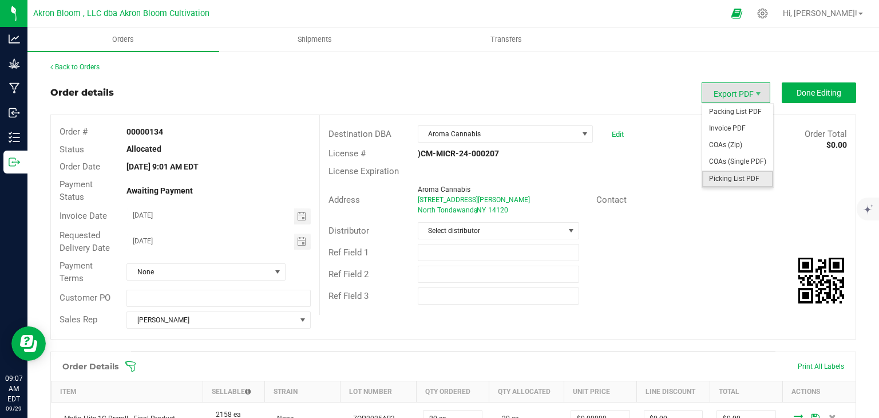
click at [737, 177] on span "Picking List PDF" at bounding box center [737, 178] width 71 height 17
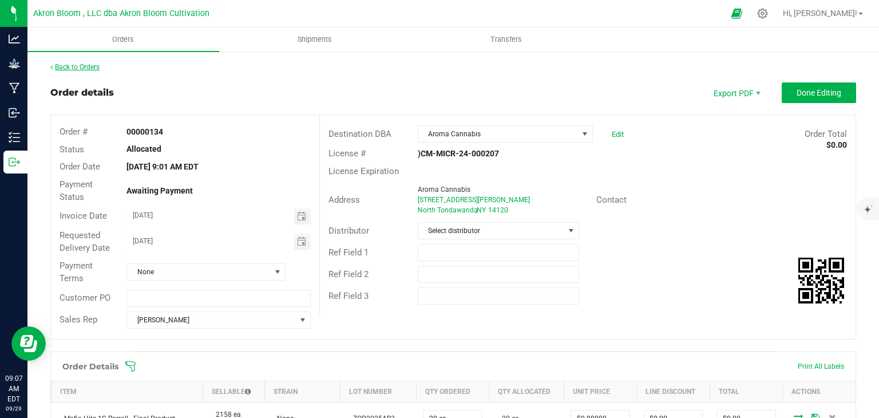
click at [78, 65] on link "Back to Orders" at bounding box center [74, 67] width 49 height 8
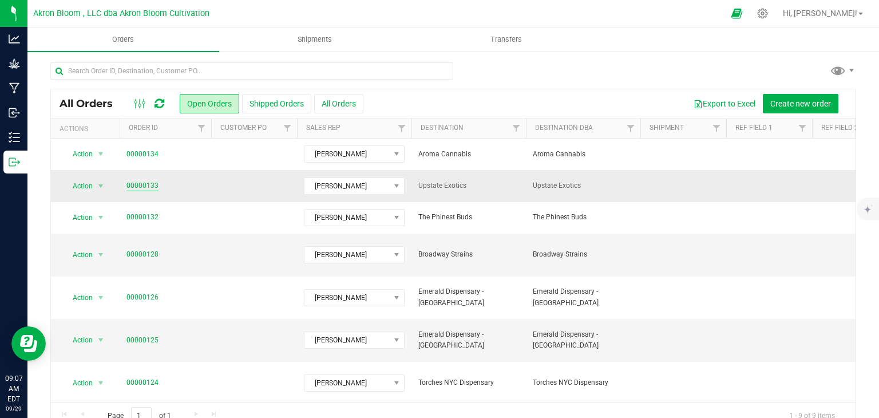
click at [134, 184] on link "00000133" at bounding box center [142, 185] width 32 height 11
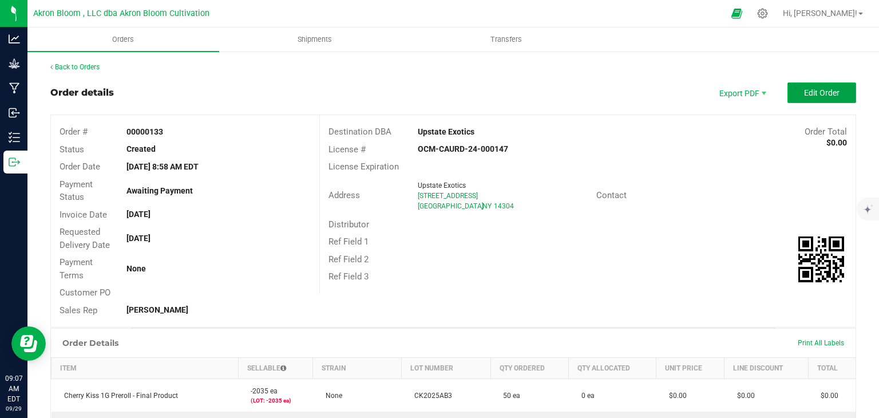
click at [826, 86] on button "Edit Order" at bounding box center [821, 92] width 69 height 21
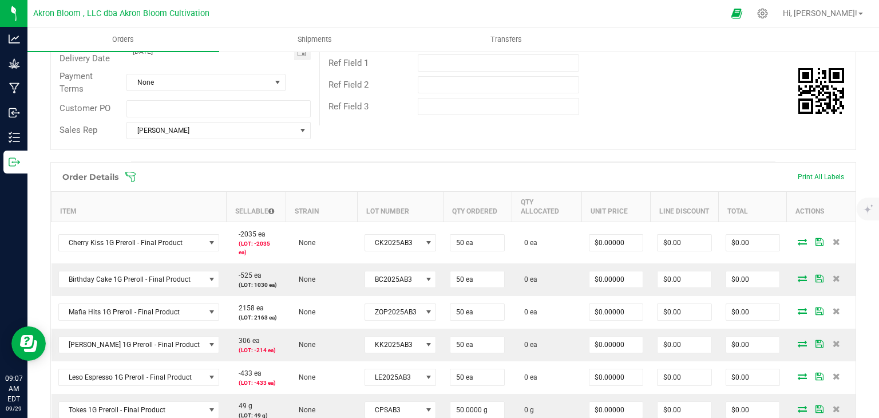
scroll to position [202, 0]
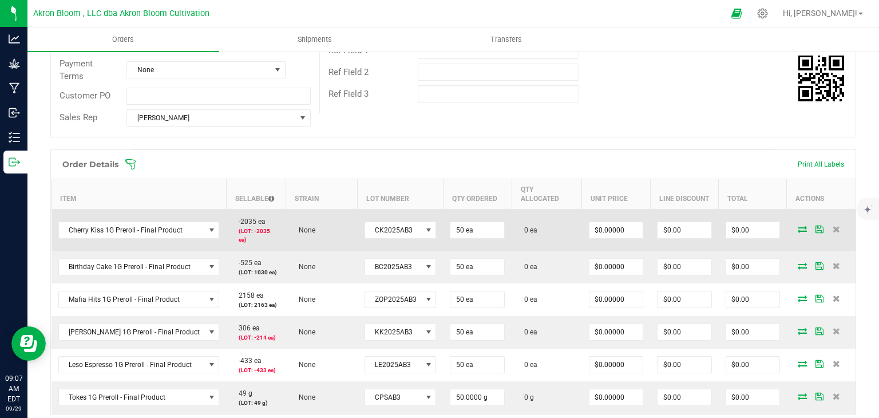
click at [801, 225] on icon at bounding box center [801, 228] width 9 height 7
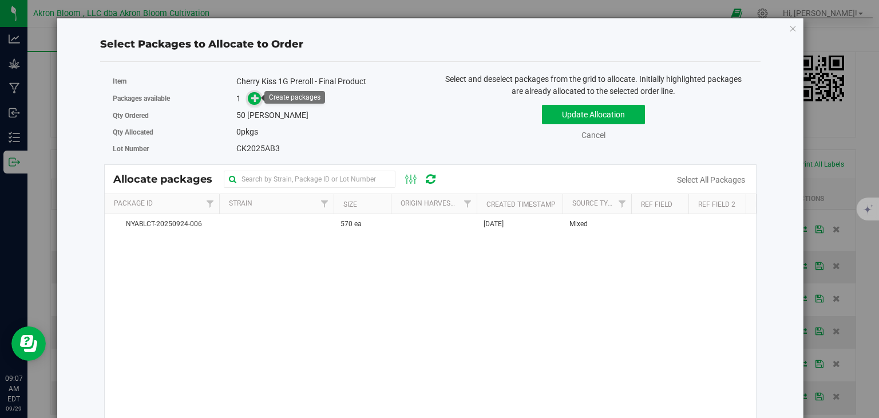
click at [253, 97] on icon at bounding box center [255, 98] width 8 height 8
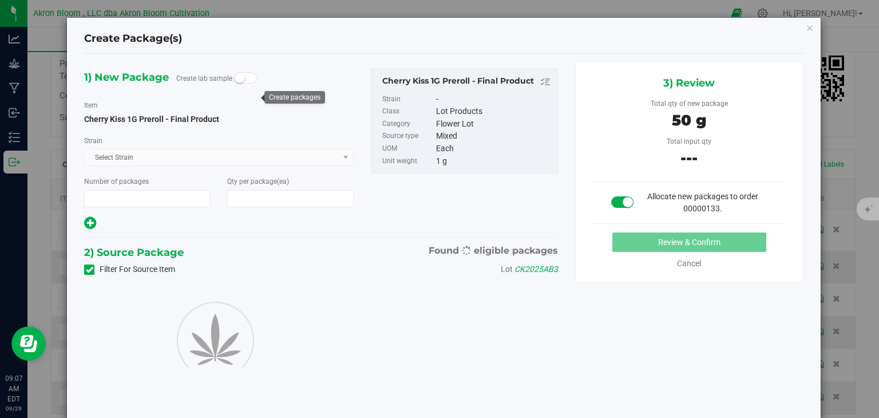
type input "1"
type input "50"
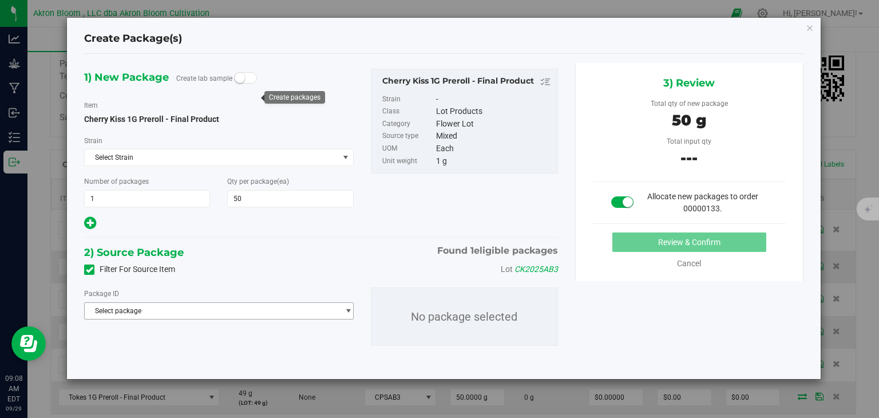
click at [347, 308] on span "select" at bounding box center [348, 310] width 9 height 9
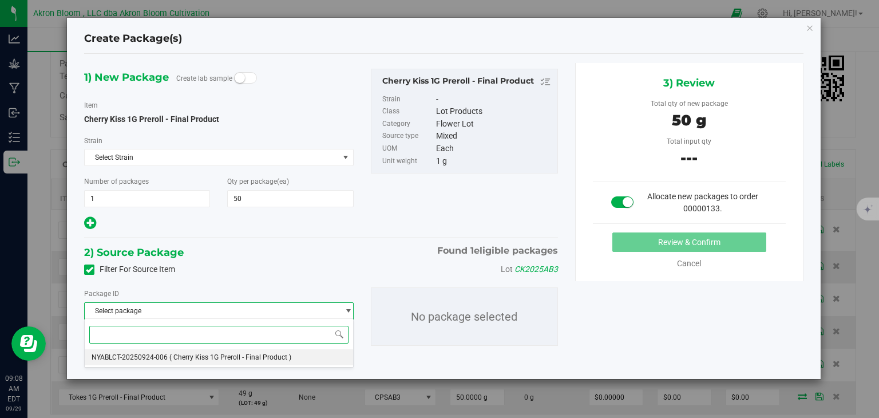
click at [287, 356] on span "( Cherry Kiss 1G Preroll - Final Product )" at bounding box center [230, 357] width 122 height 8
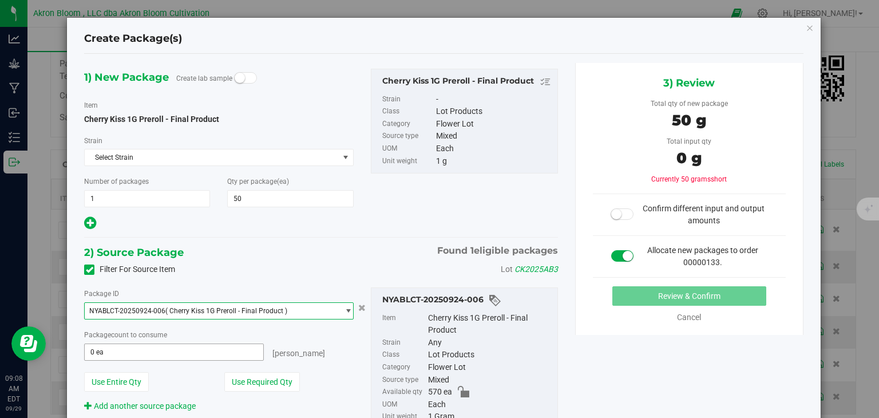
click at [180, 352] on span "0 ea 0" at bounding box center [173, 351] width 179 height 17
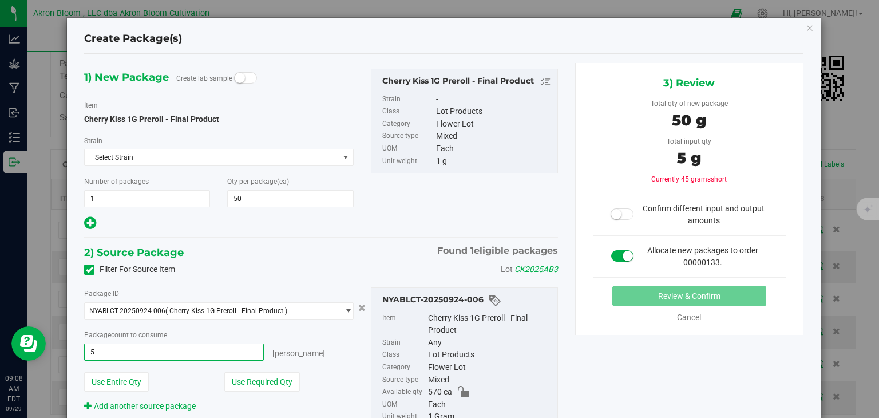
type input "50"
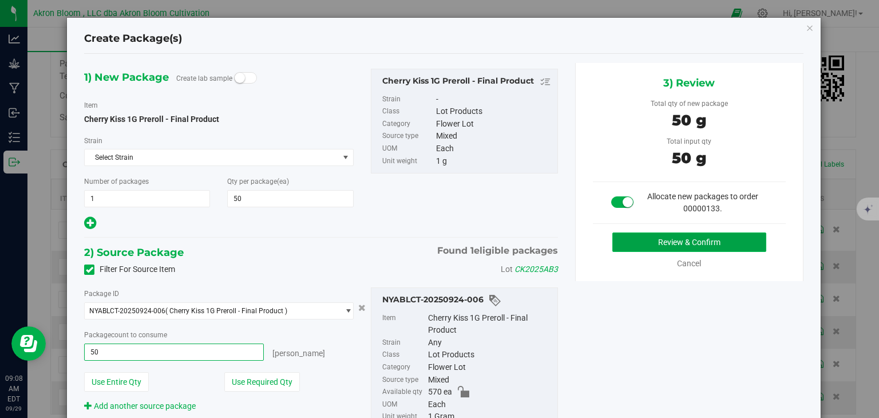
click at [643, 239] on button "Review & Confirm" at bounding box center [689, 241] width 154 height 19
type input "50 ea"
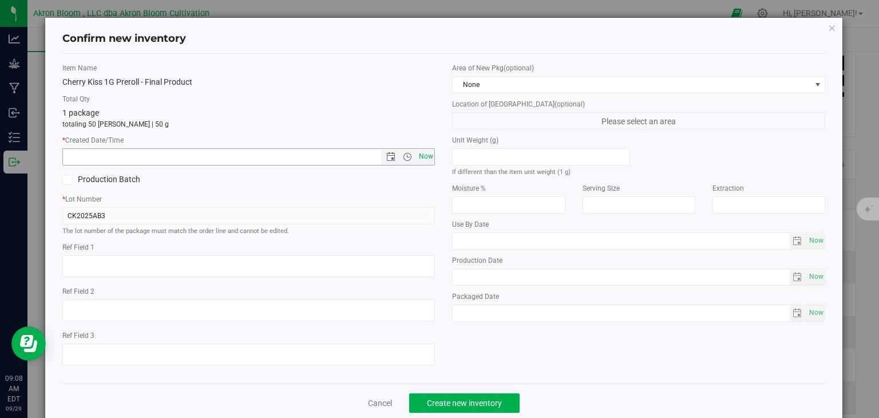
click at [427, 156] on span "Now" at bounding box center [425, 156] width 19 height 17
type input "[DATE] 9:08 AM"
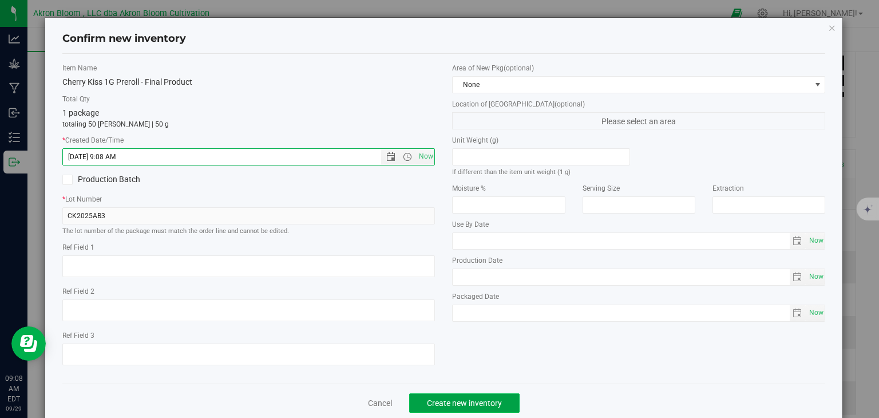
click at [468, 399] on span "Create new inventory" at bounding box center [464, 402] width 75 height 9
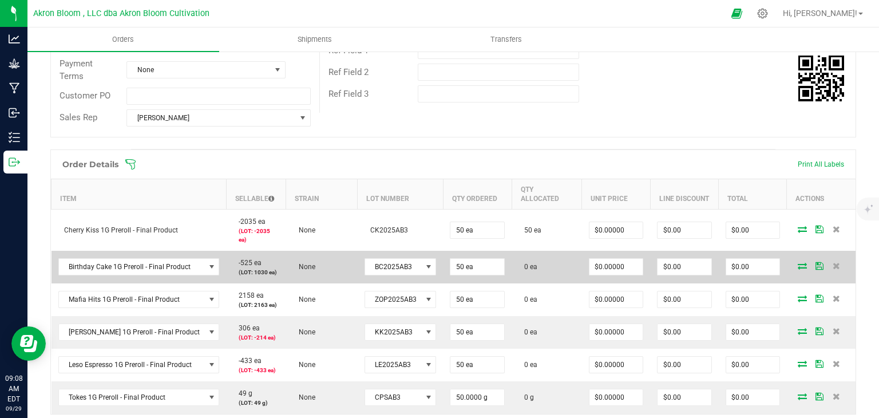
click at [802, 262] on icon at bounding box center [801, 265] width 9 height 7
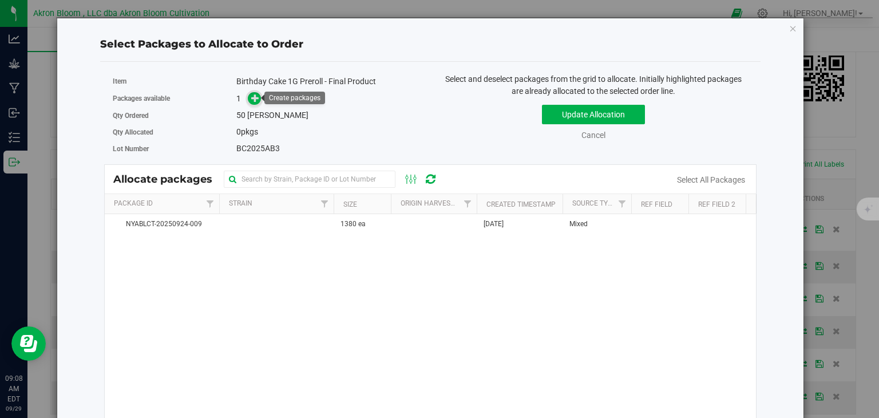
click at [252, 96] on icon at bounding box center [255, 98] width 8 height 8
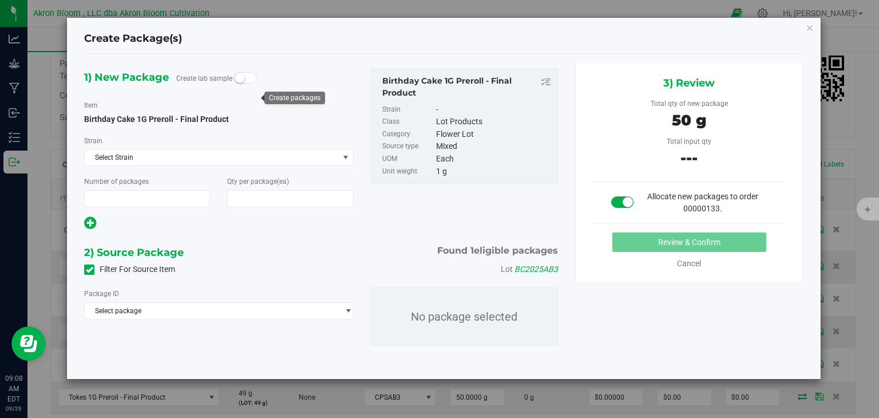
type input "1"
type input "50"
click at [348, 308] on span "select" at bounding box center [348, 310] width 9 height 9
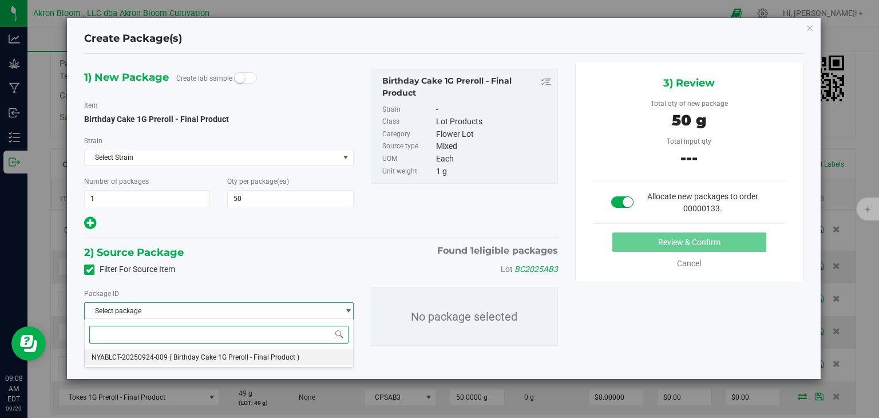
click at [315, 356] on li "NYABLCT-20250924-009 ( Birthday Cake 1G Preroll - Final Product )" at bounding box center [219, 357] width 268 height 16
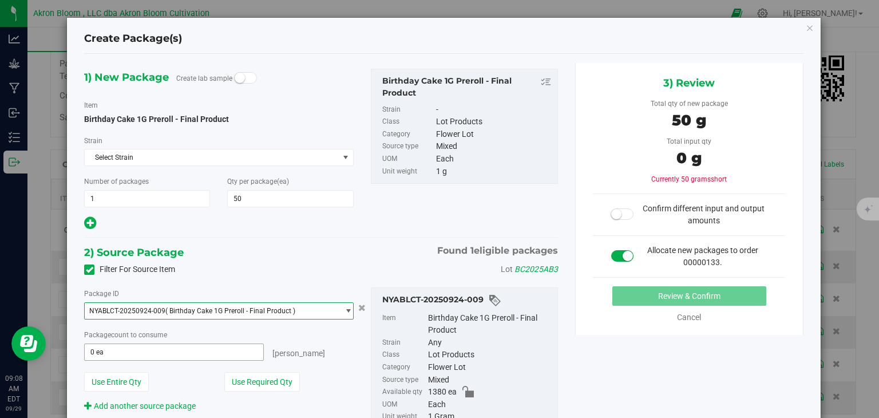
click at [244, 348] on span "0 ea 0" at bounding box center [173, 351] width 179 height 17
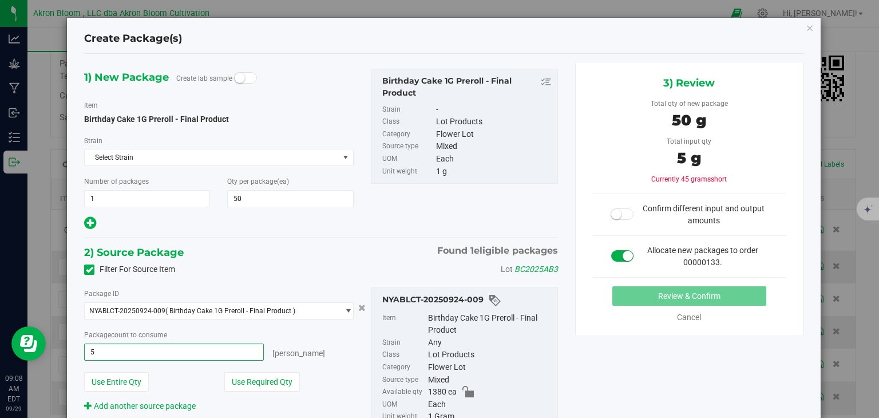
type input "50"
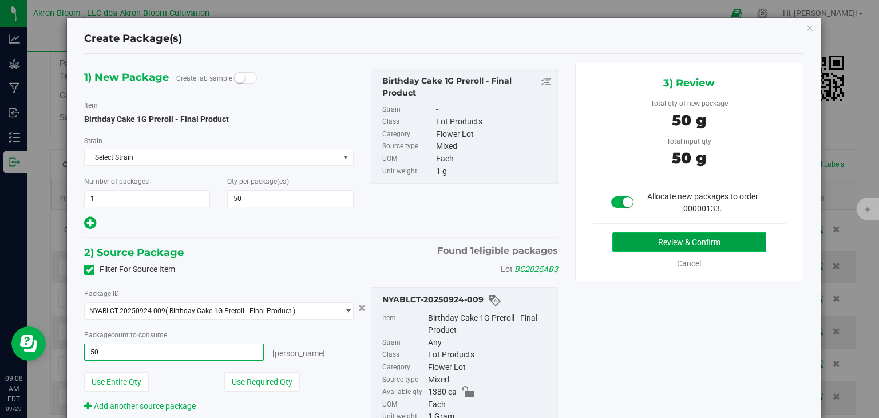
click at [648, 240] on button "Review & Confirm" at bounding box center [689, 241] width 154 height 19
type input "50 ea"
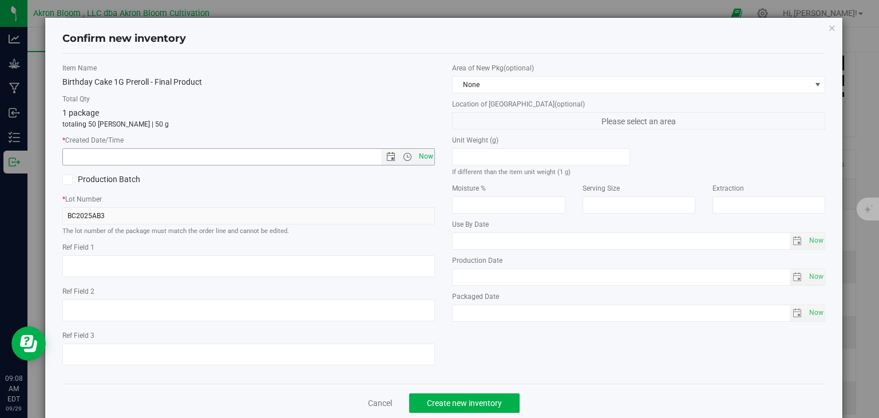
click at [429, 155] on span "Now" at bounding box center [425, 156] width 19 height 17
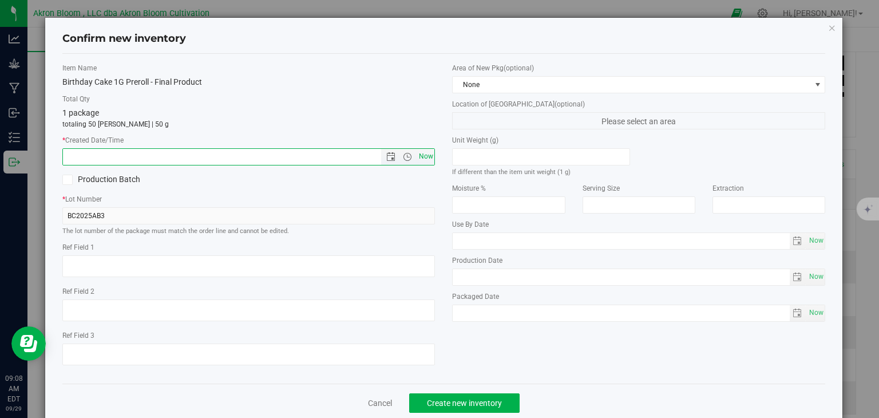
type input "[DATE] 9:08 AM"
click at [448, 400] on span "Create new inventory" at bounding box center [464, 402] width 75 height 9
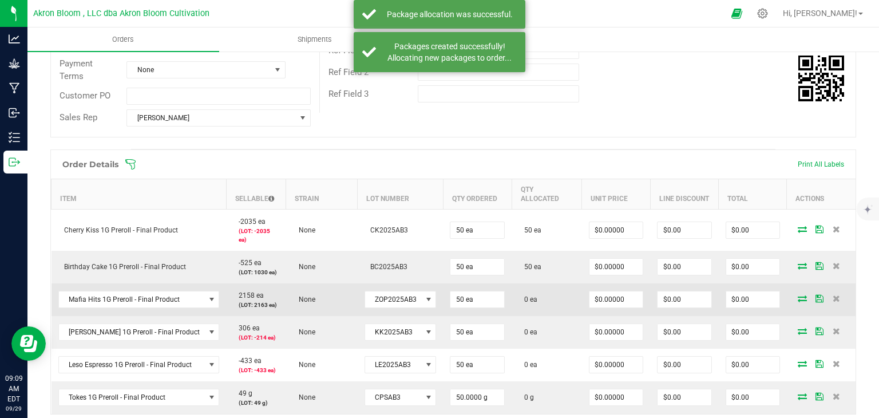
click at [798, 295] on icon at bounding box center [801, 298] width 9 height 7
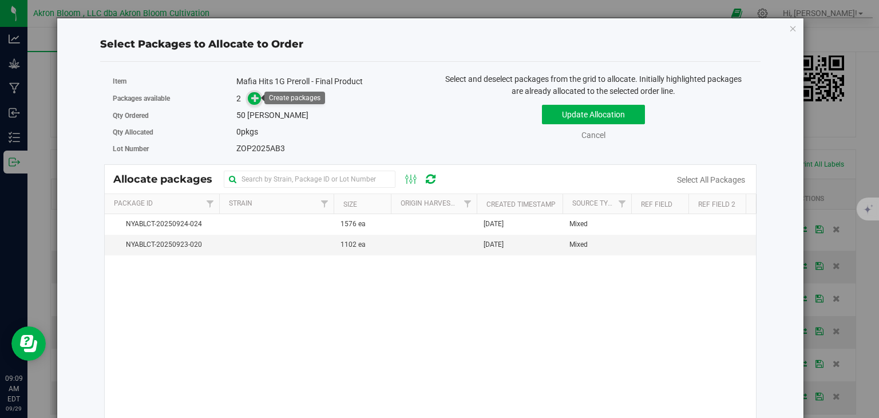
click at [252, 94] on icon at bounding box center [255, 98] width 8 height 8
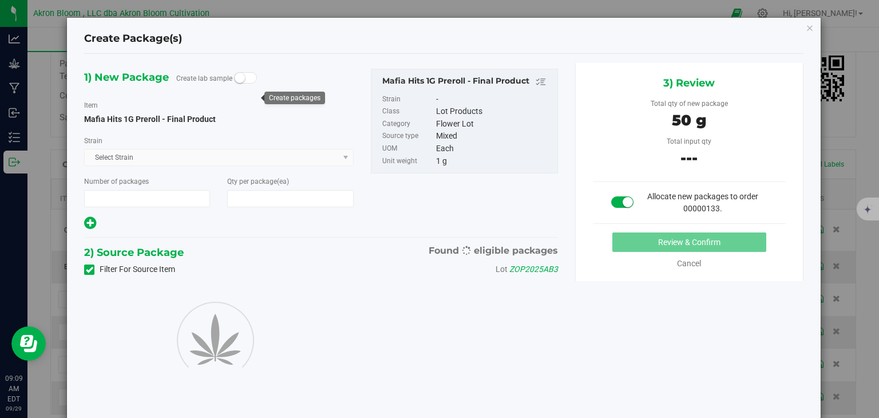
type input "1"
type input "50"
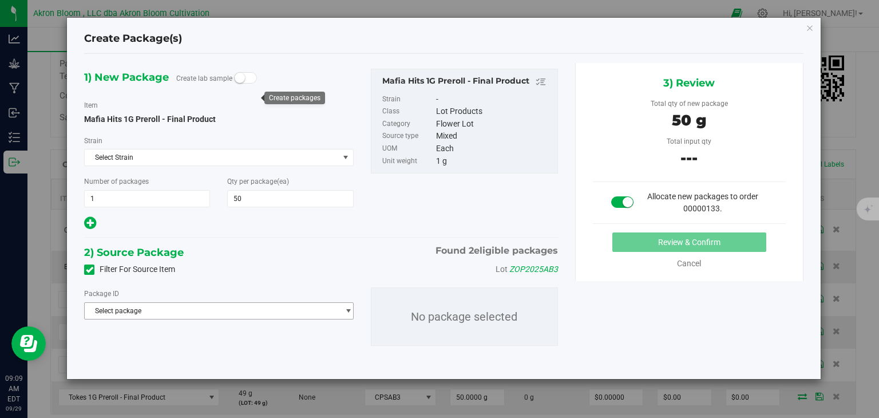
click at [346, 306] on span "select" at bounding box center [348, 310] width 9 height 9
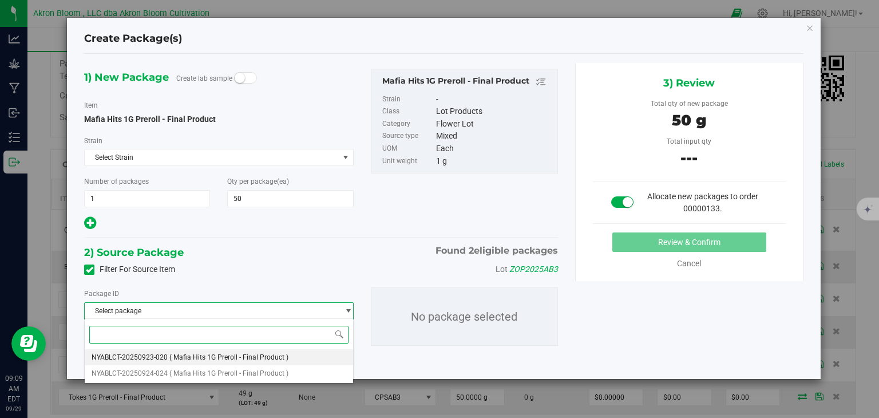
click at [321, 353] on li "NYABLCT-20250923-020 ( Mafia Hits 1G Preroll - Final Product )" at bounding box center [219, 357] width 268 height 16
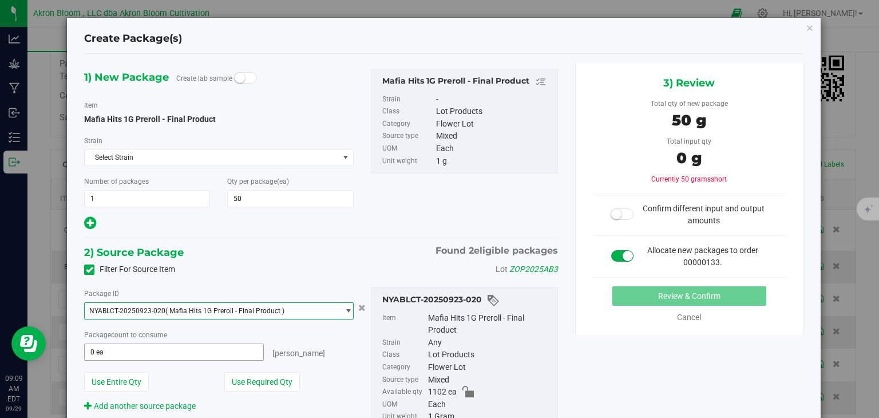
click at [224, 345] on span "0 ea 0" at bounding box center [173, 351] width 179 height 17
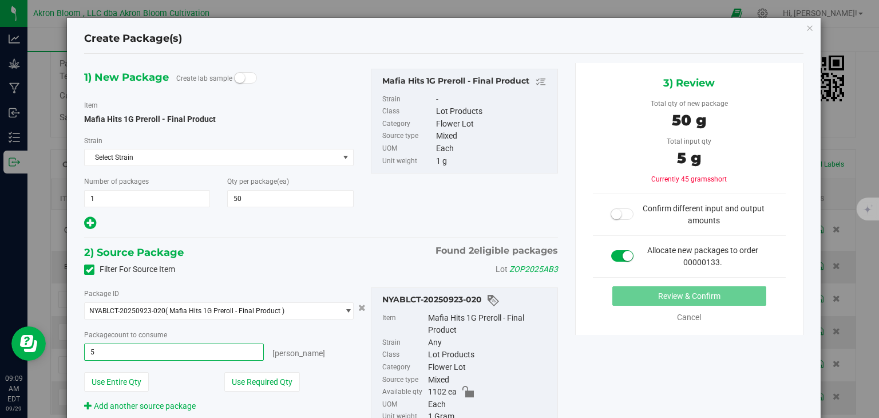
type input "50"
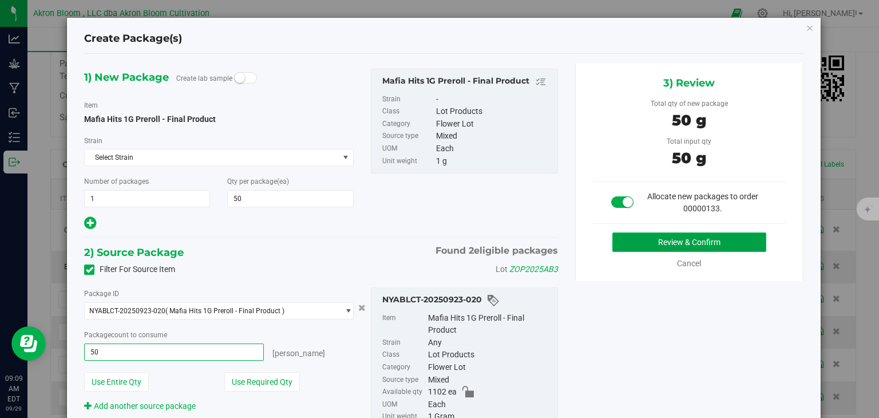
click at [666, 243] on button "Review & Confirm" at bounding box center [689, 241] width 154 height 19
type input "50 ea"
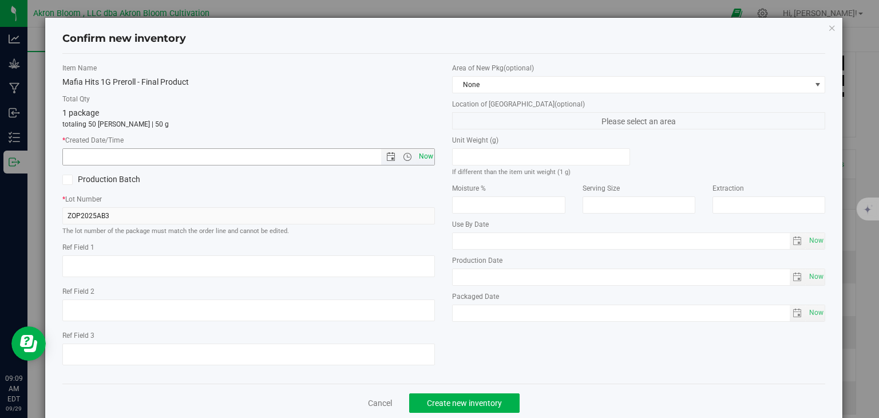
click at [426, 153] on span "Now" at bounding box center [425, 156] width 19 height 17
type input "[DATE] 9:09 AM"
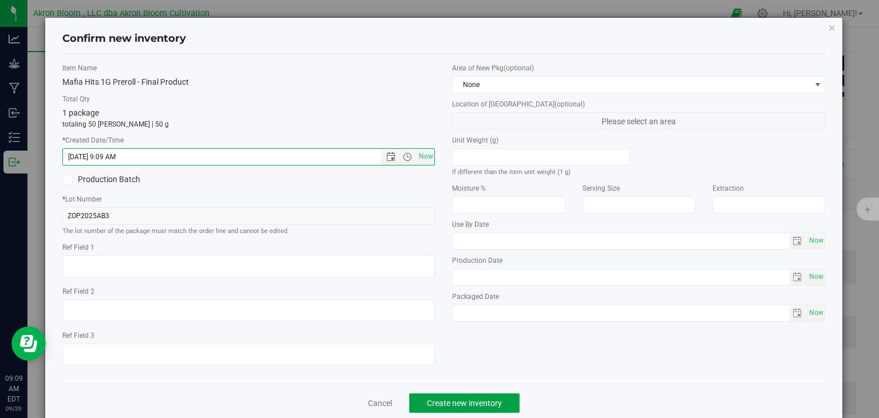
click at [467, 407] on span "Create new inventory" at bounding box center [464, 402] width 75 height 9
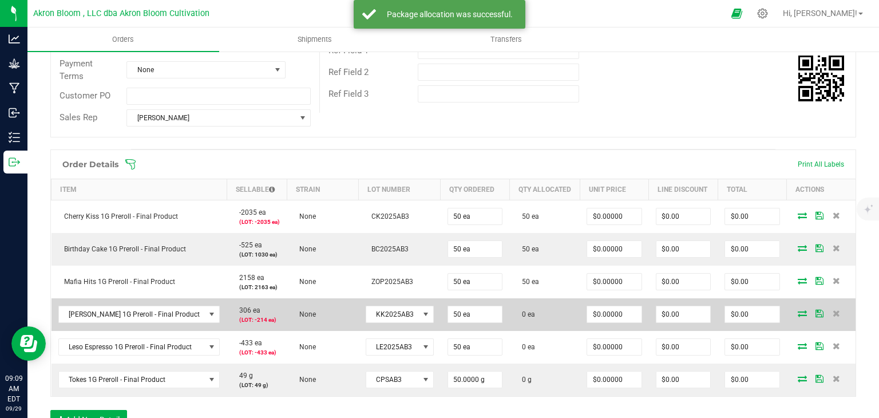
click at [802, 313] on icon at bounding box center [801, 312] width 9 height 7
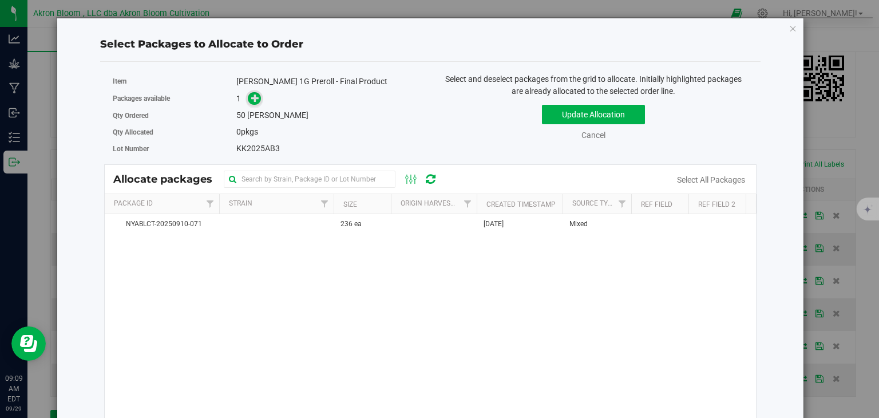
click at [256, 101] on icon at bounding box center [255, 98] width 8 height 8
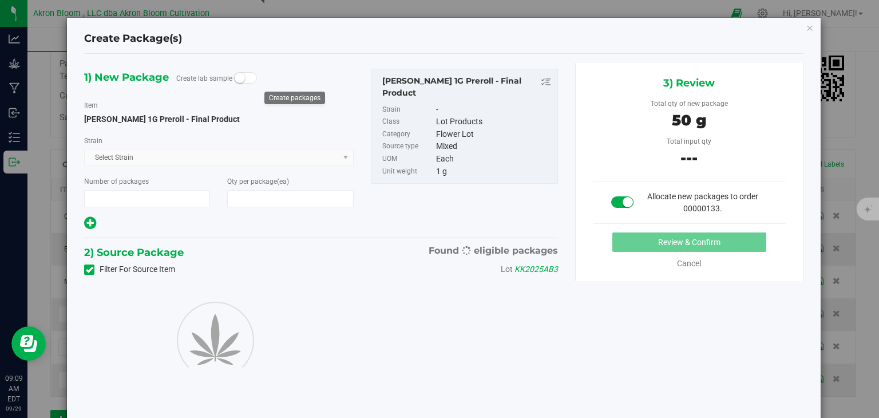
type input "1"
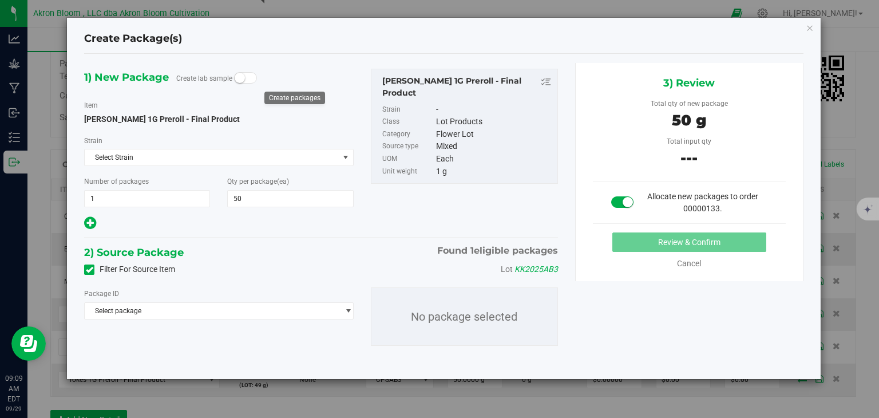
type input "50"
click at [351, 307] on span "select" at bounding box center [348, 310] width 9 height 9
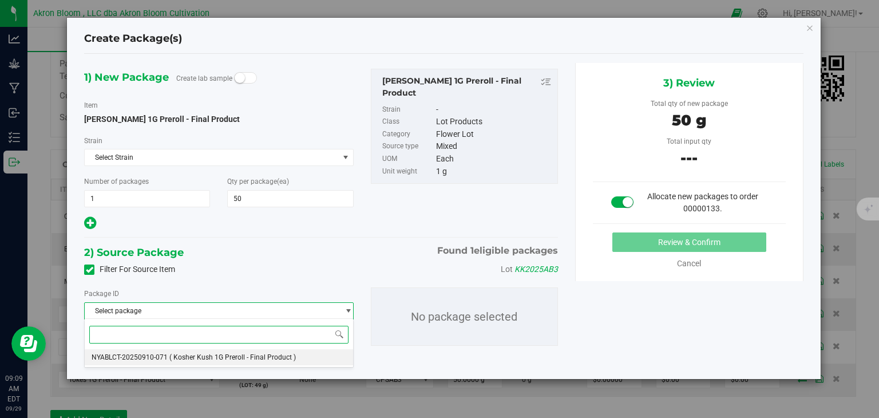
click at [319, 355] on li "NYABLCT-20250910-071 ( Kosher Kush 1G Preroll - Final Product )" at bounding box center [219, 357] width 268 height 16
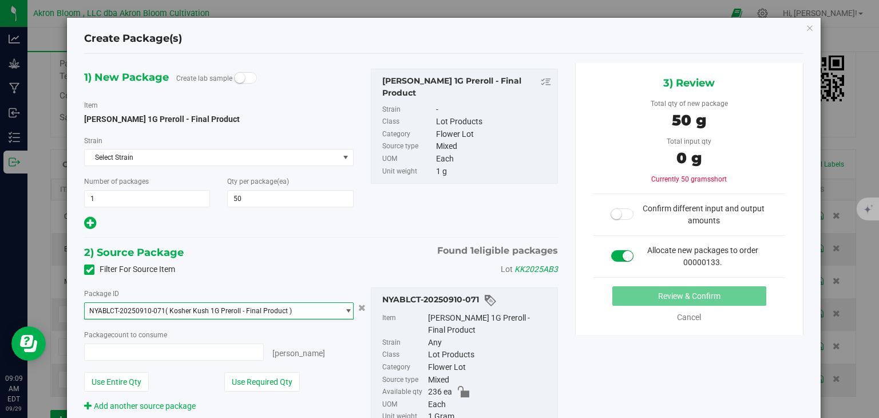
type input "0 ea"
type input "0"
click at [246, 351] on span "0 ea 0" at bounding box center [173, 351] width 179 height 17
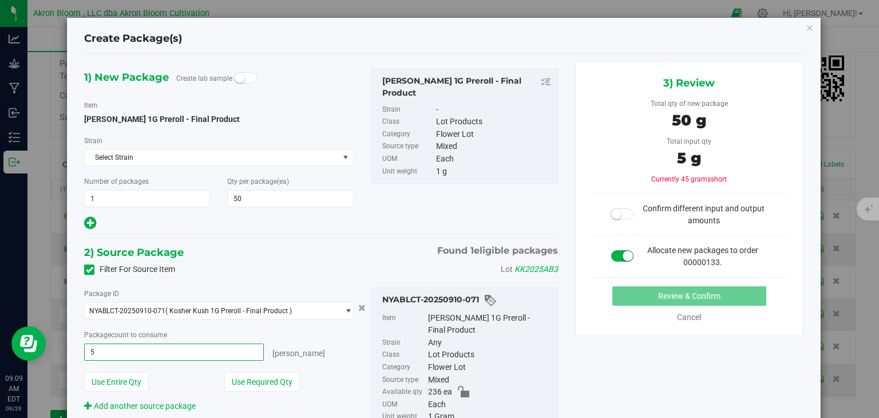
type input "50"
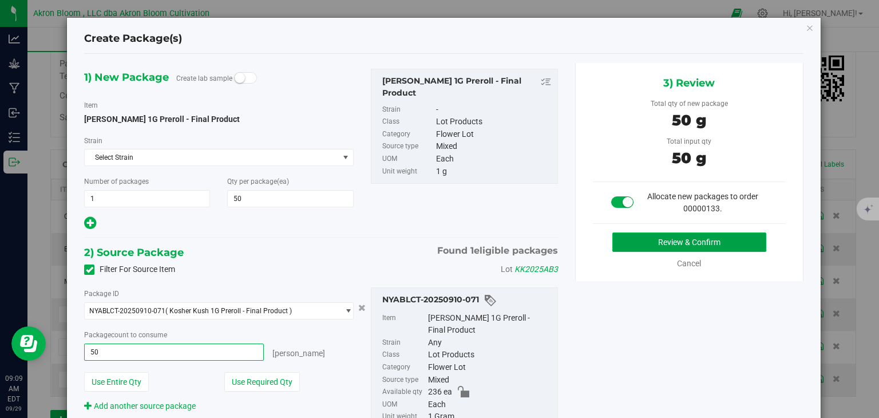
click at [678, 239] on button "Review & Confirm" at bounding box center [689, 241] width 154 height 19
type input "50 ea"
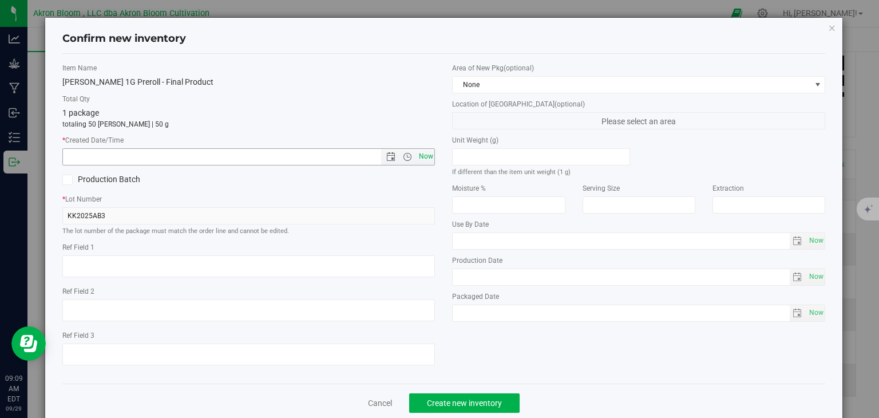
click at [427, 156] on span "Now" at bounding box center [425, 156] width 19 height 17
type input "[DATE] 9:09 AM"
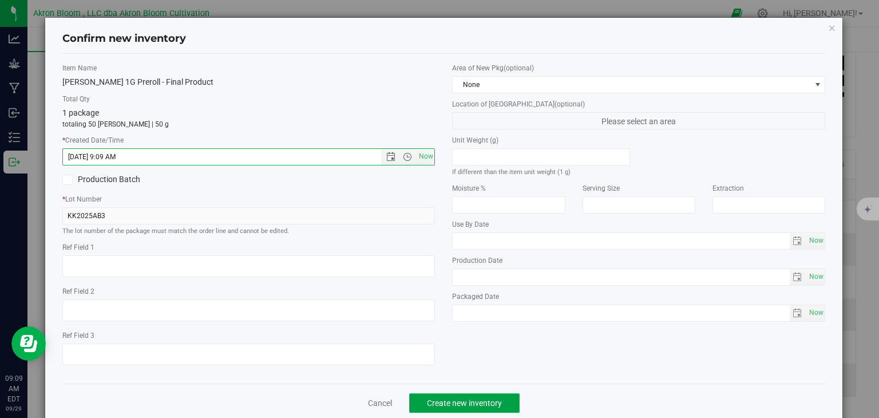
click at [457, 404] on span "Create new inventory" at bounding box center [464, 402] width 75 height 9
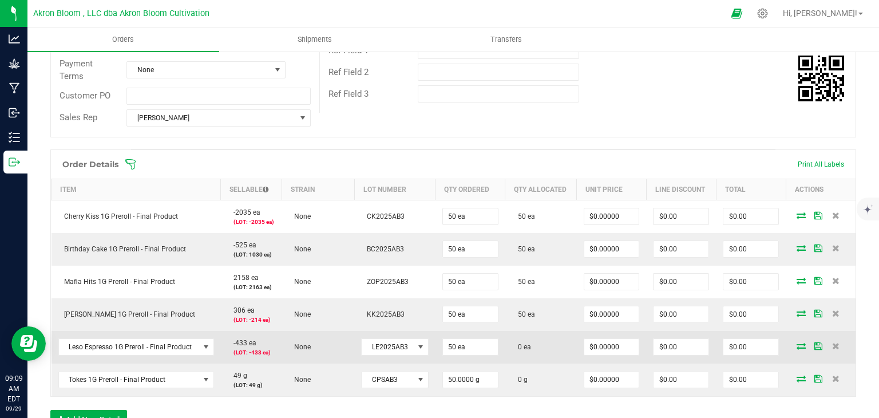
click at [797, 345] on icon at bounding box center [800, 345] width 9 height 7
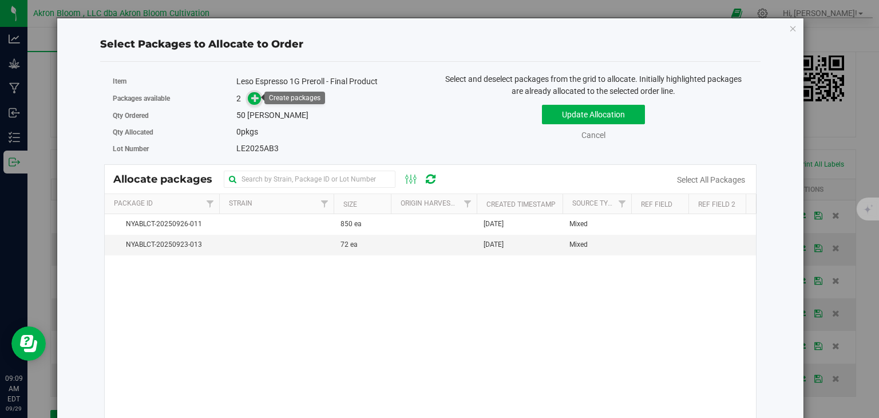
click at [251, 94] on icon at bounding box center [255, 98] width 8 height 8
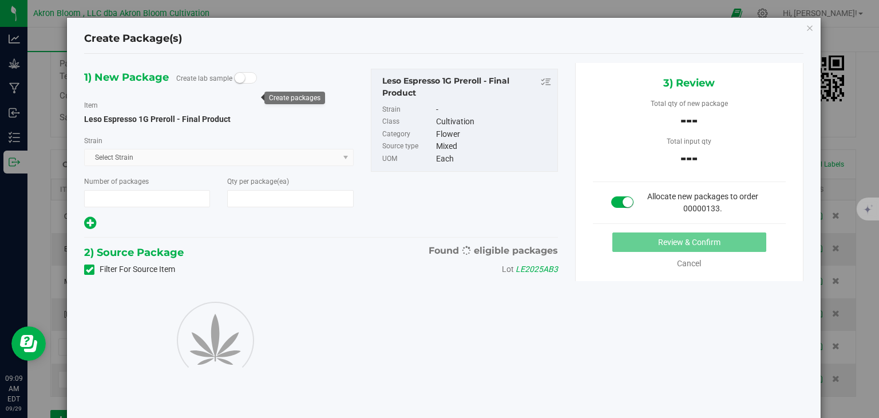
type input "1"
type input "50"
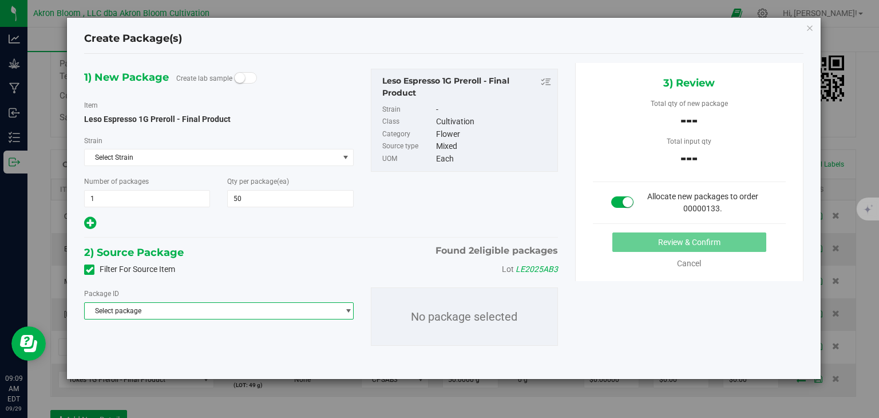
click at [348, 309] on span "select" at bounding box center [348, 310] width 9 height 9
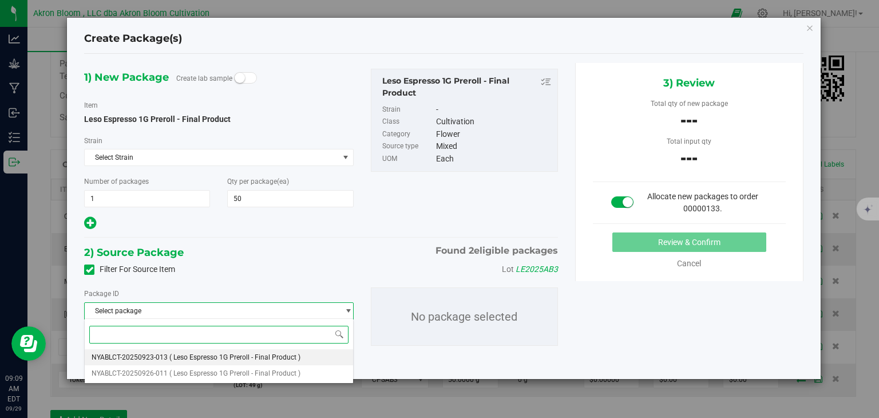
click at [323, 353] on li "NYABLCT-20250923-013 ( Leso Espresso 1G Preroll - Final Product )" at bounding box center [219, 357] width 268 height 16
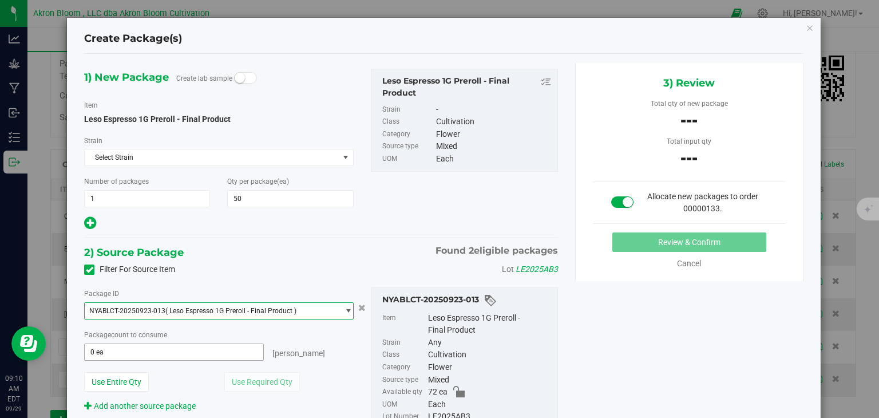
click at [204, 355] on span "0 ea 0" at bounding box center [173, 351] width 179 height 17
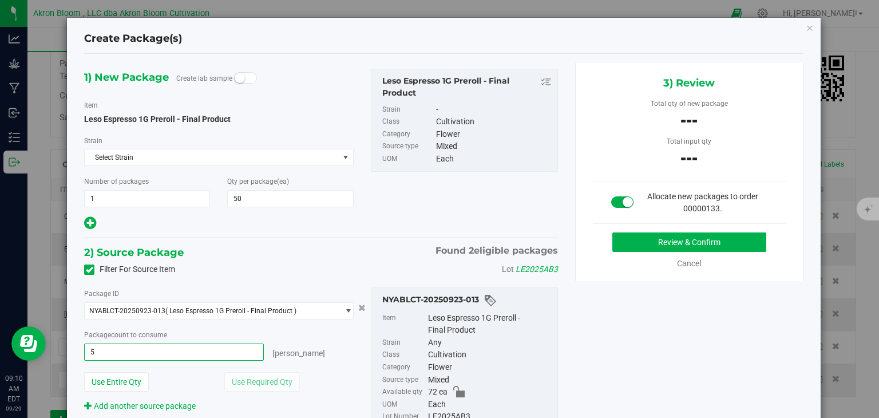
type input "50"
click at [667, 238] on button "Review & Confirm" at bounding box center [689, 241] width 154 height 19
type input "50 ea"
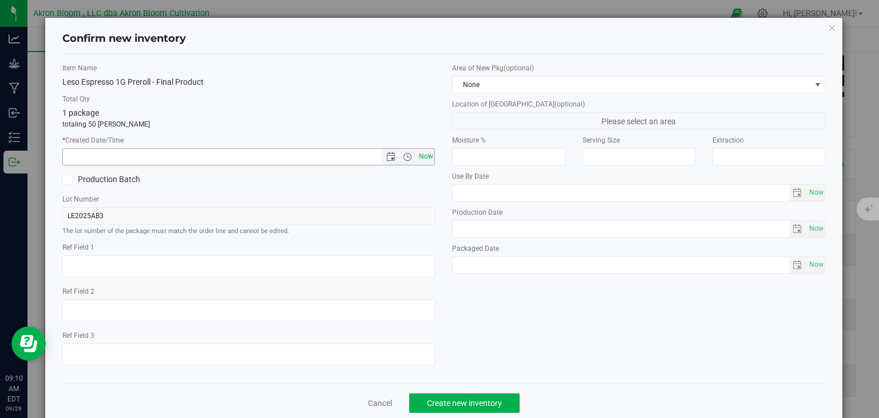
click at [425, 155] on span "Now" at bounding box center [425, 156] width 19 height 17
type input "[DATE] 9:10 AM"
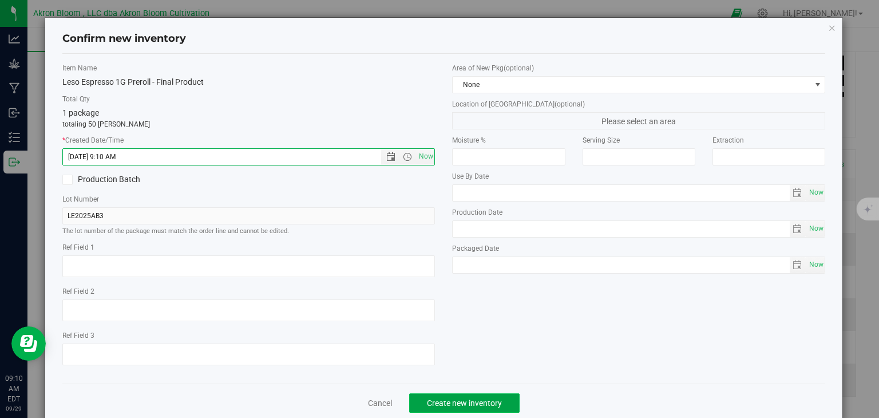
click at [439, 400] on span "Create new inventory" at bounding box center [464, 402] width 75 height 9
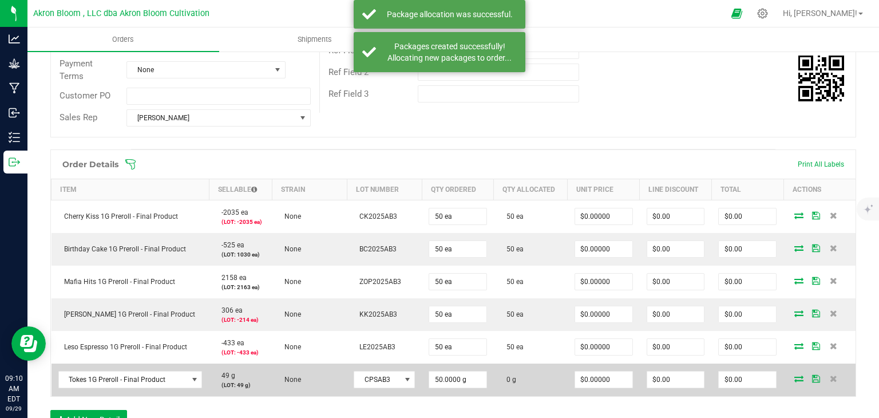
click at [799, 379] on icon at bounding box center [798, 378] width 9 height 7
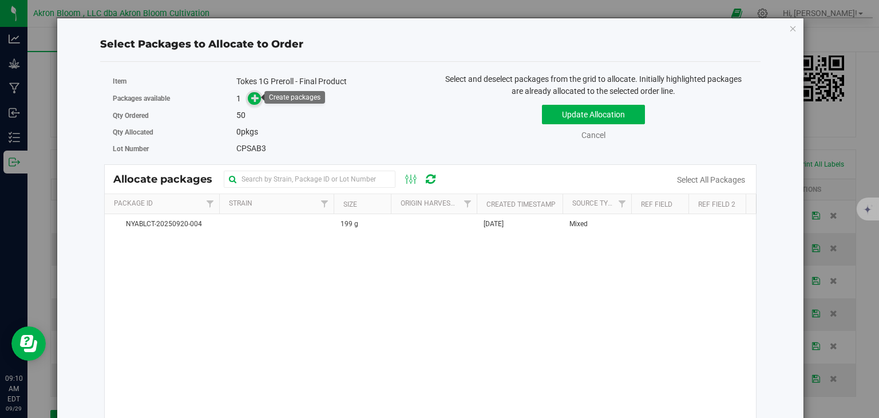
click at [252, 94] on icon at bounding box center [255, 98] width 8 height 8
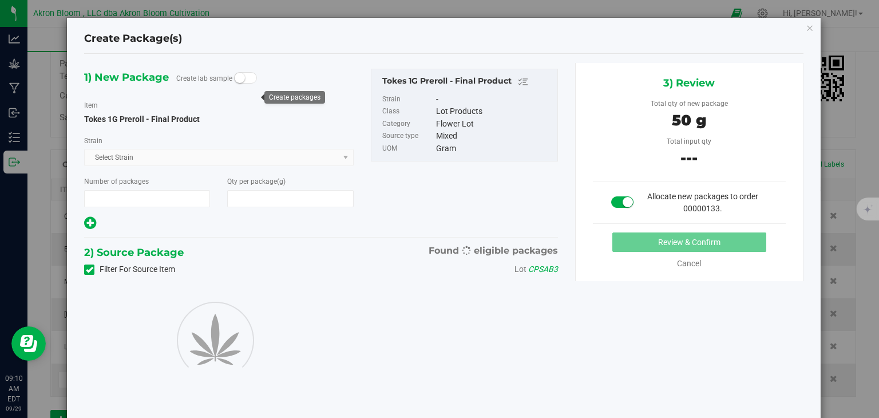
type input "1"
type input "50.0000"
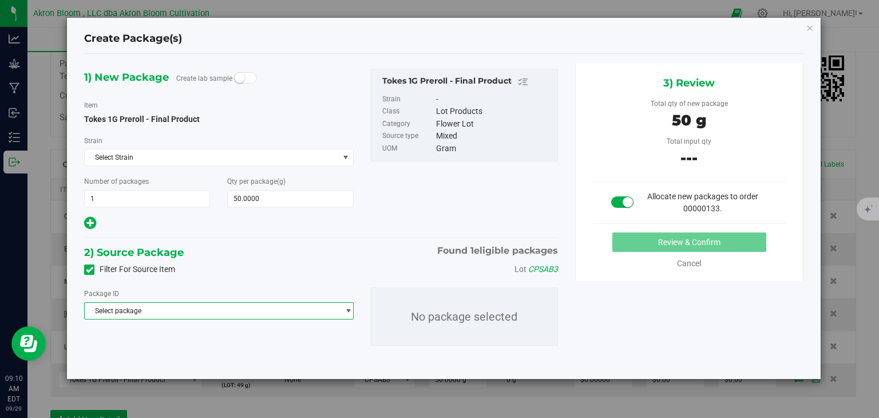
click at [349, 311] on span "select" at bounding box center [348, 310] width 9 height 9
click at [304, 355] on li "NYABLCT-20250920-004 ( Tokes 1G Preroll - Final Product )" at bounding box center [219, 357] width 268 height 16
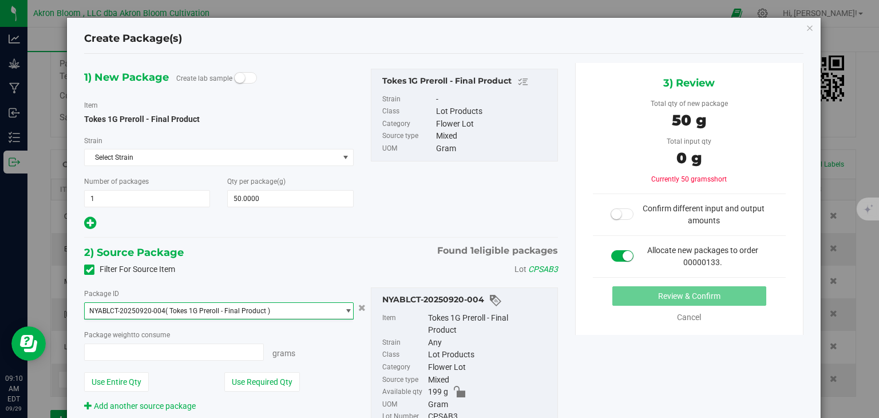
type input "0.0000 g"
click at [180, 344] on span "0.0000 g 0" at bounding box center [173, 351] width 179 height 17
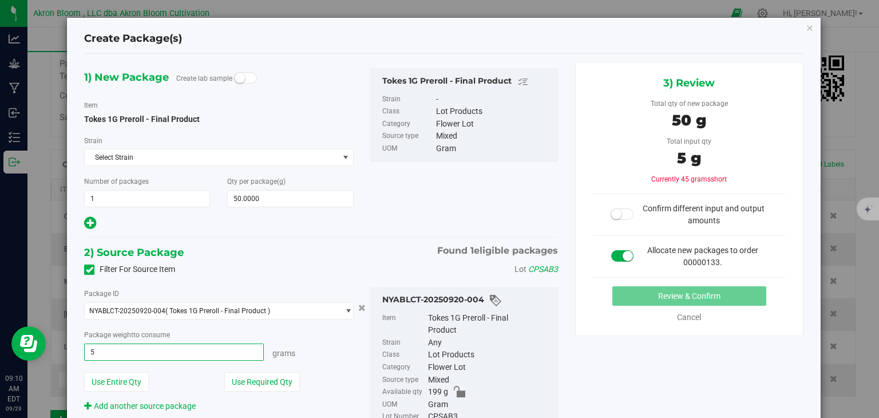
type input "50"
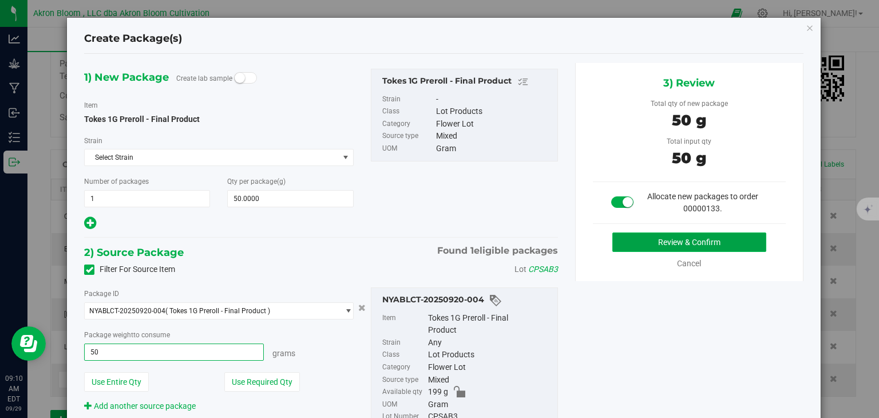
click at [681, 241] on button "Review & Confirm" at bounding box center [689, 241] width 154 height 19
type input "50.0000 g"
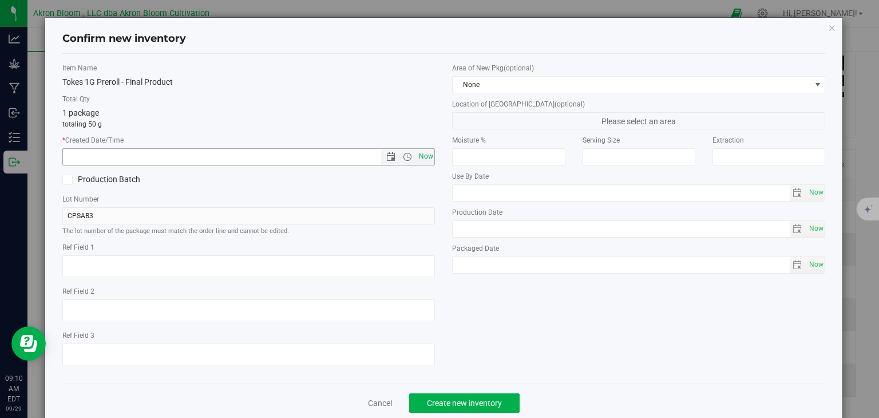
click at [427, 152] on span "Now" at bounding box center [425, 156] width 19 height 17
type input "[DATE] 9:10 AM"
click at [460, 404] on span "Create new inventory" at bounding box center [464, 402] width 75 height 9
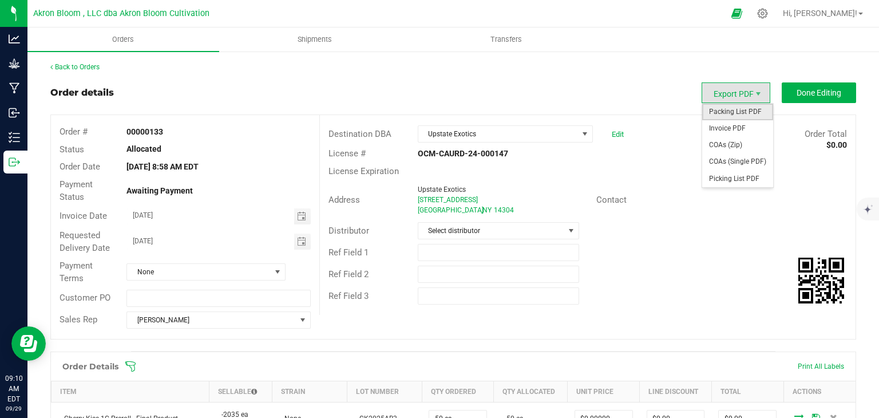
click at [738, 109] on span "Packing List PDF" at bounding box center [737, 112] width 71 height 17
click at [740, 184] on span "Picking List PDF" at bounding box center [737, 178] width 71 height 17
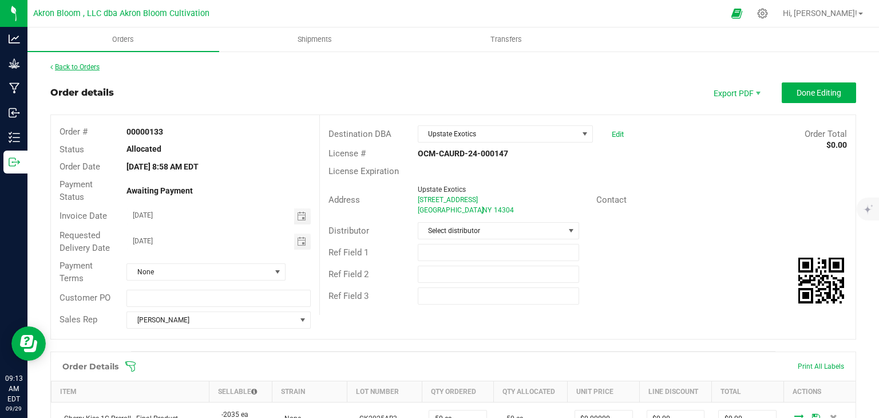
click at [77, 67] on link "Back to Orders" at bounding box center [74, 67] width 49 height 8
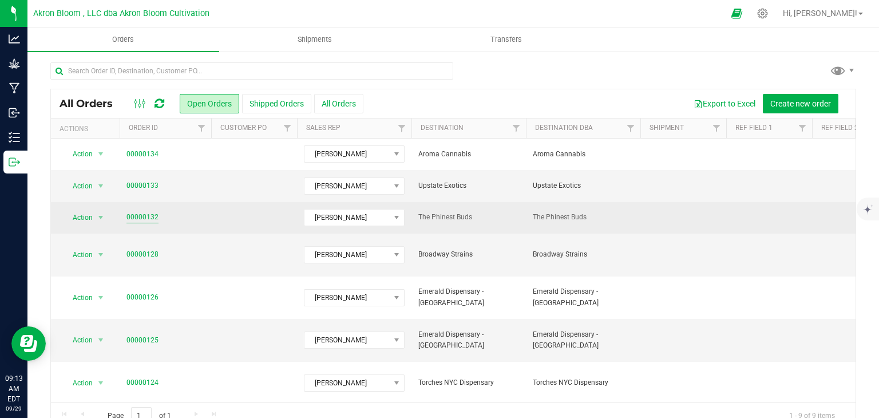
click at [138, 215] on link "00000132" at bounding box center [142, 217] width 32 height 11
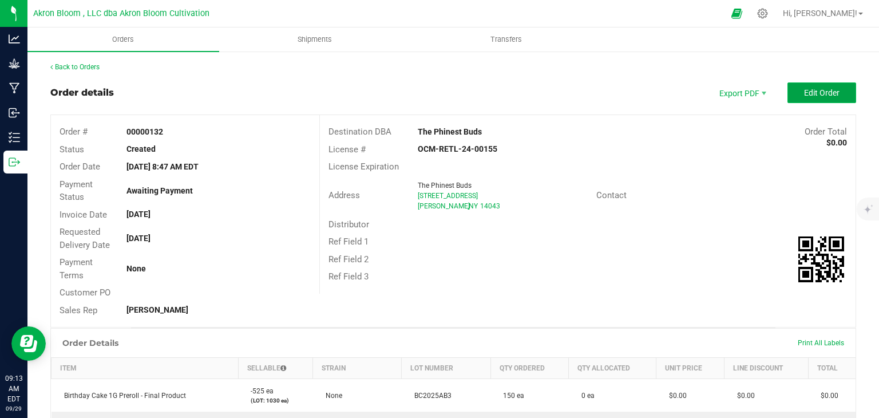
click at [824, 86] on button "Edit Order" at bounding box center [821, 92] width 69 height 21
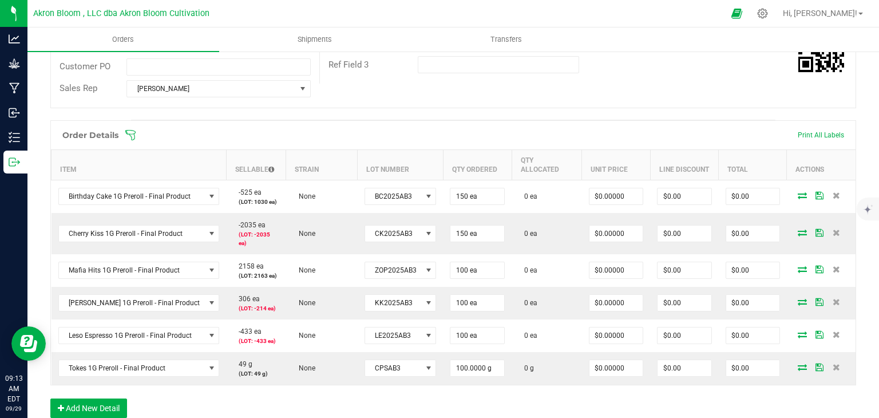
scroll to position [237, 0]
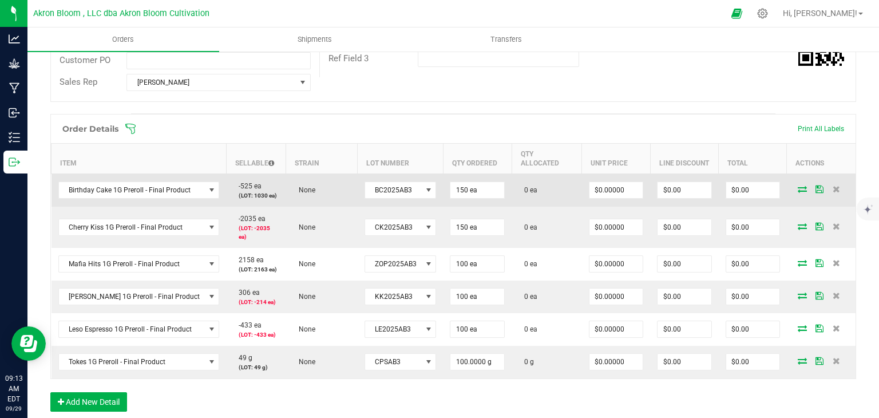
click at [802, 185] on icon at bounding box center [801, 188] width 9 height 7
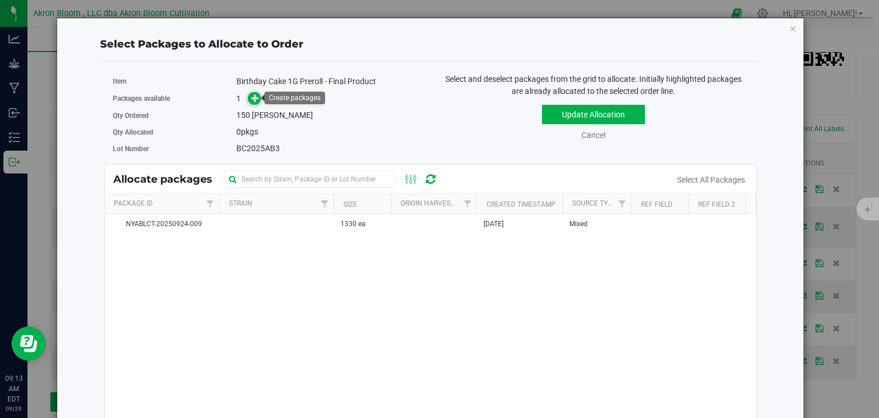
click at [255, 104] on span at bounding box center [254, 98] width 13 height 13
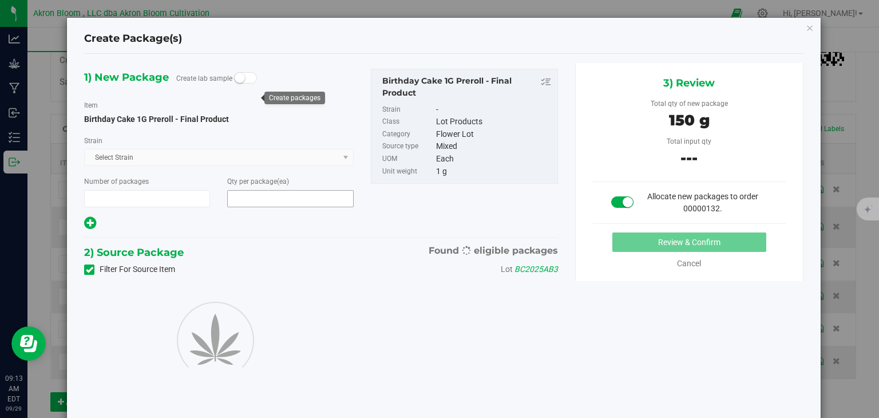
type input "1"
type input "150"
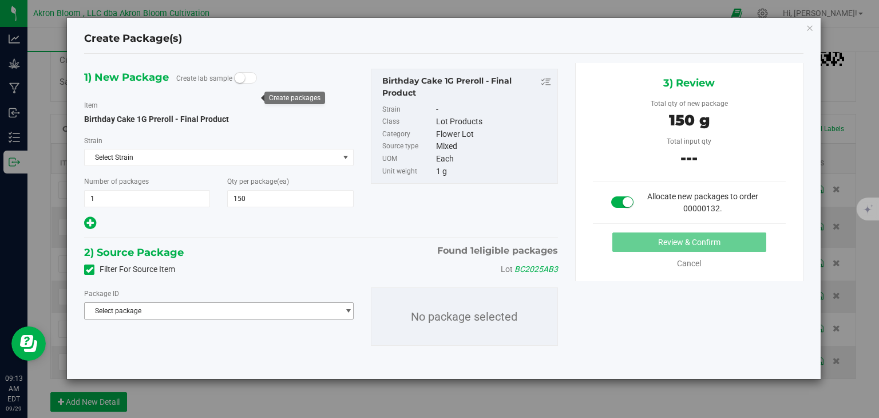
click at [351, 308] on span "select" at bounding box center [348, 310] width 9 height 9
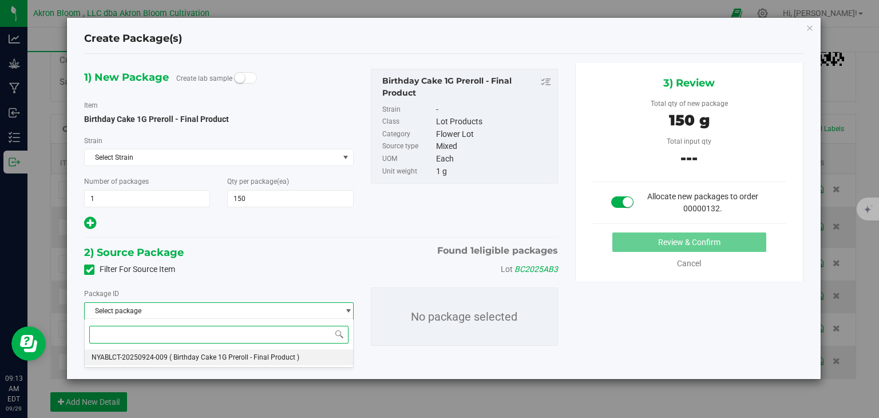
click at [287, 356] on span "( Birthday Cake 1G Preroll - Final Product )" at bounding box center [234, 357] width 130 height 8
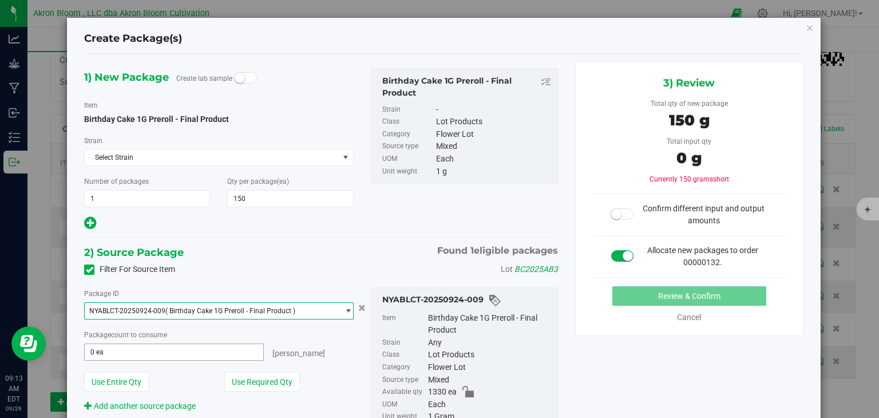
click at [195, 356] on span "0 ea 0" at bounding box center [173, 351] width 179 height 17
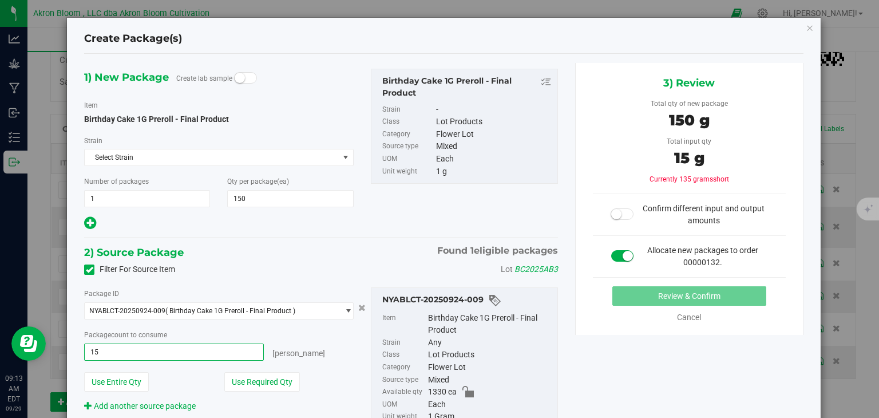
type input "150"
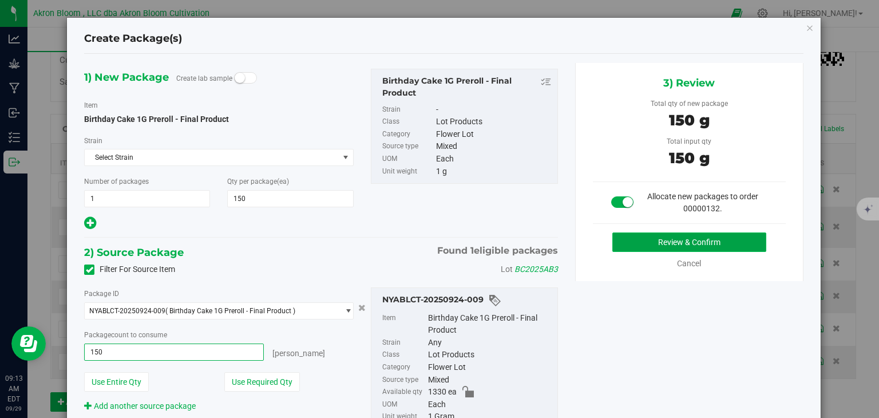
click at [666, 241] on button "Review & Confirm" at bounding box center [689, 241] width 154 height 19
type input "150 ea"
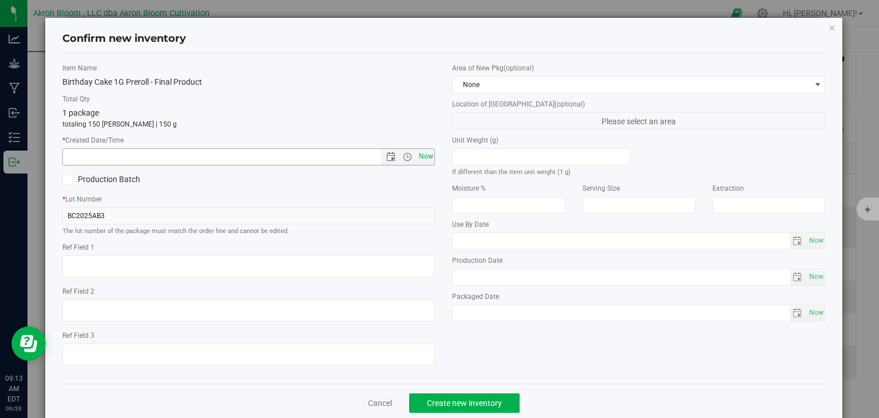
click at [423, 156] on span "Now" at bounding box center [425, 156] width 19 height 17
type input "[DATE] 9:13 AM"
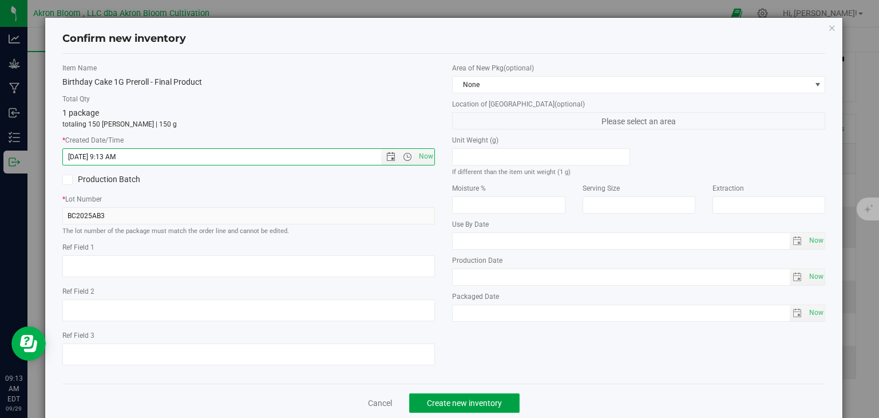
click at [451, 399] on span "Create new inventory" at bounding box center [464, 402] width 75 height 9
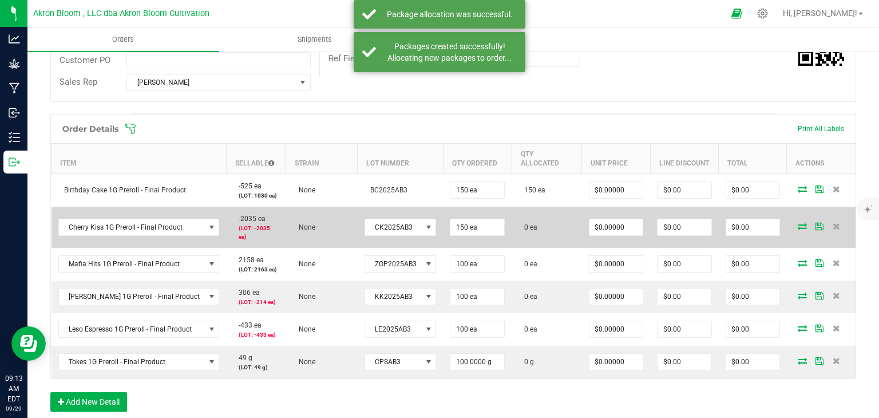
click at [802, 222] on icon at bounding box center [801, 225] width 9 height 7
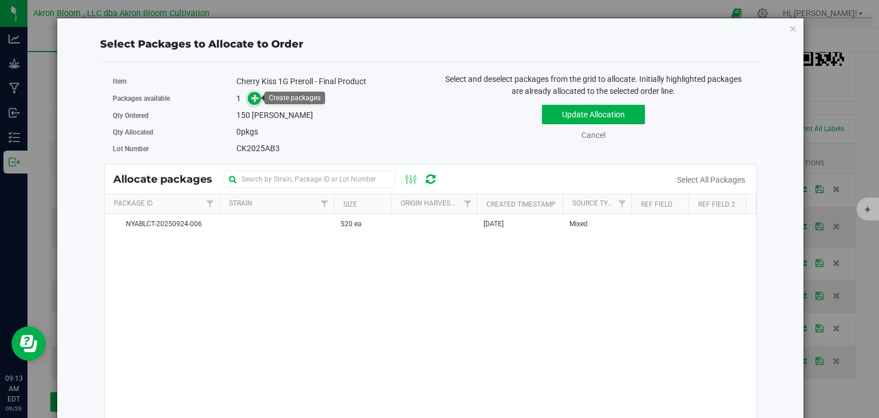
click at [257, 96] on icon at bounding box center [255, 98] width 8 height 8
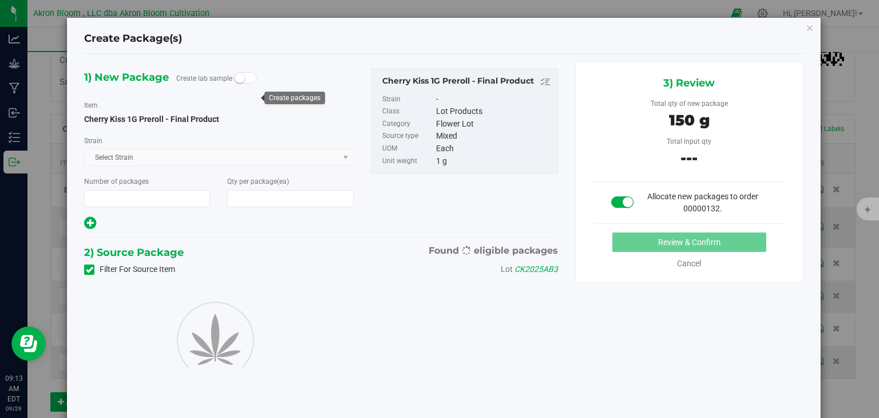
type input "1"
type input "150"
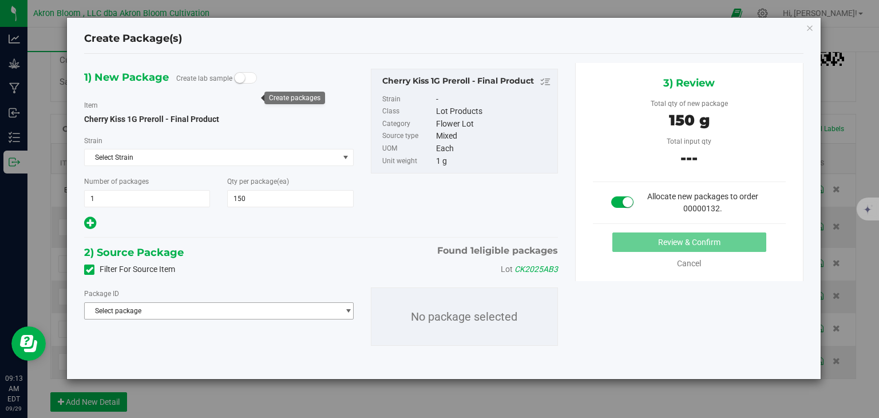
click at [349, 311] on span "select" at bounding box center [348, 310] width 9 height 9
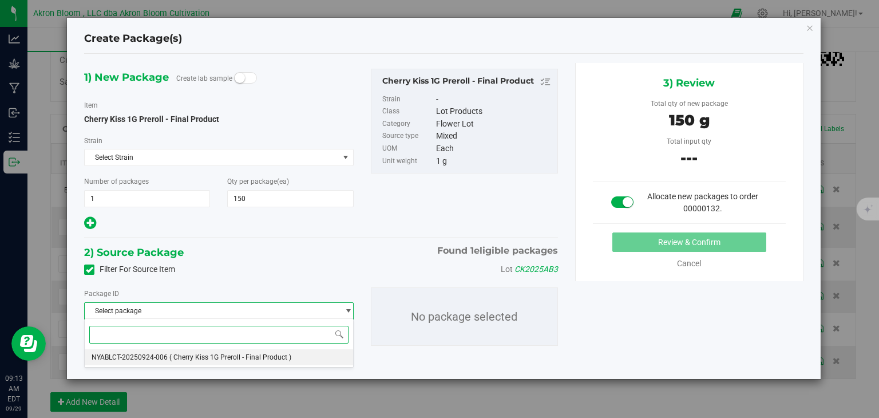
click at [333, 356] on li "NYABLCT-20250924-006 ( Cherry Kiss 1G Preroll - Final Product )" at bounding box center [219, 357] width 268 height 16
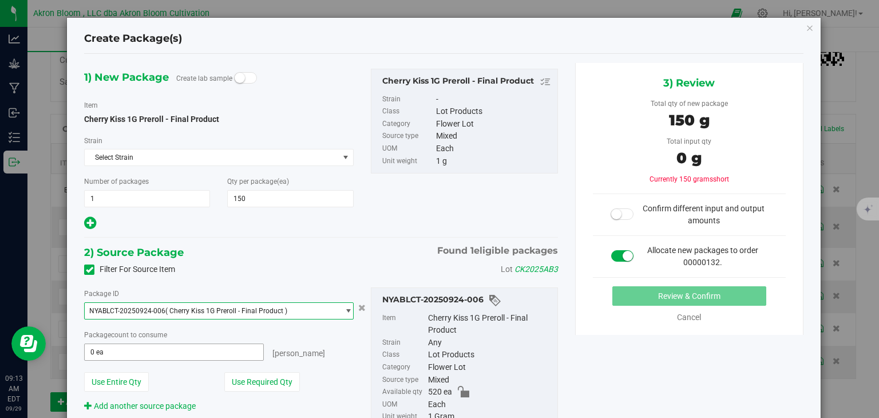
click at [228, 348] on span "0 ea 0" at bounding box center [173, 351] width 179 height 17
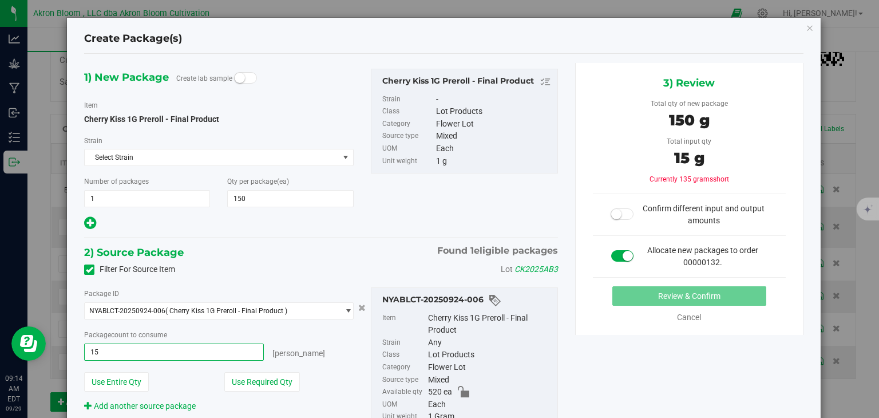
type input "150"
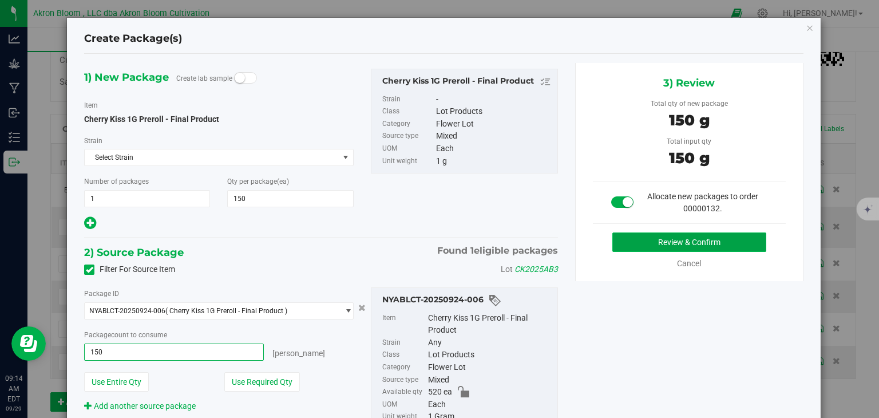
click at [670, 240] on button "Review & Confirm" at bounding box center [689, 241] width 154 height 19
type input "150 ea"
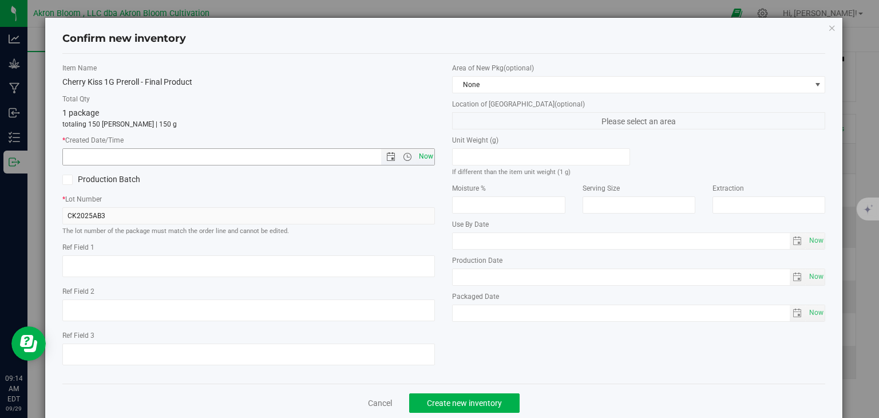
click at [422, 157] on span "Now" at bounding box center [425, 156] width 19 height 17
type input "[DATE] 9:14 AM"
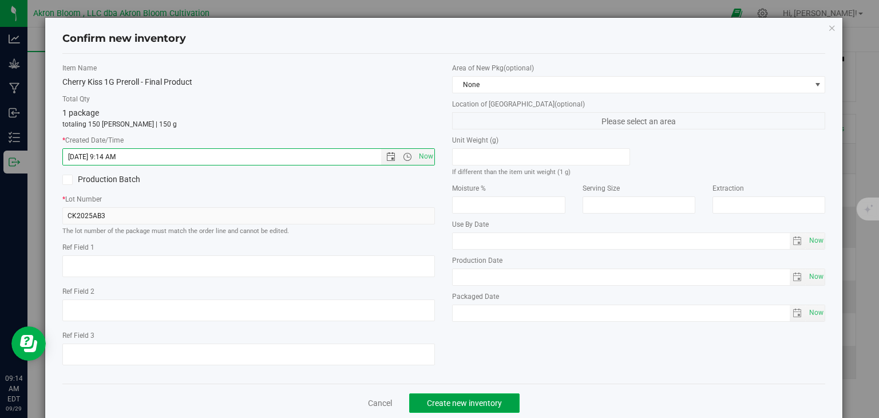
click at [470, 400] on span "Create new inventory" at bounding box center [464, 402] width 75 height 9
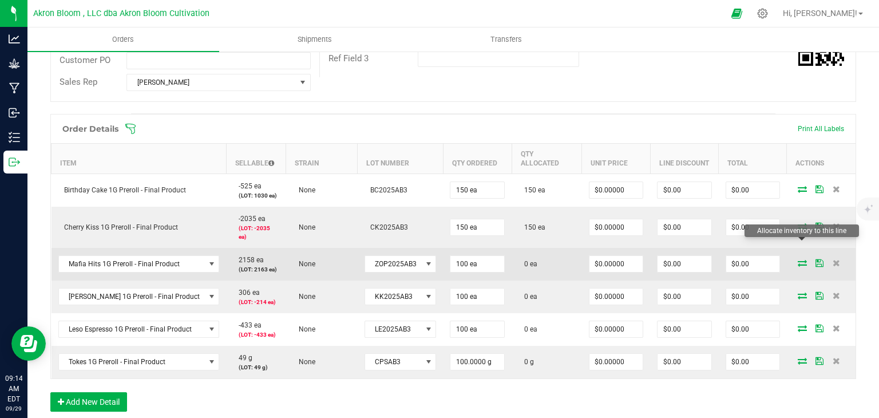
click at [802, 259] on icon at bounding box center [801, 262] width 9 height 7
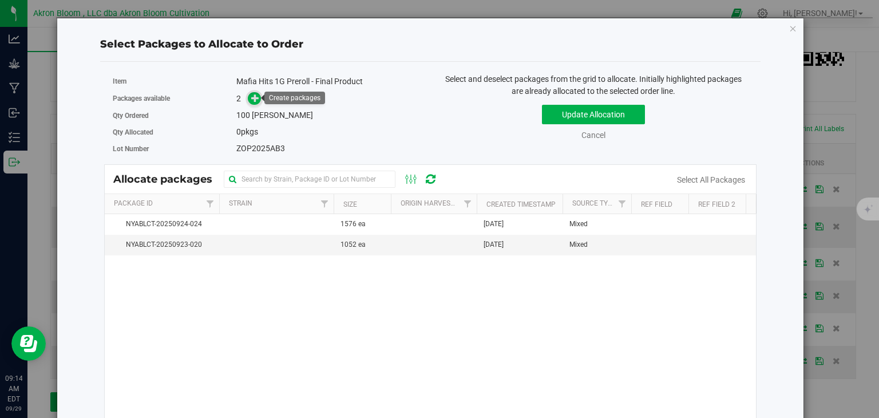
click at [256, 95] on icon at bounding box center [255, 98] width 8 height 8
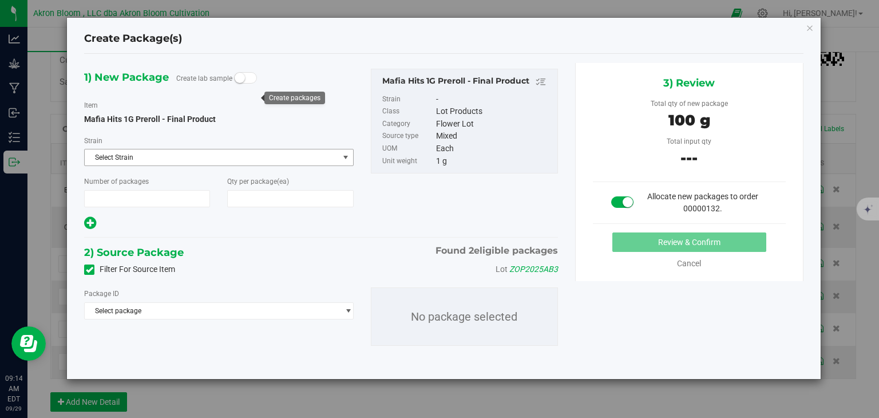
type input "1"
type input "100"
click at [347, 308] on span "select" at bounding box center [348, 310] width 9 height 9
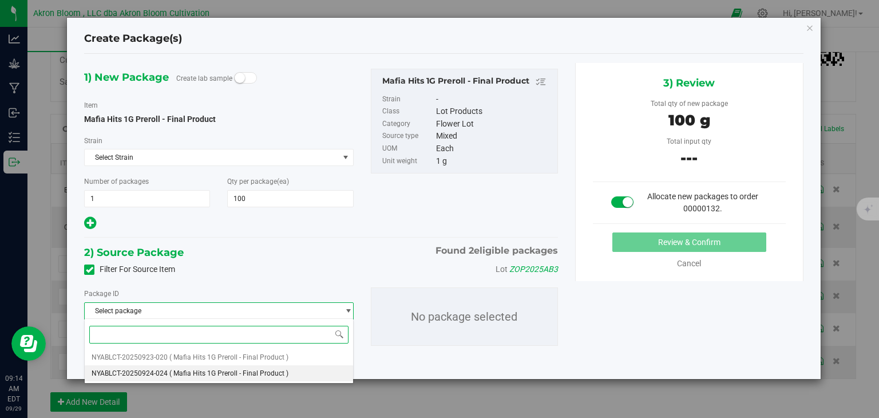
click at [290, 370] on li "NYABLCT-20250924-024 ( Mafia Hits 1G Preroll - Final Product )" at bounding box center [219, 373] width 268 height 16
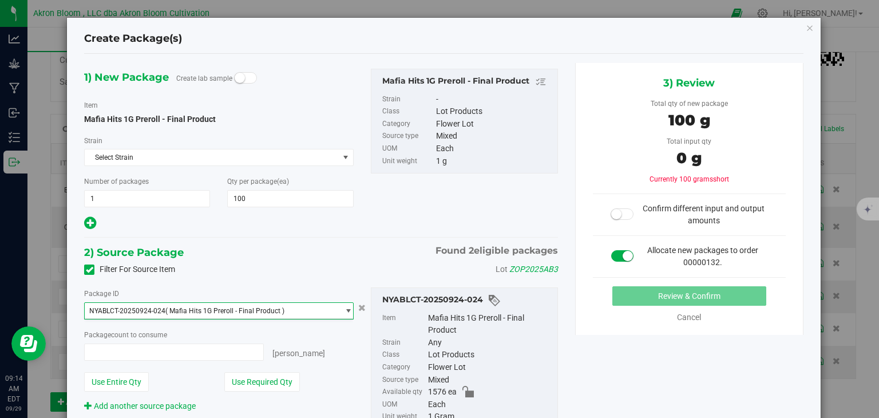
type input "0 ea"
type input "0"
click at [208, 354] on span "0 ea 0" at bounding box center [173, 351] width 179 height 17
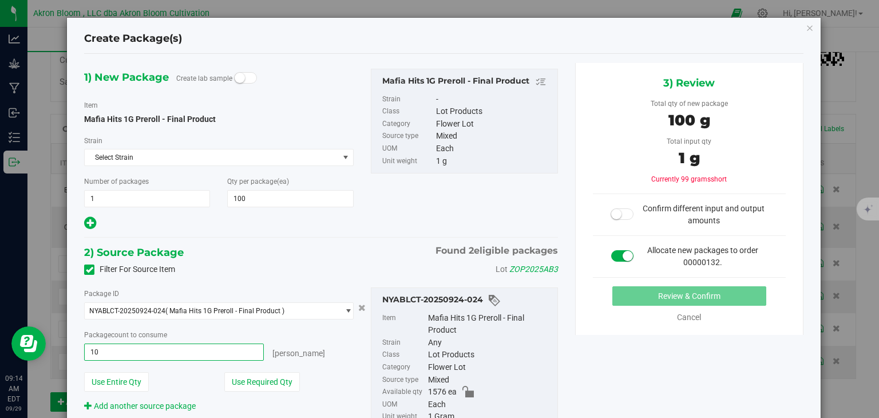
type input "100"
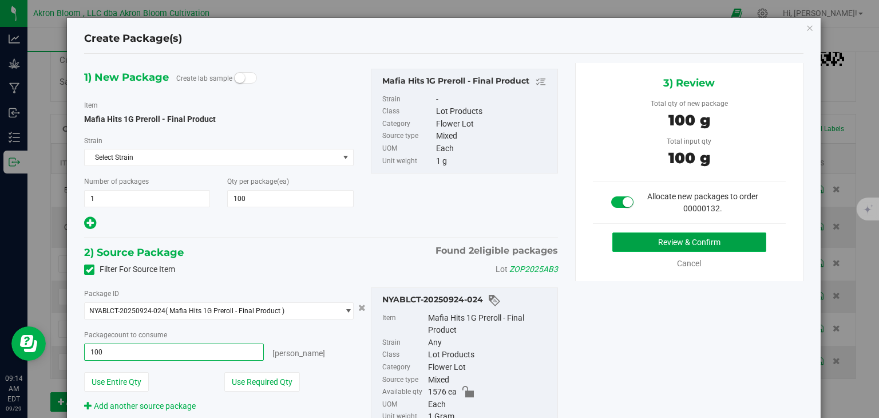
click at [641, 238] on button "Review & Confirm" at bounding box center [689, 241] width 154 height 19
type input "100 ea"
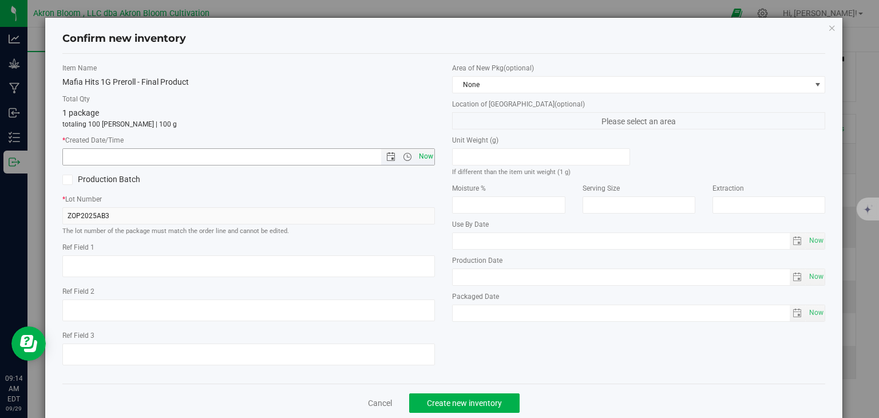
click at [429, 157] on span "Now" at bounding box center [425, 156] width 19 height 17
type input "[DATE] 9:14 AM"
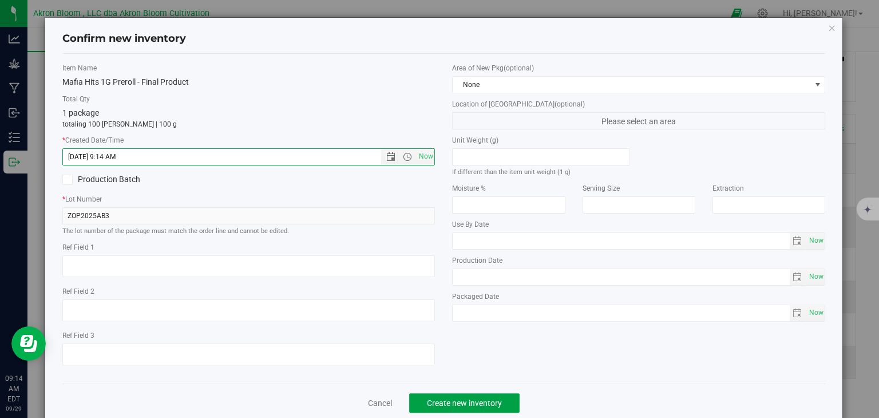
click at [461, 400] on span "Create new inventory" at bounding box center [464, 402] width 75 height 9
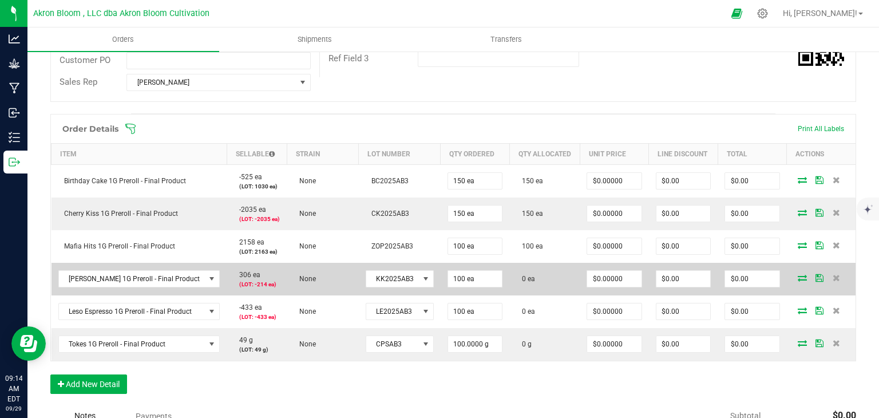
click at [799, 275] on icon at bounding box center [801, 277] width 9 height 7
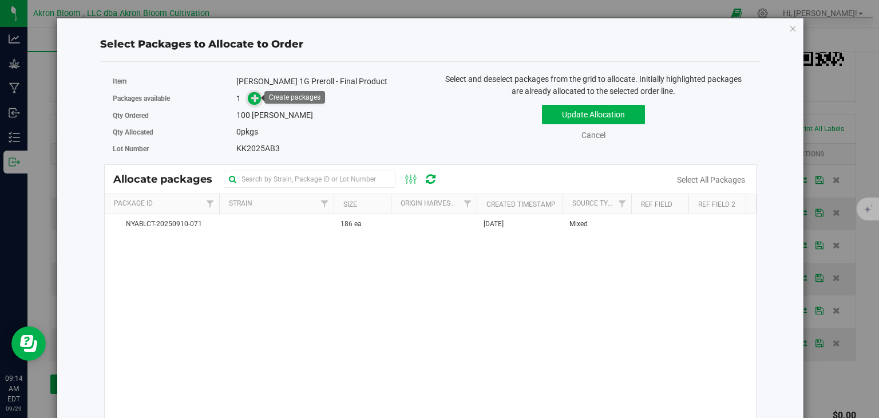
click at [255, 94] on icon at bounding box center [255, 98] width 8 height 8
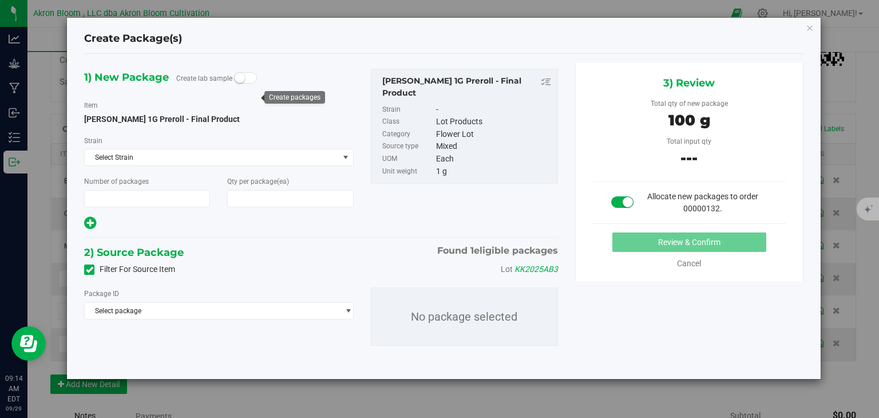
type input "1"
type input "100"
click at [347, 308] on span "select" at bounding box center [348, 310] width 9 height 9
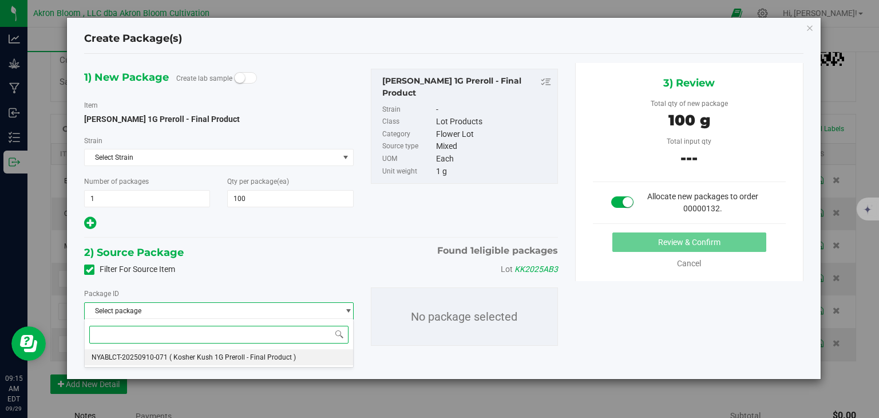
click at [318, 357] on li "NYABLCT-20250910-071 ( Kosher Kush 1G Preroll - Final Product )" at bounding box center [219, 357] width 268 height 16
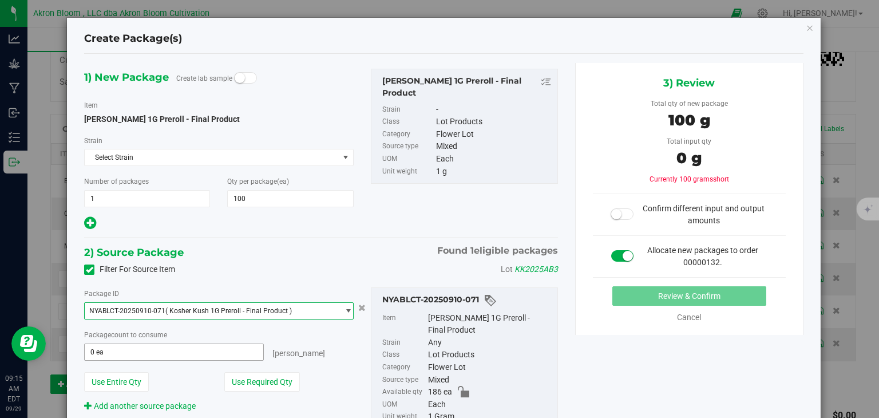
click at [238, 346] on span "0 ea 0" at bounding box center [173, 351] width 179 height 17
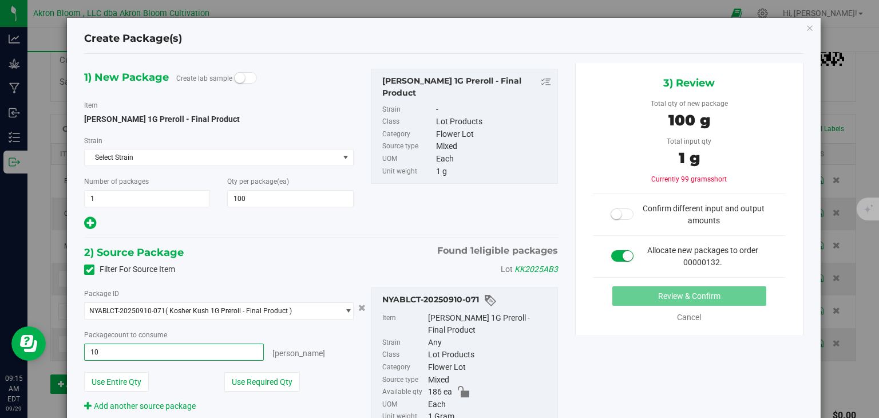
type input "100"
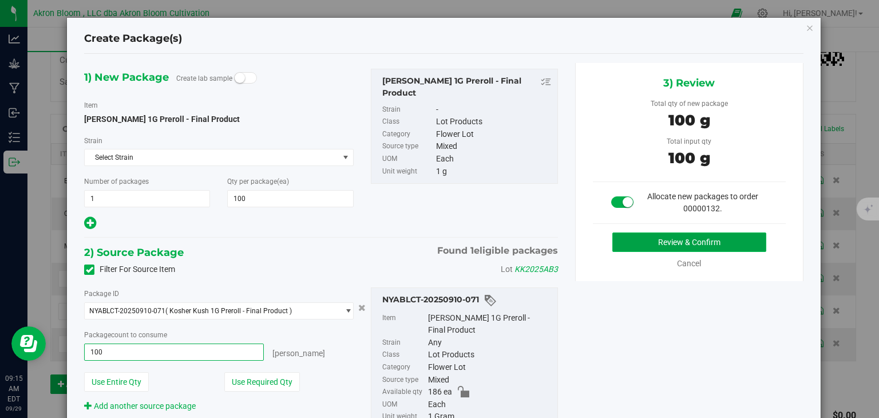
click at [635, 244] on button "Review & Confirm" at bounding box center [689, 241] width 154 height 19
type input "100 ea"
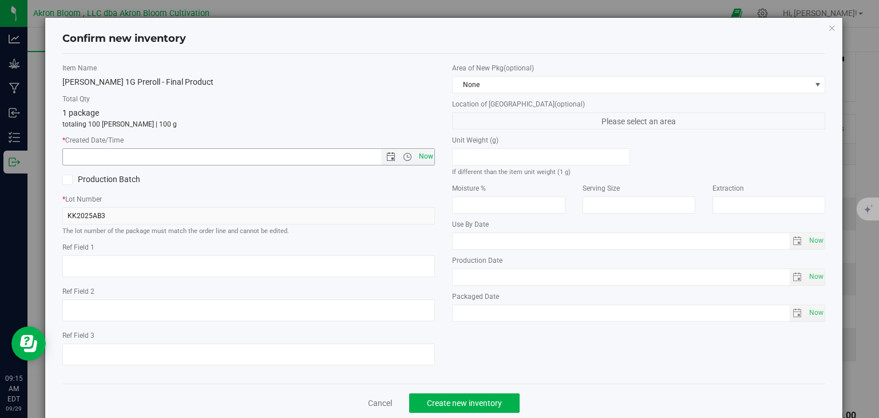
click at [427, 154] on span "Now" at bounding box center [425, 156] width 19 height 17
type input "[DATE] 9:15 AM"
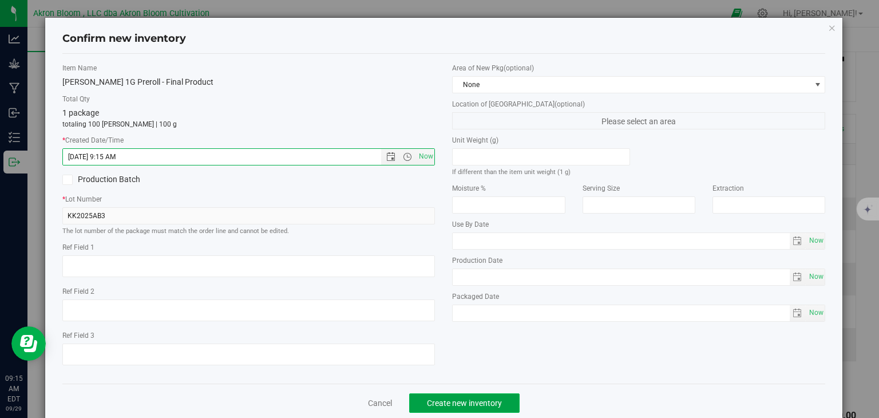
click at [470, 407] on span "Create new inventory" at bounding box center [464, 402] width 75 height 9
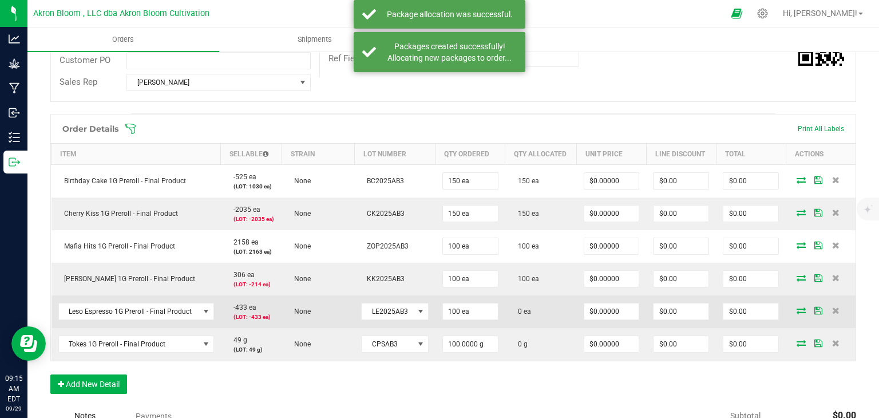
click at [801, 311] on icon at bounding box center [800, 310] width 9 height 7
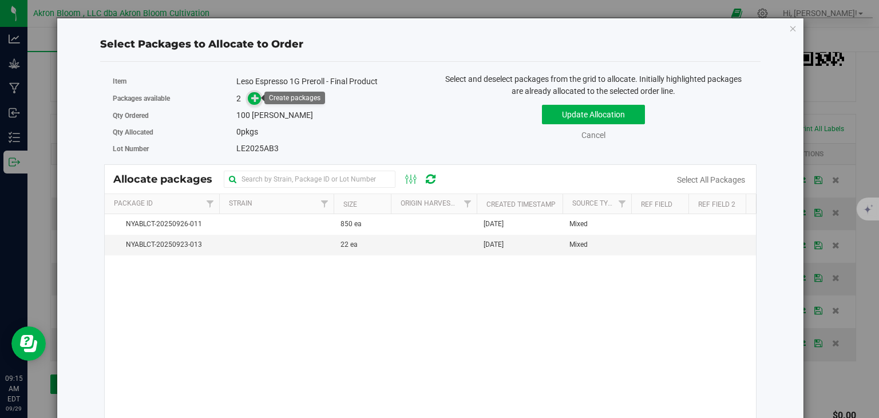
click at [258, 100] on icon at bounding box center [255, 98] width 8 height 8
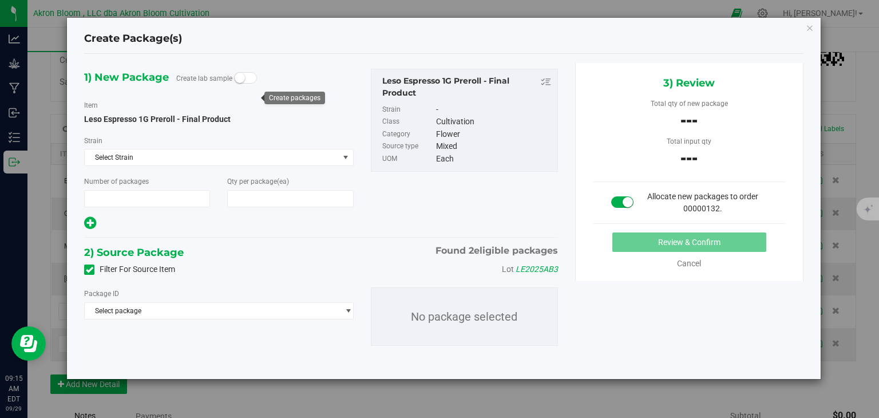
type input "1"
type input "100"
click at [345, 309] on span "select" at bounding box center [348, 310] width 9 height 9
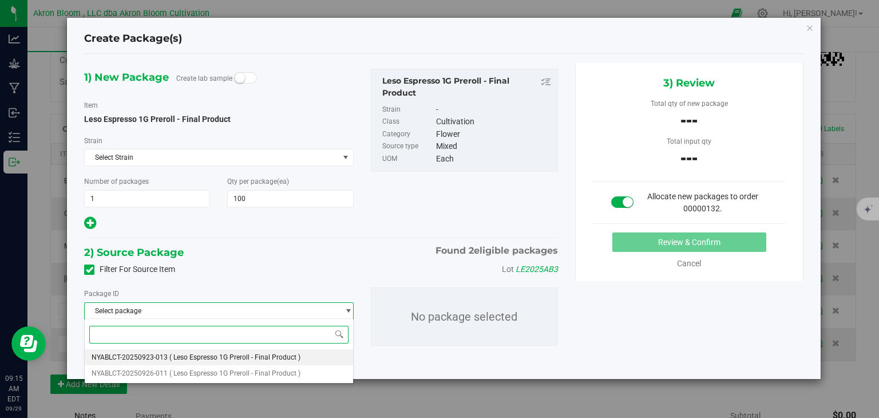
click at [303, 361] on li "NYABLCT-20250923-013 ( Leso Espresso 1G Preroll - Final Product )" at bounding box center [219, 357] width 268 height 16
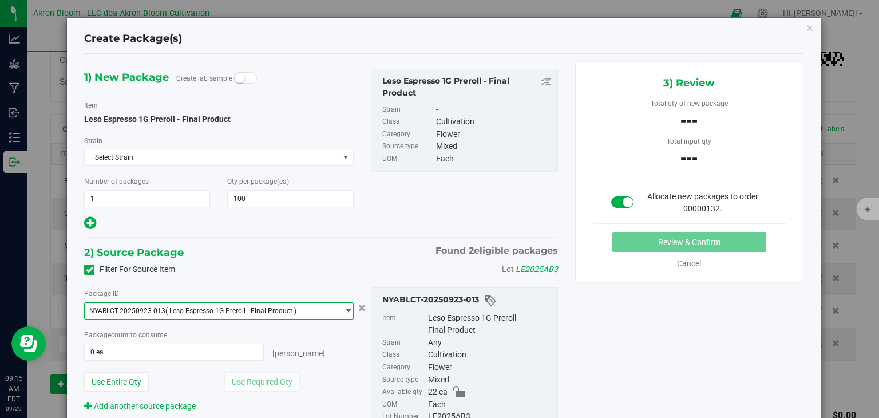
click at [346, 307] on span "select" at bounding box center [348, 310] width 9 height 9
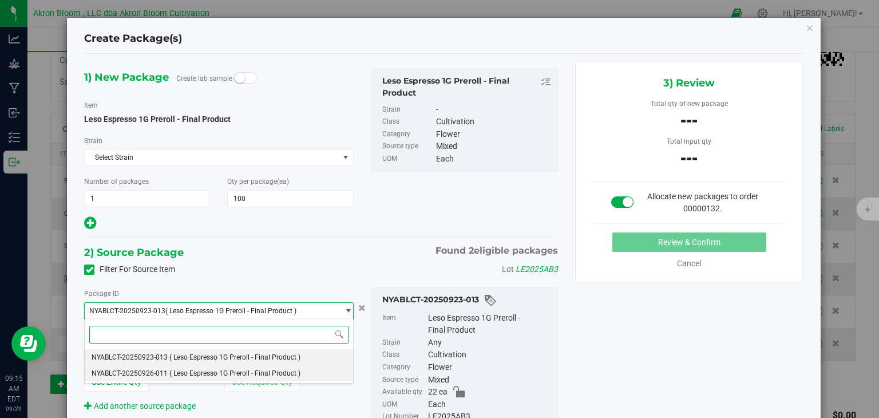
click at [317, 372] on li "NYABLCT-20250926-011 ( Leso Espresso 1G Preroll - Final Product )" at bounding box center [219, 373] width 268 height 16
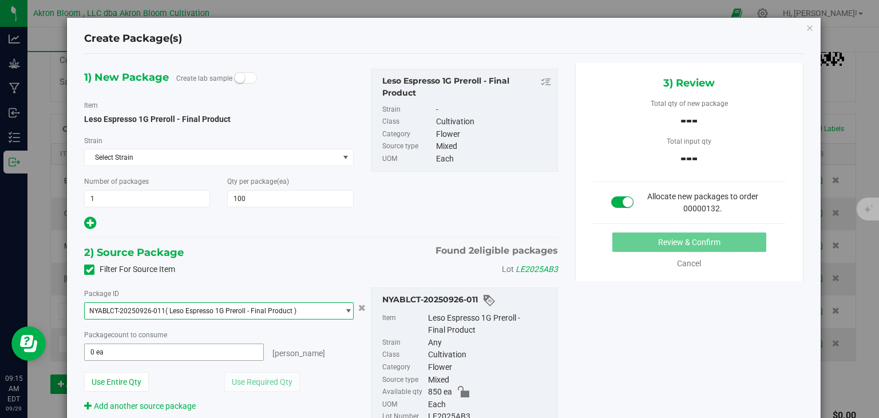
click at [200, 352] on span "0 ea 0" at bounding box center [173, 351] width 179 height 17
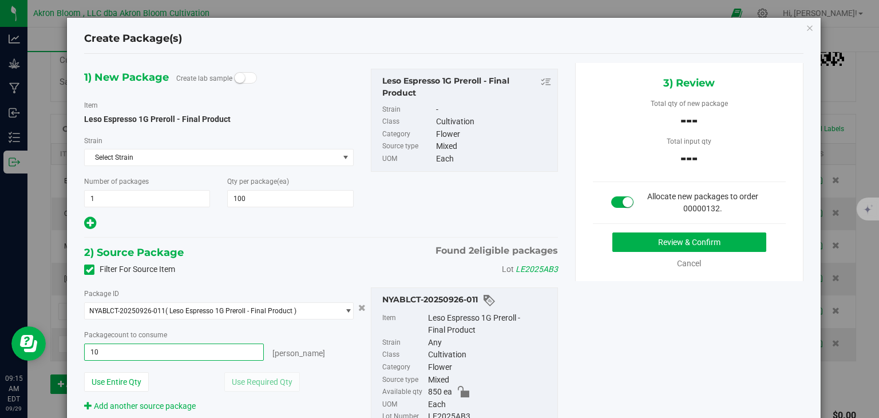
type input "100"
click at [664, 236] on button "Review & Confirm" at bounding box center [689, 241] width 154 height 19
type input "100 ea"
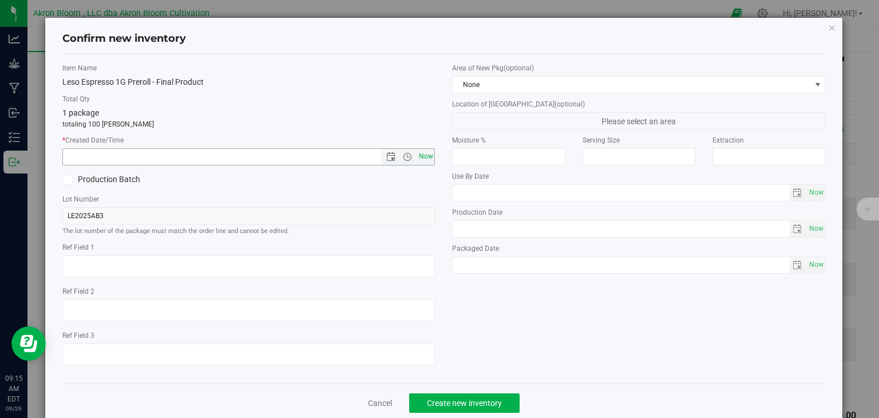
click at [422, 156] on span "Now" at bounding box center [425, 156] width 19 height 17
type input "[DATE] 9:15 AM"
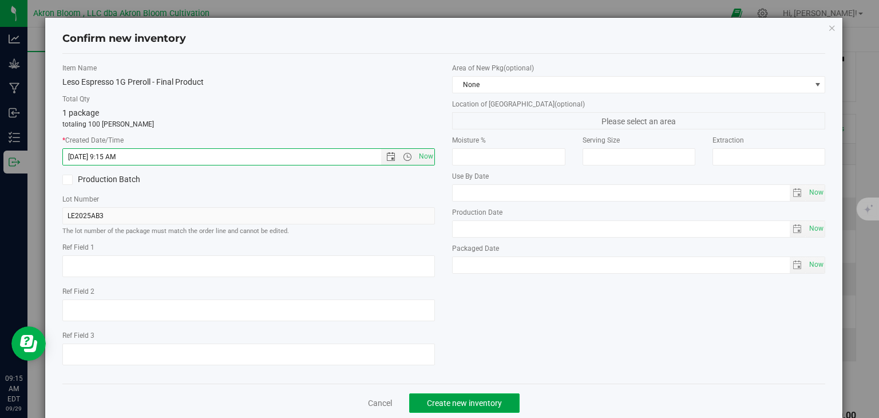
click at [457, 403] on span "Create new inventory" at bounding box center [464, 402] width 75 height 9
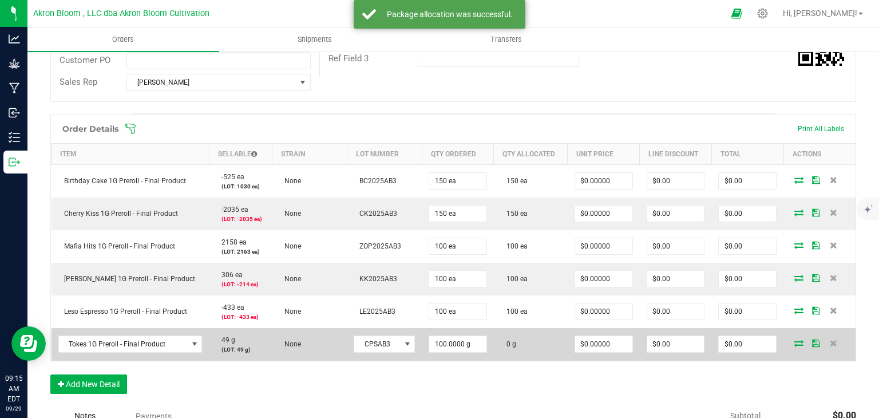
click at [794, 341] on icon at bounding box center [798, 342] width 9 height 7
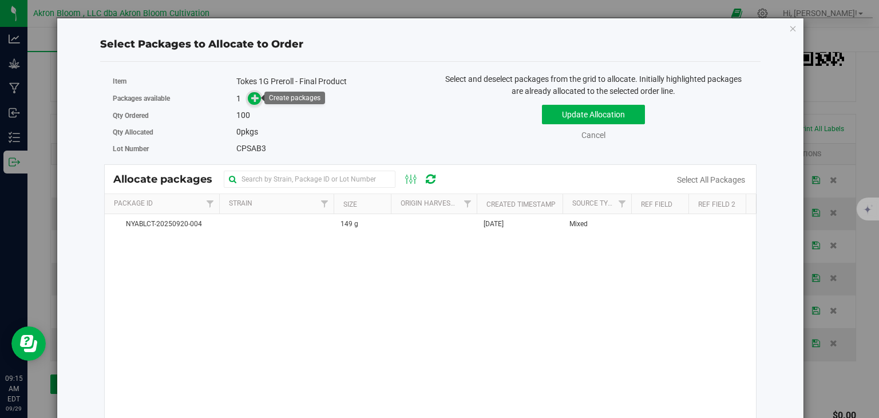
click at [256, 98] on icon at bounding box center [255, 98] width 8 height 8
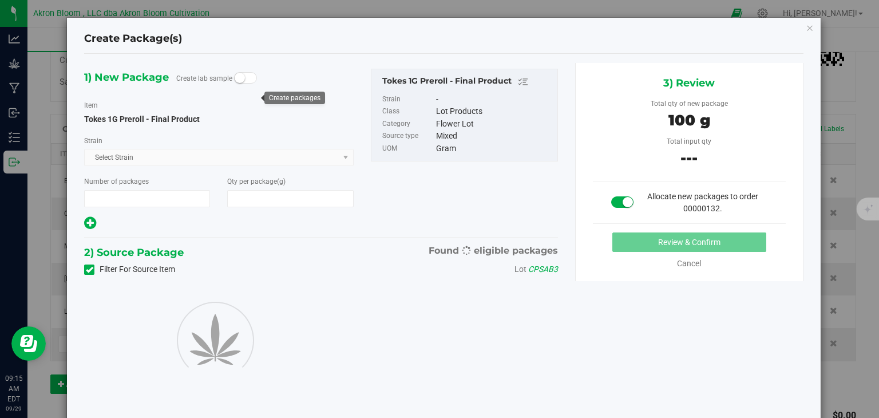
type input "1"
type input "100.0000"
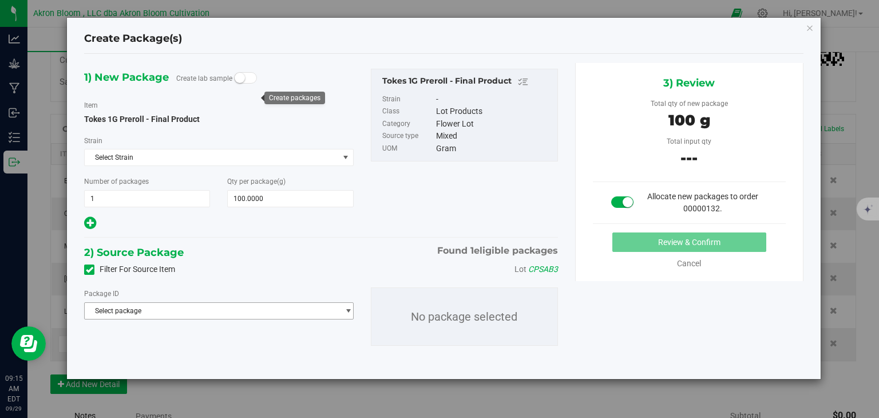
click at [348, 310] on span "select" at bounding box center [348, 310] width 9 height 9
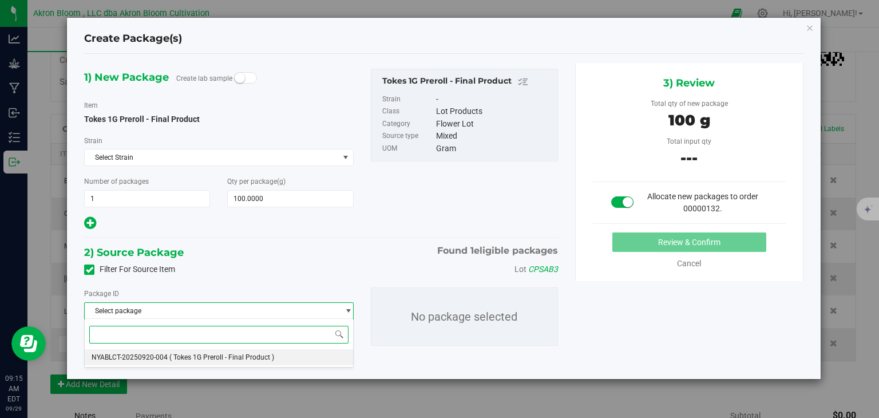
click at [315, 357] on li "NYABLCT-20250920-004 ( Tokes 1G Preroll - Final Product )" at bounding box center [219, 357] width 268 height 16
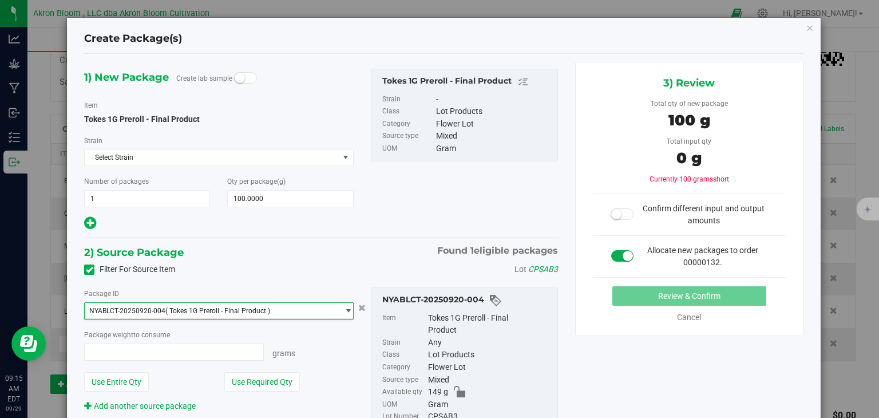
type input "0.0000 g"
click at [212, 351] on span "0.0000 g 0" at bounding box center [173, 351] width 179 height 17
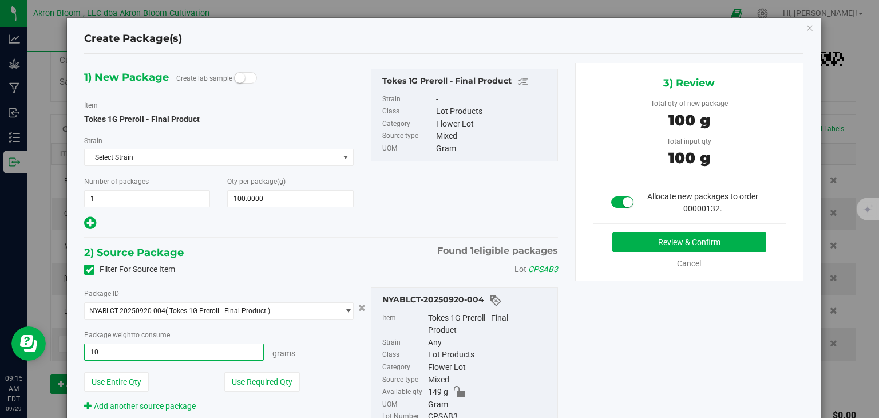
type input "100"
type input "100.0000 g"
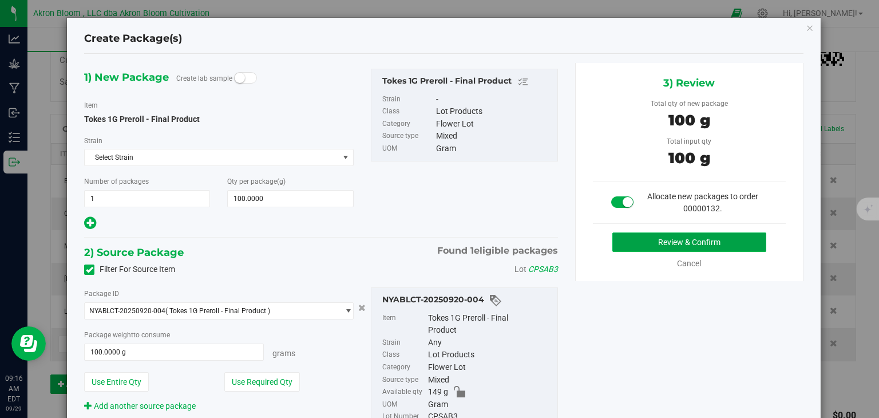
click at [708, 245] on button "Review & Confirm" at bounding box center [689, 241] width 154 height 19
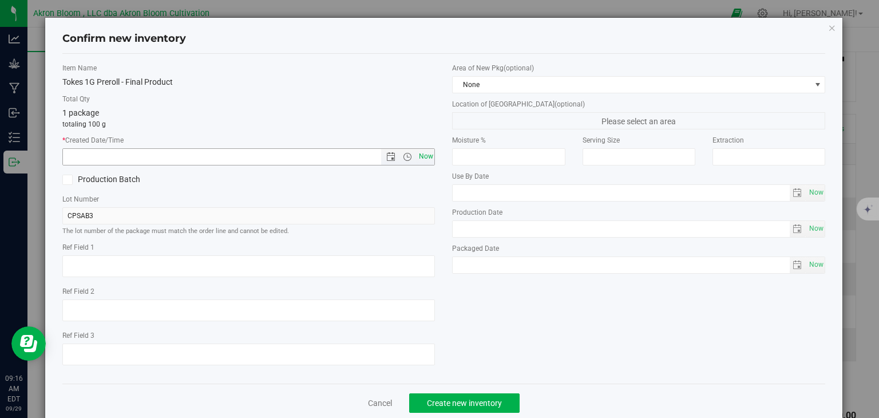
click at [419, 160] on span "Now" at bounding box center [425, 156] width 19 height 17
type input "[DATE] 9:16 AM"
click at [461, 397] on button "Create new inventory" at bounding box center [464, 402] width 110 height 19
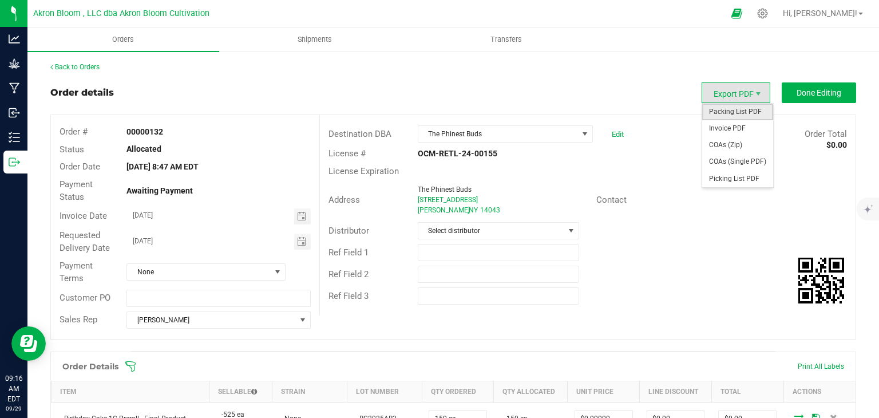
click at [730, 110] on span "Packing List PDF" at bounding box center [737, 112] width 71 height 17
click at [738, 180] on span "Picking List PDF" at bounding box center [737, 178] width 71 height 17
